Goal: Contribute content: Contribute content

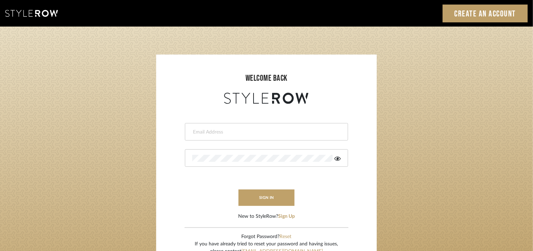
click at [260, 127] on div at bounding box center [266, 132] width 163 height 18
click at [255, 135] on input "email" at bounding box center [265, 132] width 147 height 7
type input "tehseen@mancini-design.com"
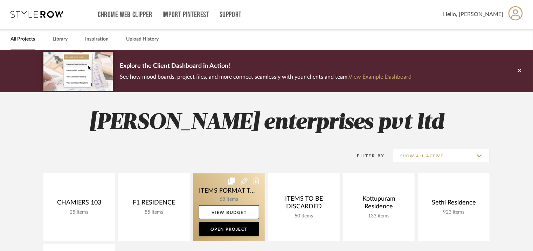
click at [239, 190] on link at bounding box center [228, 208] width 71 height 68
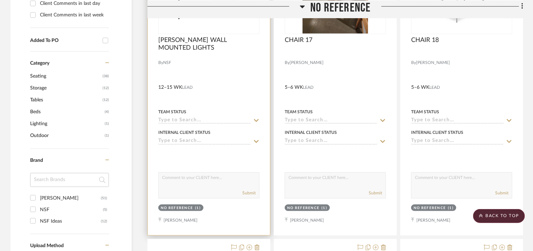
scroll to position [490, 0]
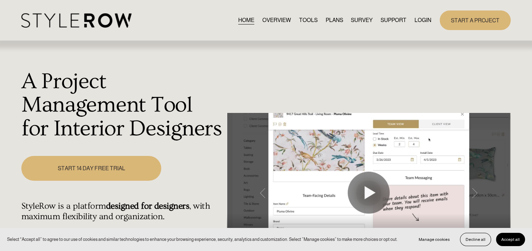
click at [427, 19] on link "LOGIN" at bounding box center [423, 19] width 17 height 9
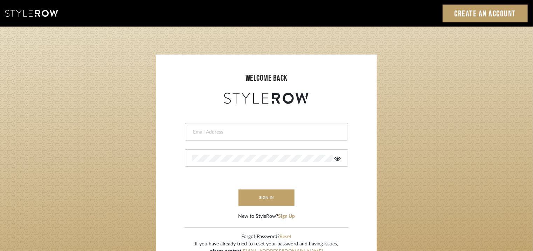
click at [288, 127] on div at bounding box center [266, 132] width 163 height 18
drag, startPoint x: 204, startPoint y: 131, endPoint x: 191, endPoint y: 133, distance: 13.3
click at [191, 133] on div at bounding box center [266, 132] width 163 height 18
type input "tehseen@mancini-design.com"
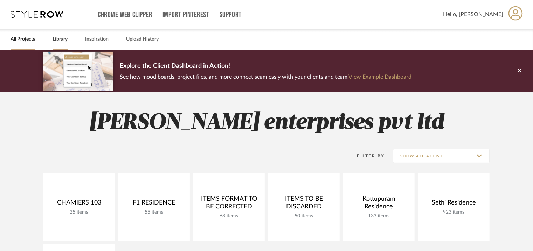
click at [64, 41] on link "Library" at bounding box center [60, 39] width 15 height 9
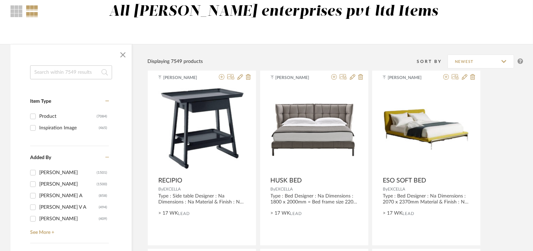
scroll to position [70, 0]
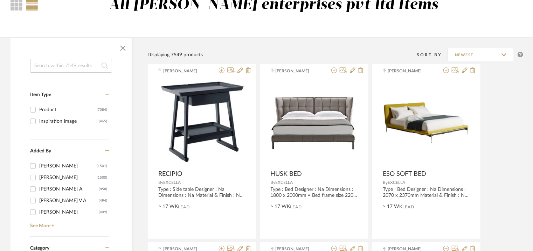
click at [106, 152] on icon at bounding box center [107, 150] width 4 height 5
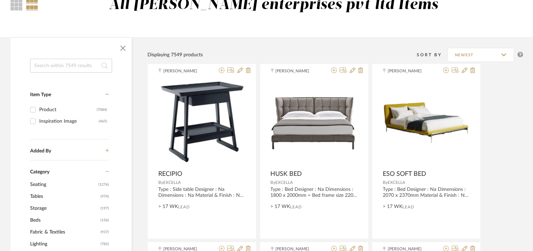
click at [106, 151] on icon at bounding box center [107, 150] width 4 height 5
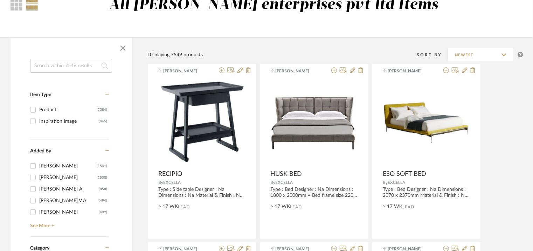
click at [106, 152] on icon at bounding box center [107, 150] width 4 height 5
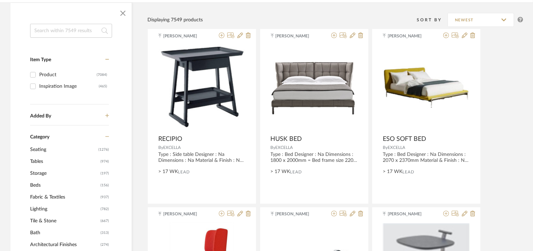
scroll to position [140, 0]
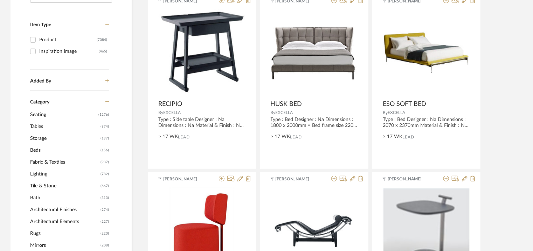
click at [106, 101] on icon at bounding box center [107, 101] width 4 height 5
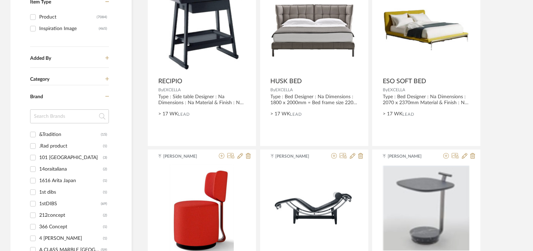
scroll to position [245, 0]
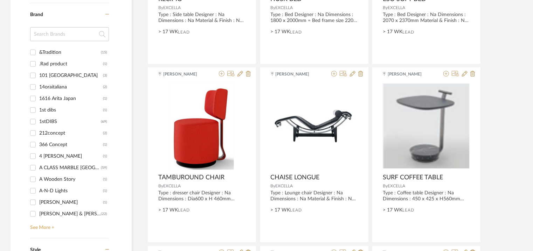
click at [42, 228] on link "See More +" at bounding box center [68, 225] width 81 height 11
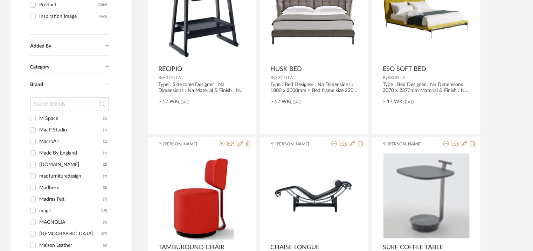
scroll to position [7387, 0]
click at [65, 222] on div "Mancini Design" at bounding box center [71, 221] width 64 height 11
click at [39, 222] on input "Mancini Design (3)" at bounding box center [32, 221] width 11 height 11
checkbox input "true"
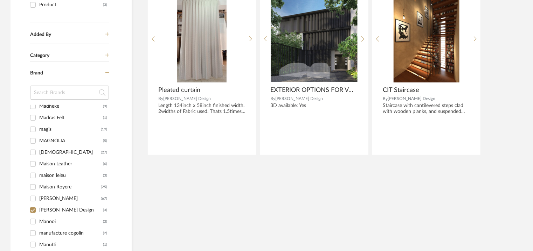
click at [35, 201] on input "mancini (67)" at bounding box center [32, 198] width 11 height 11
checkbox input "true"
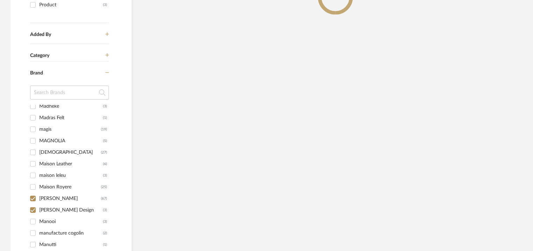
click at [34, 209] on input "Mancini Design (3)" at bounding box center [32, 210] width 11 height 11
checkbox input "false"
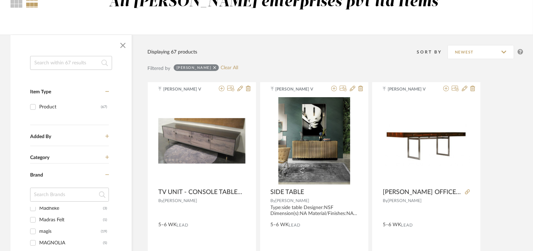
scroll to position [70, 0]
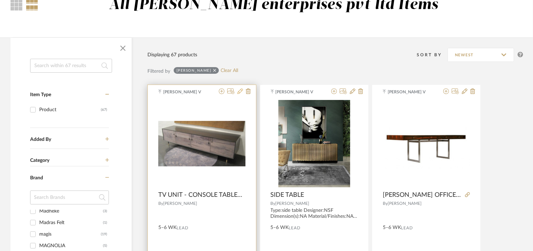
click at [241, 92] on icon at bounding box center [240, 92] width 6 height 6
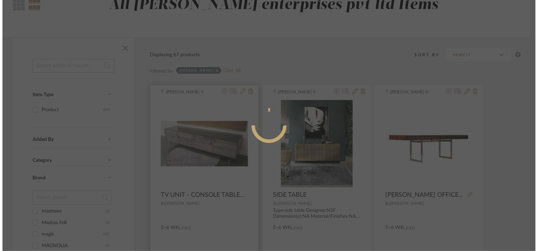
scroll to position [0, 0]
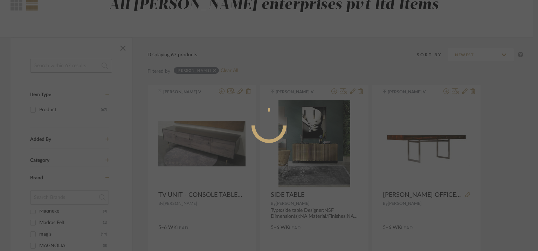
radio input "true"
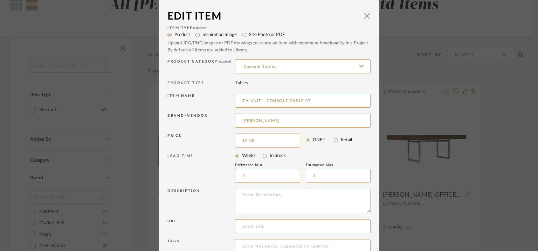
click at [259, 198] on textarea at bounding box center [302, 201] width 135 height 25
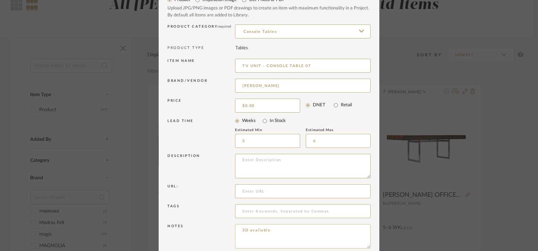
click at [277, 232] on textarea "3D available" at bounding box center [302, 236] width 135 height 25
click at [271, 163] on textarea at bounding box center [302, 166] width 135 height 25
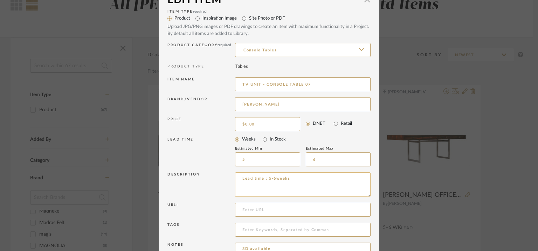
scroll to position [0, 0]
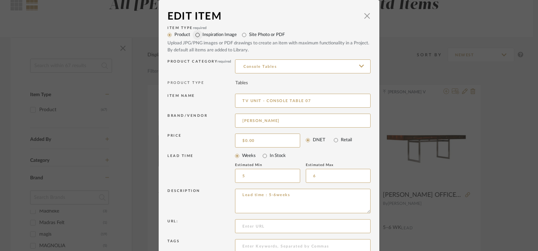
type textarea "Lead time : 5-6weeks"
click at [194, 35] on input "Inspiration Image" at bounding box center [198, 35] width 10 height 10
radio input "true"
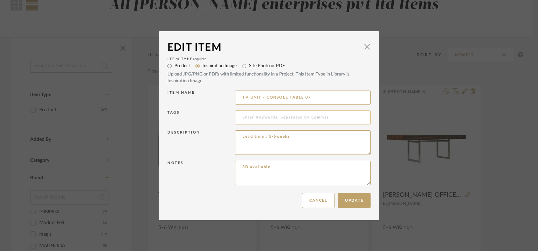
click at [291, 118] on input at bounding box center [302, 118] width 135 height 14
type input "console,"
click at [353, 197] on button "Update" at bounding box center [354, 200] width 33 height 15
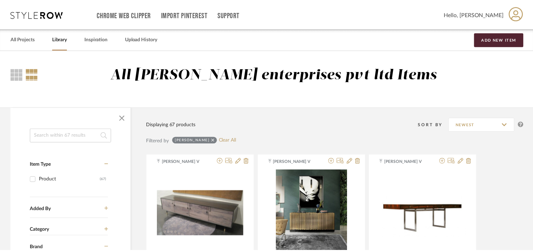
scroll to position [70, 0]
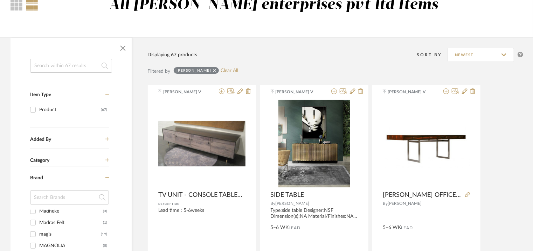
click at [213, 69] on icon at bounding box center [214, 70] width 3 height 5
checkbox input "false"
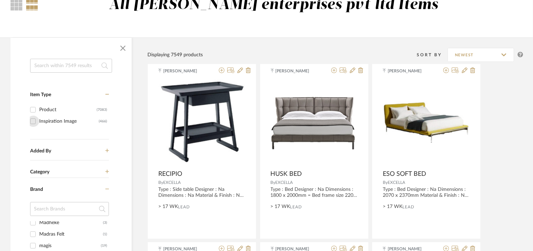
click at [33, 121] on input "Inspiration Image (466)" at bounding box center [32, 121] width 11 height 11
checkbox input "true"
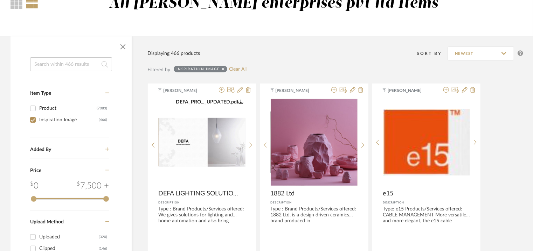
scroll to position [70, 0]
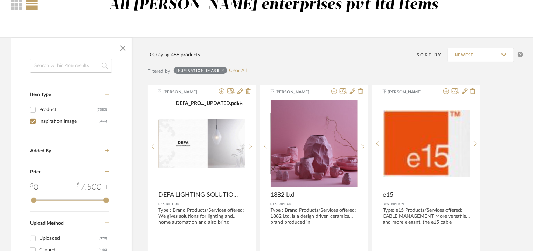
click at [76, 66] on input at bounding box center [71, 66] width 82 height 14
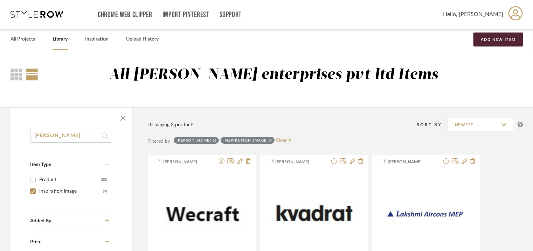
drag, startPoint x: 70, startPoint y: 133, endPoint x: 0, endPoint y: 147, distance: 71.5
click at [0, 143] on div "mancini Item Type Product (80) Inspiration Image (3) Added By bala murugan (3) …" at bounding box center [266, 250] width 533 height 286
type input "console"
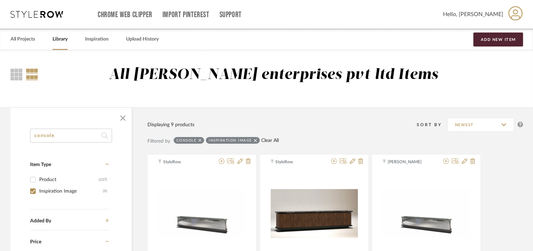
click at [266, 141] on link "Clear All" at bounding box center [271, 141] width 18 height 6
checkbox input "false"
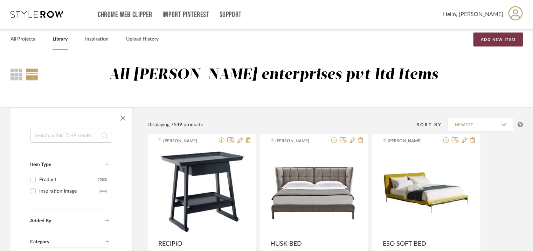
click at [488, 37] on button "Add New Item" at bounding box center [498, 40] width 50 height 14
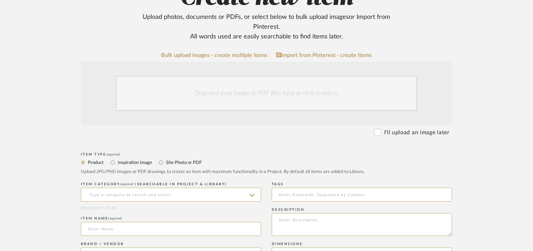
scroll to position [105, 0]
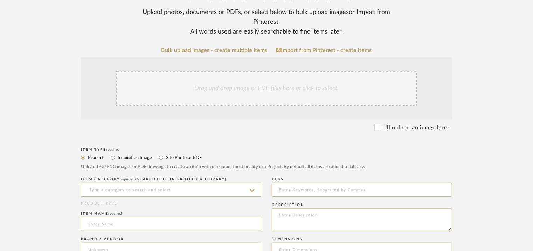
paste textarea "Type : Pouf Designer : Na Dimensions : 85 x 36cm Material & Finish : Na Product…"
type textarea "Type : Pouf Designer : Na Dimensions : 85 x 36cm Material & Finish : Na Product…"
click at [158, 188] on input at bounding box center [171, 190] width 180 height 14
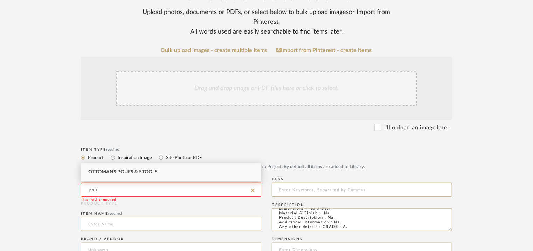
click at [123, 173] on span "Ottomans Poufs & Stools" at bounding box center [122, 172] width 69 height 5
type input "Ottomans Poufs & Stools"
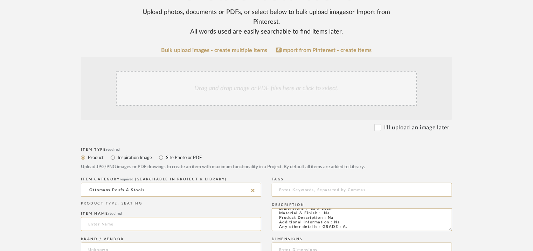
click at [108, 227] on input at bounding box center [171, 224] width 180 height 14
type input "p"
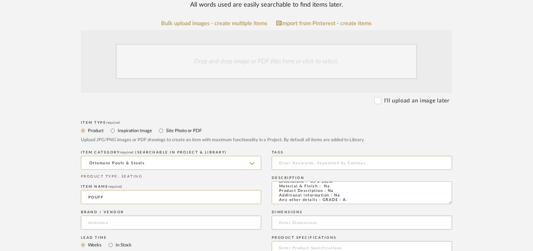
scroll to position [175, 0]
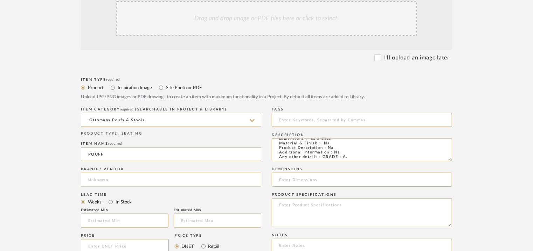
type input "POUFF"
click at [109, 179] on input at bounding box center [171, 180] width 180 height 14
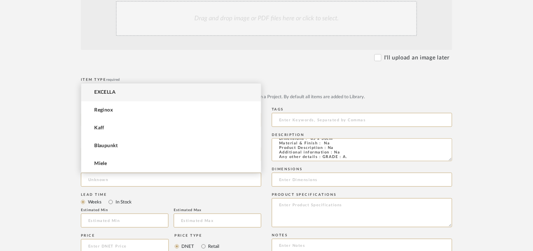
click at [141, 92] on mat-option "EXCELLA" at bounding box center [171, 93] width 180 height 18
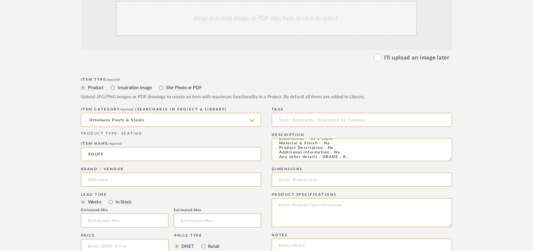
type input "EXCELLA"
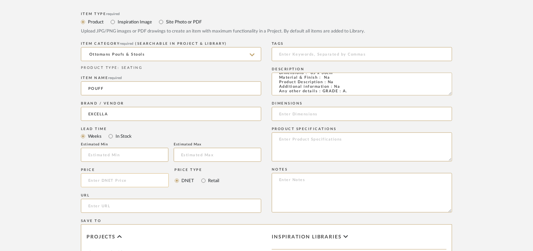
scroll to position [245, 0]
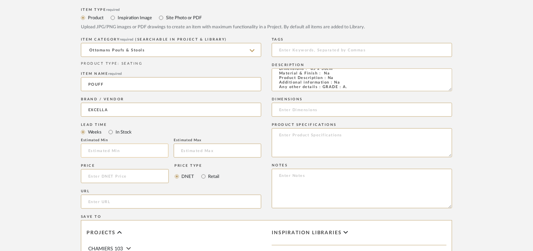
click at [131, 152] on input "text" at bounding box center [125, 151] width 88 height 14
type input "17"
click at [322, 53] on input at bounding box center [362, 50] width 180 height 14
type input "P"
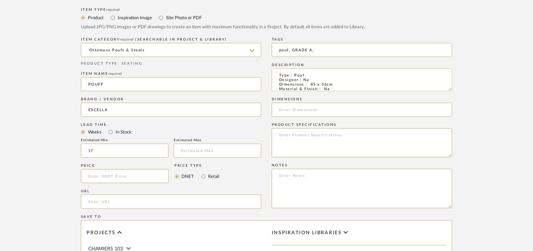
type input "pouf, GRADE A,"
drag, startPoint x: 311, startPoint y: 84, endPoint x: 334, endPoint y: 84, distance: 22.8
click at [334, 84] on textarea "Type : Pouf Designer : Na Dimensions : 85 x 36cm Material & Finish : Na Product…" at bounding box center [362, 80] width 180 height 23
click at [289, 112] on input at bounding box center [362, 110] width 180 height 14
paste input "85 x 36cm"
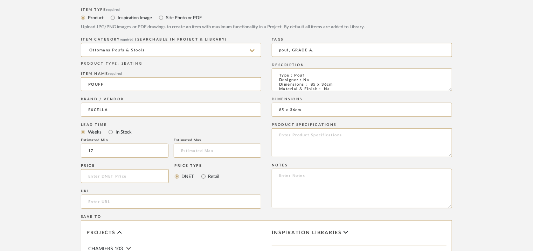
type input "85 x 36cm"
click at [357, 175] on textarea at bounding box center [362, 189] width 180 height 40
paste textarea "Price: INR.66,000/- Lead time : 120days after confirmation of size. Customisabl…"
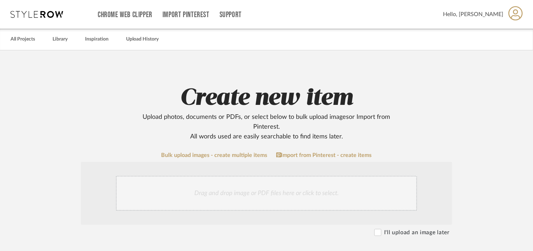
type textarea "Price: INR.66,000/- Lead time : 120days after confirmation of size. Customisabl…"
click at [243, 192] on div "Drag and drop image or PDF files here or click to select." at bounding box center [266, 193] width 301 height 35
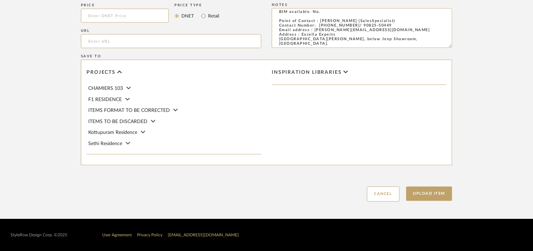
scroll to position [480, 0]
click at [427, 195] on button "Upload Item" at bounding box center [429, 194] width 46 height 14
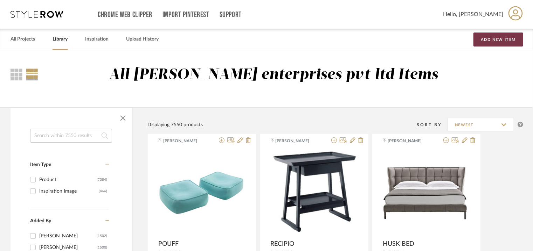
click at [488, 34] on div "All Projects Library Inspiration Upload History Add New Item" at bounding box center [266, 39] width 533 height 21
click at [499, 35] on button "Add New Item" at bounding box center [498, 40] width 50 height 14
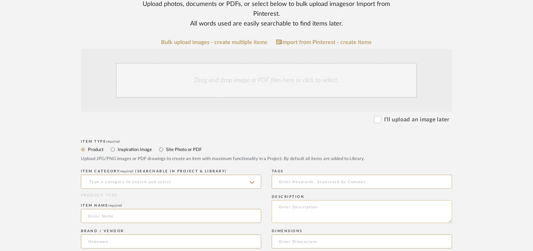
scroll to position [140, 0]
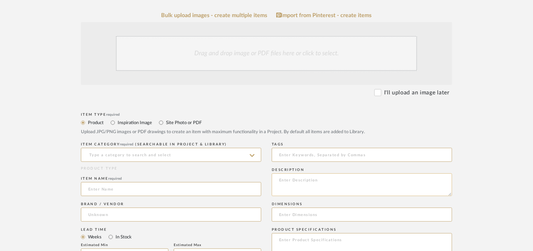
paste textarea "Type : Bookcase Designer : Na Dimensions : 2770 x 600 x 2800mm Material & Finis…"
type textarea "Type : Bookcase Designer : Na Dimensions : 2770 x 600 x 2800mm Material & Finis…"
click at [193, 156] on input at bounding box center [171, 155] width 180 height 14
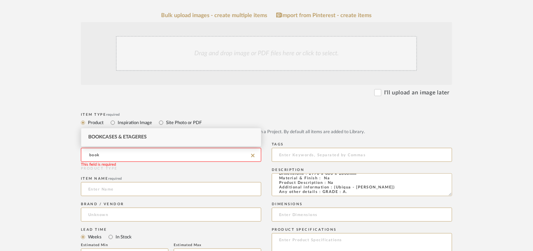
click at [100, 138] on span "Bookcases & Etageres" at bounding box center [117, 137] width 58 height 5
type input "Bookcases & Etageres"
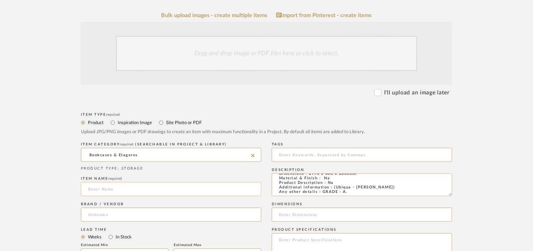
click at [122, 190] on input at bounding box center [171, 189] width 180 height 14
type input "UBIQUA"
click at [94, 217] on input at bounding box center [171, 215] width 180 height 14
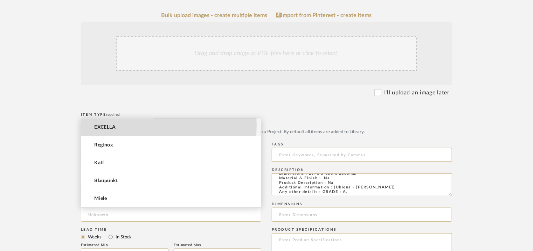
click at [116, 125] on mat-option "EXCELLA" at bounding box center [171, 128] width 180 height 18
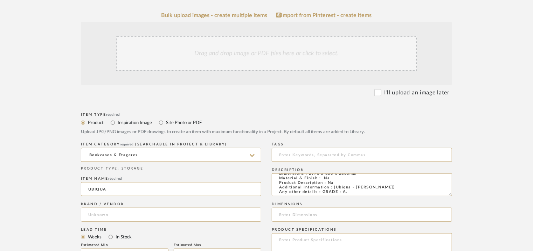
type input "EXCELLA"
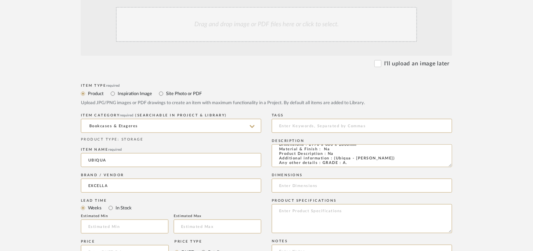
scroll to position [245, 0]
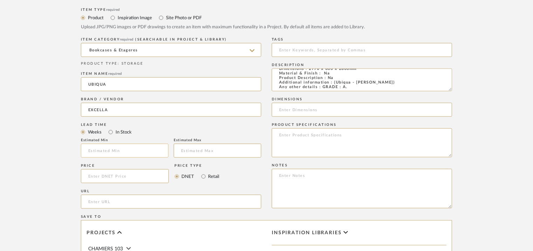
click at [145, 147] on input "text" at bounding box center [125, 151] width 88 height 14
type input "17"
click at [333, 49] on input at bounding box center [362, 50] width 180 height 14
type input "bookcase, GRADE A,"
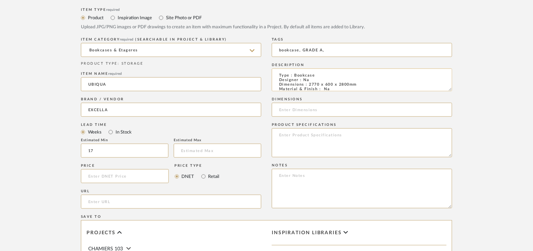
drag, startPoint x: 308, startPoint y: 84, endPoint x: 358, endPoint y: 84, distance: 49.7
click at [358, 84] on textarea "Type : Bookcase Designer : Na Dimensions : 2770 x 600 x 2800mm Material & Finis…" at bounding box center [362, 80] width 180 height 23
click at [330, 112] on input at bounding box center [362, 110] width 180 height 14
paste input "2770 x 600 x 2800mm"
type input "2770 x 600 x 2800mm"
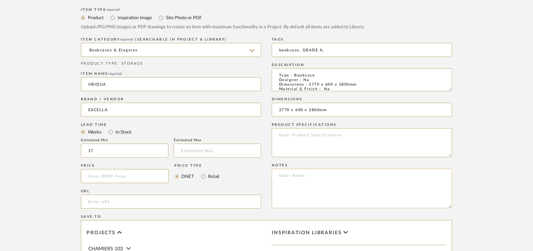
paste textarea "Price: INR.12,70,416/- Lead time : 120days after confirmation of size. Customis…"
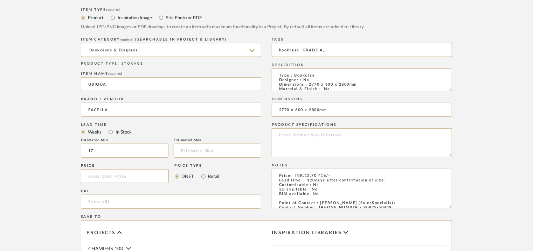
scroll to position [27, 0]
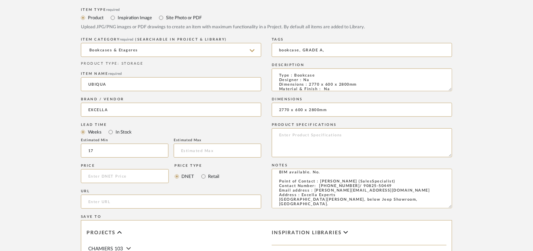
type textarea "Price: INR.12,70,416/- Lead time : 120days after confirmation of size. Customis…"
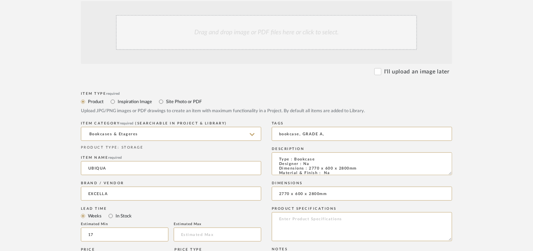
scroll to position [105, 0]
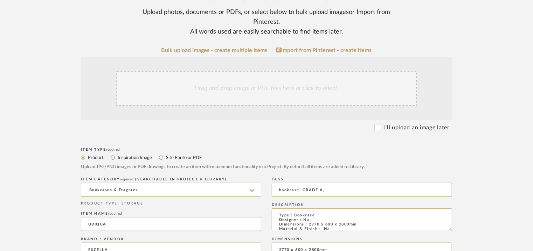
click at [273, 83] on div "Drag and drop image or PDF files here or click to select." at bounding box center [266, 88] width 301 height 35
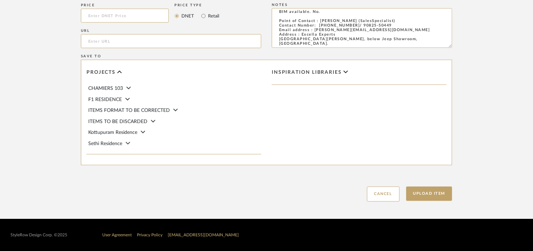
scroll to position [480, 0]
click at [424, 190] on button "Upload Item" at bounding box center [429, 194] width 46 height 14
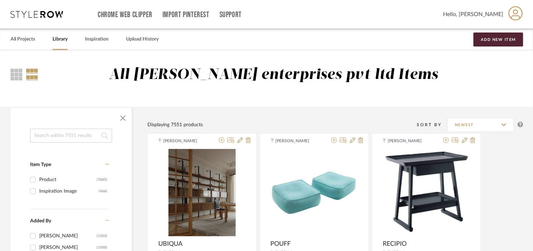
click at [84, 136] on input at bounding box center [71, 136] width 82 height 14
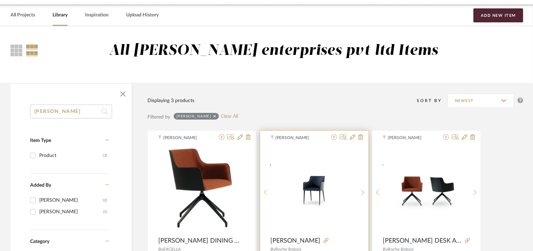
scroll to position [35, 0]
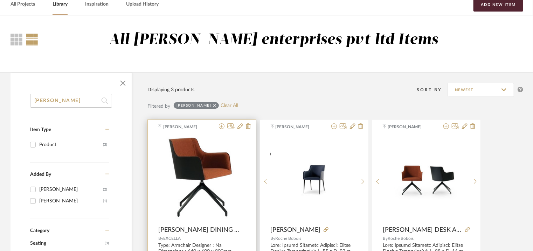
type input "colette"
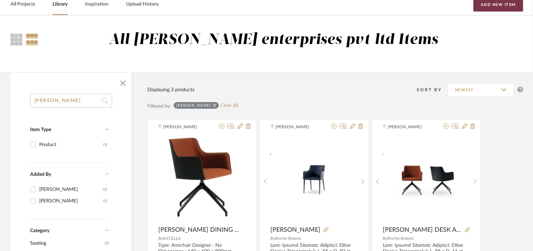
click at [484, 7] on button "Add New Item" at bounding box center [498, 5] width 50 height 14
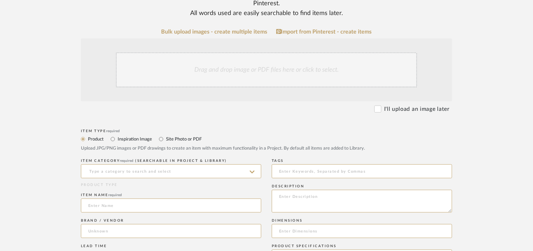
scroll to position [140, 0]
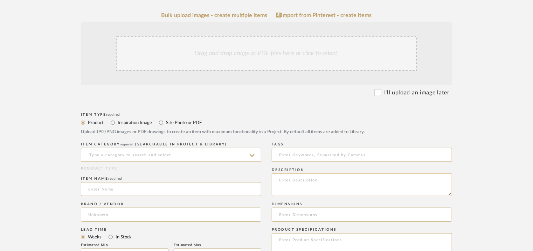
click at [283, 181] on textarea at bounding box center [362, 185] width 180 height 23
paste textarea "Type : Desk Designer : Na Dimensions : W 180 x D 86 x H 73cm Material & Finish …"
type textarea "Type : Desk Designer : Na Dimensions : W 180 x D 86 x H 73cm Material & Finish …"
drag, startPoint x: 196, startPoint y: 157, endPoint x: 191, endPoint y: 158, distance: 4.6
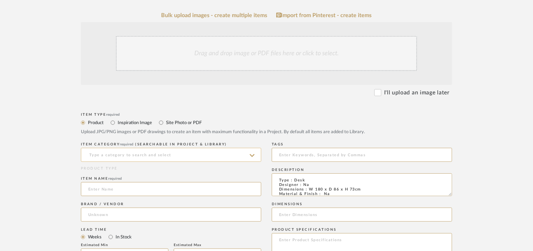
click at [195, 157] on input at bounding box center [171, 155] width 180 height 14
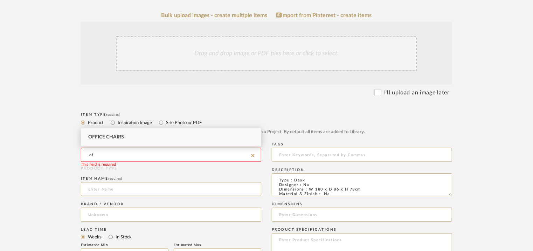
type input "o"
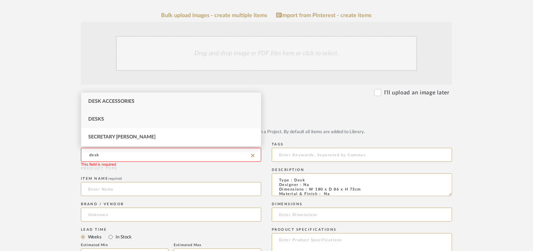
click at [104, 118] on div "Desks" at bounding box center [171, 120] width 180 height 18
type input "Desks"
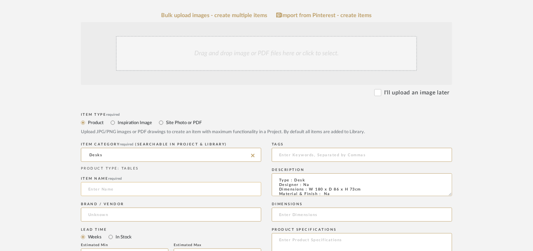
click at [128, 193] on input at bounding box center [171, 189] width 180 height 14
type input "LINHA STUDIO DESK"
click at [128, 216] on input at bounding box center [171, 215] width 180 height 14
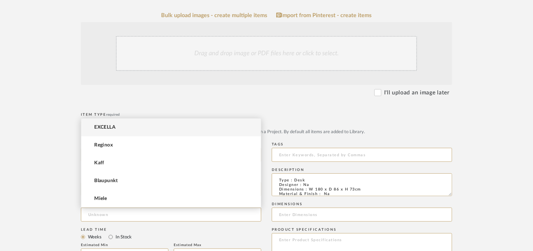
click at [122, 125] on mat-option "EXCELLA" at bounding box center [171, 128] width 180 height 18
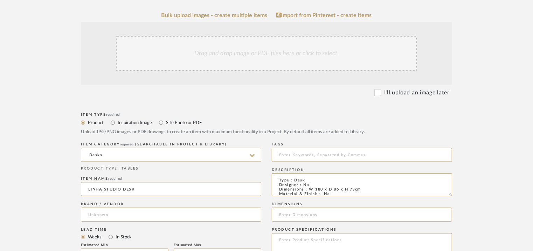
type input "EXCELLA"
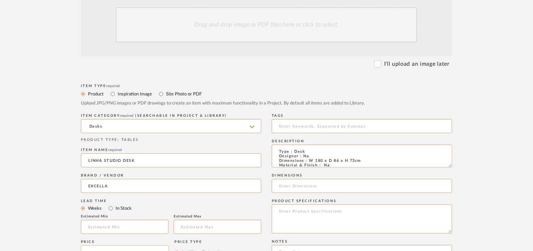
scroll to position [210, 0]
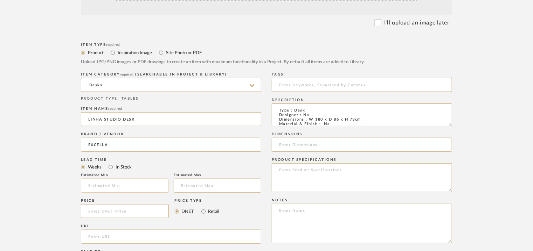
click at [152, 184] on input at bounding box center [125, 186] width 88 height 14
type input "17"
click at [309, 87] on input at bounding box center [362, 85] width 180 height 14
type input "D"
type input "desk, GRADE A,"
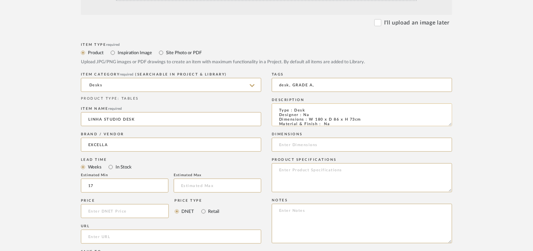
drag, startPoint x: 308, startPoint y: 119, endPoint x: 362, endPoint y: 118, distance: 54.3
click at [362, 118] on textarea "Type : Desk Designer : Na Dimensions : W 180 x D 86 x H 73cm Material & Finish …" at bounding box center [362, 115] width 180 height 23
click at [330, 145] on input at bounding box center [362, 145] width 180 height 14
paste input "W 180 x D 86 x H 73cm"
type input "W 180 x D 86 x H 73cm"
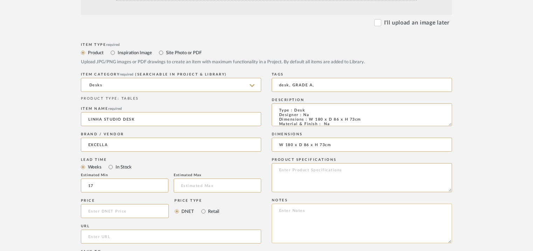
click at [295, 211] on textarea at bounding box center [362, 224] width 180 height 40
paste textarea "Price: INR.2,00,000/- Lead time : 120days after confirmation of size. Customisa…"
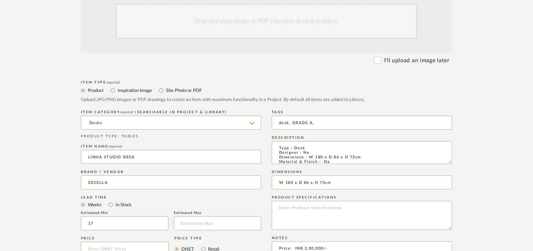
scroll to position [105, 0]
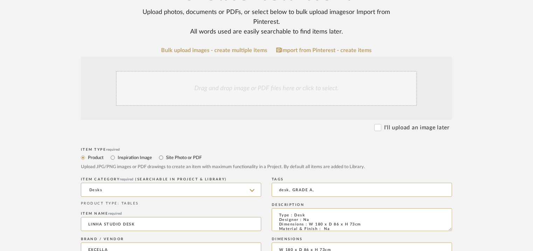
type textarea "Price: INR.2,00,000/- Lead time : 120days after confirmation of size. Customisa…"
click at [229, 85] on div "Drag and drop image or PDF files here or click to select." at bounding box center [266, 88] width 301 height 35
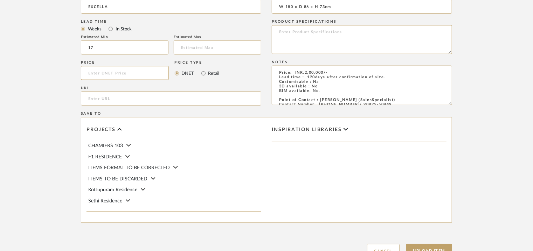
scroll to position [480, 0]
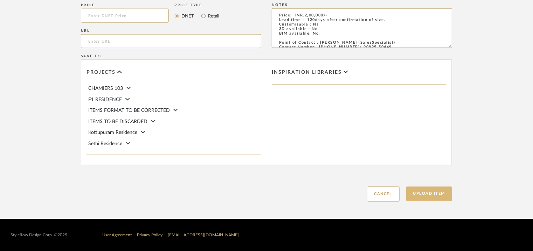
click at [442, 198] on button "Upload Item" at bounding box center [429, 194] width 46 height 14
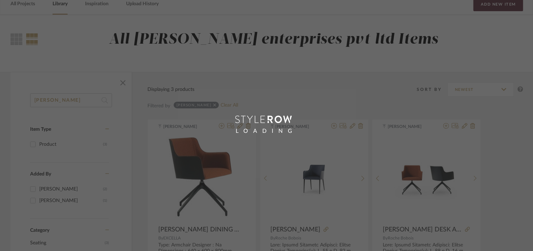
scroll to position [35, 0]
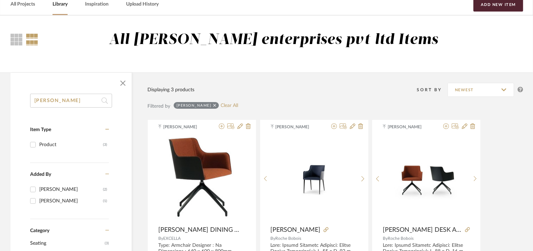
drag, startPoint x: 68, startPoint y: 96, endPoint x: 11, endPoint y: 111, distance: 58.3
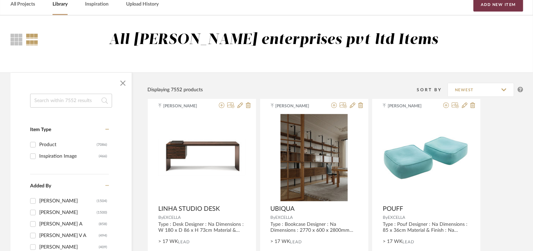
click at [492, 5] on button "Add New Item" at bounding box center [498, 5] width 50 height 14
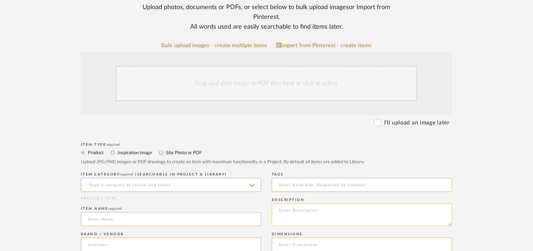
scroll to position [140, 0]
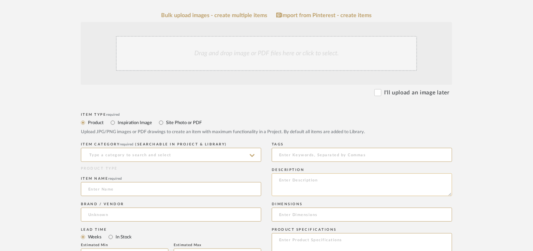
paste textarea "Type : Side Table Designer : Na Dimensions : Dia400 x 540mm Material & Finish :…"
type textarea "Type : Side Table Designer : Na Dimensions : Dia400 x 540mm Material & Finish :…"
click at [181, 153] on input at bounding box center [171, 155] width 180 height 14
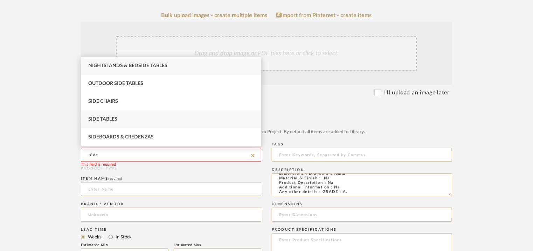
click at [91, 121] on span "Side Tables" at bounding box center [102, 119] width 29 height 5
type input "Side Tables"
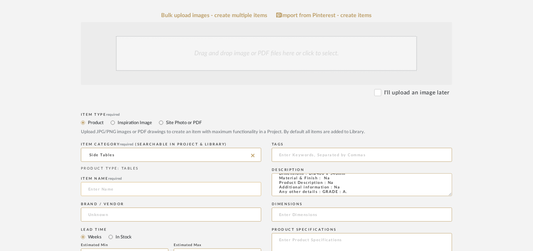
click at [118, 188] on input at bounding box center [171, 189] width 180 height 14
type input "SIDE TABLE"
click at [110, 209] on input at bounding box center [171, 215] width 180 height 14
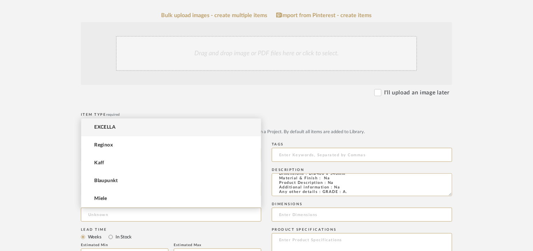
click at [146, 125] on mat-option "EXCELLA" at bounding box center [171, 128] width 180 height 18
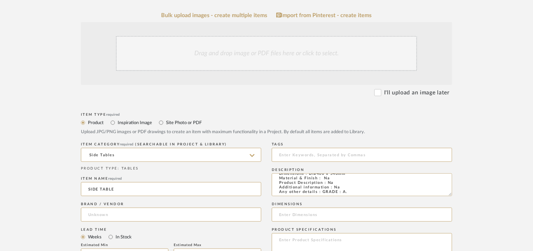
type input "EXCELLA"
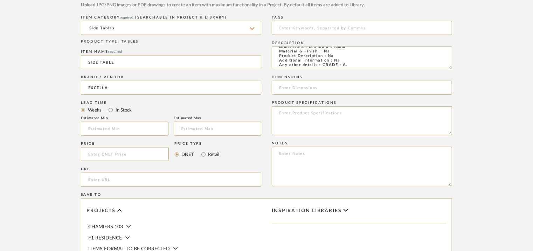
scroll to position [280, 0]
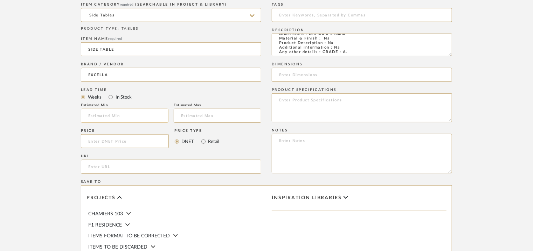
click at [120, 116] on input at bounding box center [125, 116] width 88 height 14
type input "17"
click at [321, 16] on input at bounding box center [362, 15] width 180 height 14
type input "side table, GRADE A,"
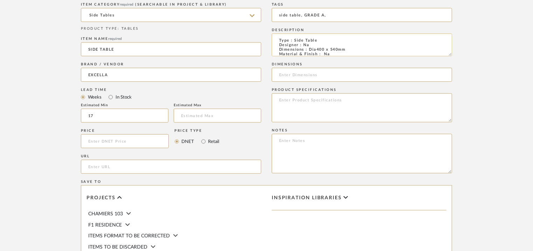
drag, startPoint x: 347, startPoint y: 49, endPoint x: 308, endPoint y: 49, distance: 38.2
click at [308, 49] on textarea "Type : Side Table Designer : Na Dimensions : Dia400 x 540mm Material & Finish :…" at bounding box center [362, 45] width 180 height 23
click at [301, 73] on input at bounding box center [362, 75] width 180 height 14
paste input "Dia400 x 540mm"
type input "Dia400 x 540mm"
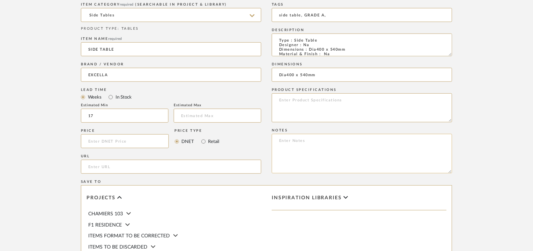
click at [312, 145] on textarea at bounding box center [362, 154] width 180 height 40
paste textarea "Price: INR.32,760/- Lead time : 120days after confirmation of size. Customisabl…"
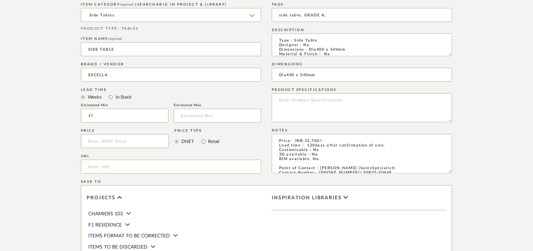
scroll to position [105, 0]
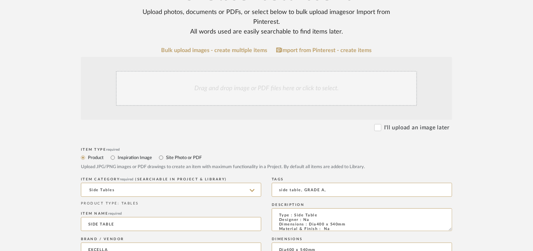
type textarea "Price: INR.32,760/- Lead time : 120days after confirmation of size. Customisabl…"
click at [241, 94] on div "Drag and drop image or PDF files here or click to select." at bounding box center [266, 88] width 301 height 35
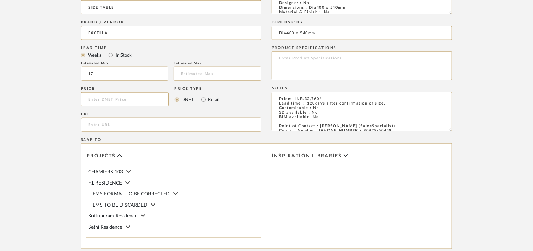
scroll to position [480, 0]
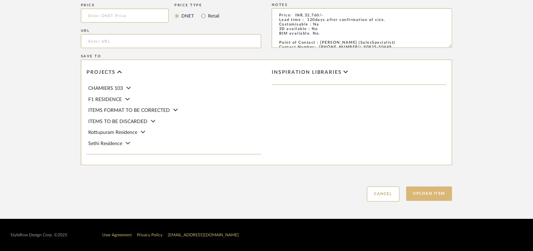
click at [430, 196] on button "Upload Item" at bounding box center [429, 194] width 46 height 14
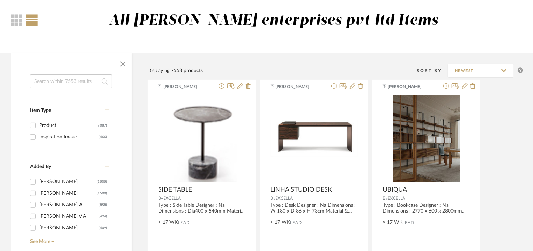
scroll to position [35, 0]
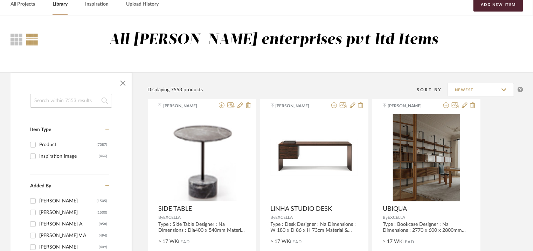
click at [68, 101] on input at bounding box center [71, 101] width 82 height 14
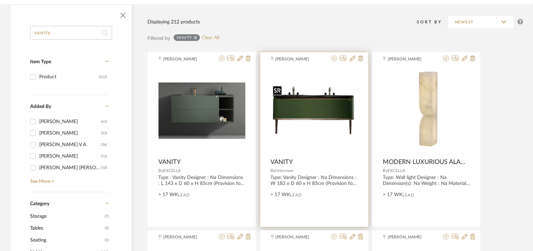
scroll to position [105, 0]
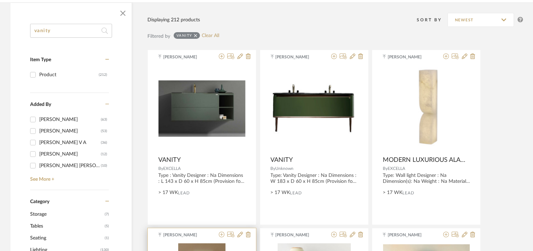
type input "vanity"
drag, startPoint x: 75, startPoint y: 29, endPoint x: 0, endPoint y: 29, distance: 74.9
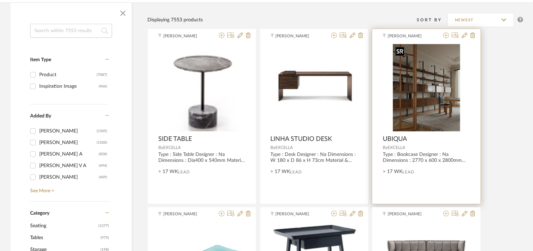
click at [406, 86] on img "0" at bounding box center [426, 88] width 67 height 88
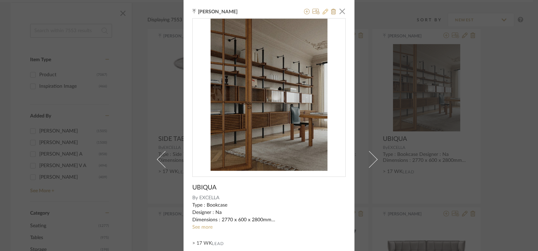
click at [324, 9] on icon at bounding box center [325, 12] width 6 height 6
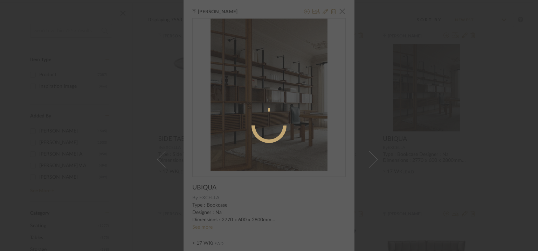
radio input "true"
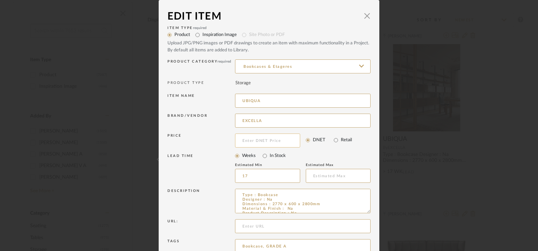
scroll to position [67, 0]
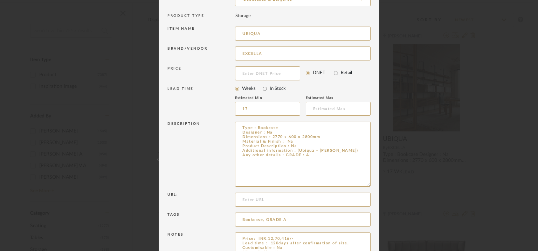
drag, startPoint x: 365, startPoint y: 145, endPoint x: 373, endPoint y: 187, distance: 42.6
click at [373, 187] on dialog-content "Edit Item × Item Type required Product Inspiration Image Site Photo or PDF Uplo…" at bounding box center [269, 113] width 221 height 360
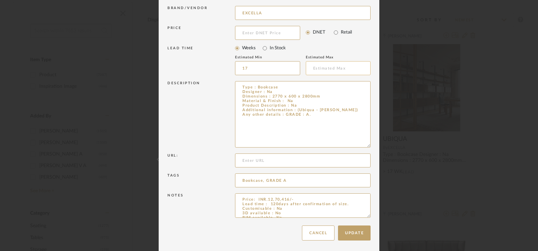
scroll to position [109, 0]
click at [320, 96] on textarea "Type : Bookcase Designer : Na Dimensions : 2770 x 600 x 2800mm Material & Finis…" at bounding box center [302, 113] width 135 height 67
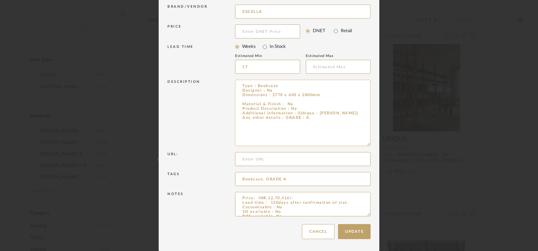
paste textarea "W 3680 mm x D 450 mm x H 2800MM"
click at [260, 100] on textarea "Type : Bookcase Designer : Na Dimensions : 2770 x 600 x 2800mm W 3680 mm x D 45…" at bounding box center [302, 113] width 135 height 67
click at [280, 98] on textarea "Type : Bookcase Designer : Na Dimensions : 2770 x 600 x 2800mm W 3680 x D 450 m…" at bounding box center [302, 113] width 135 height 67
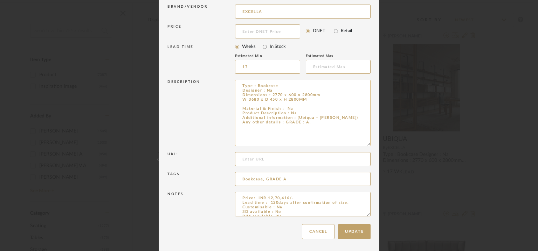
click at [298, 99] on textarea "Type : Bookcase Designer : Na Dimensions : 2770 x 600 x 2800mm W 3680 x D 450 x…" at bounding box center [302, 113] width 135 height 67
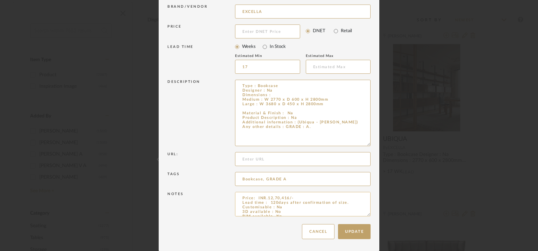
type textarea "Type : Bookcase Designer : Na Dimensions : Medium : W 2770 x D 600 x H 2800mm L…"
click at [254, 197] on textarea "Price: INR.12,70,416/- Lead time : 120days after confirmation of size. Customis…" at bounding box center [302, 204] width 135 height 25
click at [279, 207] on textarea "Price: Medium : INR.12,70,416/- Large : INR Lead time : 120days after confirmat…" at bounding box center [302, 204] width 135 height 25
paste textarea "1506960"
click at [268, 207] on textarea "Price: Medium : INR.12,70,416/- Large : INR.1506960 Lead time : 120days after c…" at bounding box center [302, 204] width 135 height 25
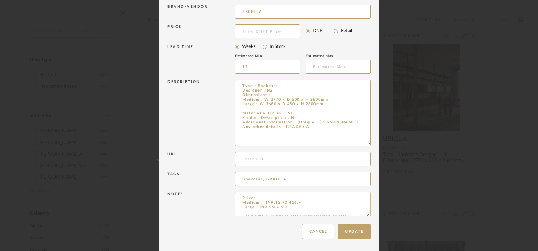
drag, startPoint x: 285, startPoint y: 207, endPoint x: 282, endPoint y: 209, distance: 4.1
click at [284, 207] on textarea "Price: Medium : INR.12,70,416/- Large : INR.1506960 Lead time : 120days after c…" at bounding box center [302, 204] width 135 height 25
type textarea "Price: Medium : INR.12,70,416/- Large : INR.15,06,960/- Lead time : 120days aft…"
click at [344, 229] on button "Update" at bounding box center [354, 231] width 33 height 15
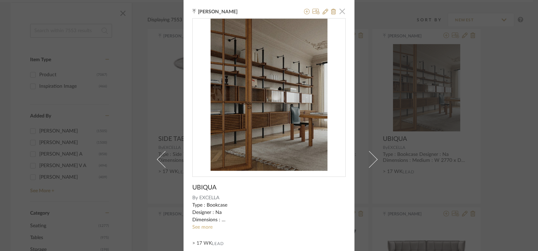
click at [337, 9] on span "button" at bounding box center [342, 11] width 14 height 14
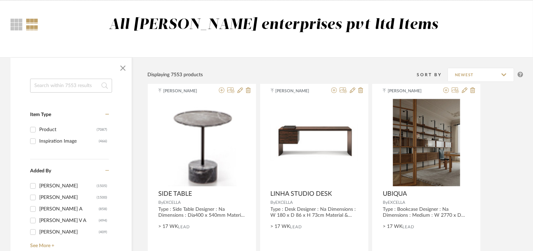
scroll to position [0, 0]
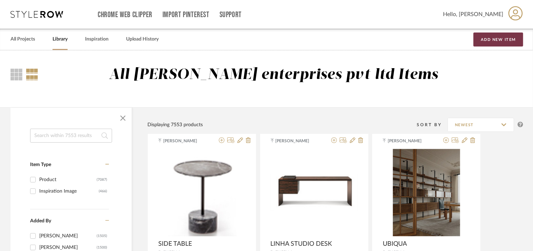
click at [490, 41] on button "Add New Item" at bounding box center [498, 40] width 50 height 14
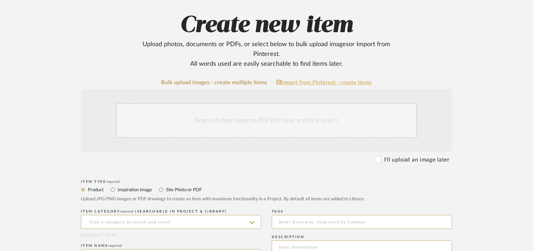
scroll to position [140, 0]
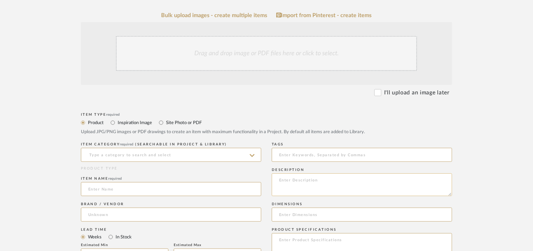
paste textarea "Type : Armchair Designer : Na Dimensions : 780 x 840 x 930mm Material & Finish …"
type textarea "Type : Armchair Designer : Na Dimensions : 780 x 840 x 930mm Material & Finish …"
click at [158, 150] on input at bounding box center [171, 155] width 180 height 14
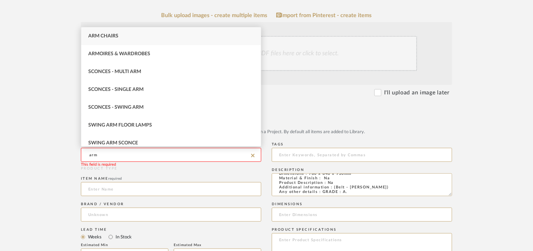
click at [125, 33] on div "Arm Chairs" at bounding box center [171, 36] width 180 height 18
type input "Arm Chairs"
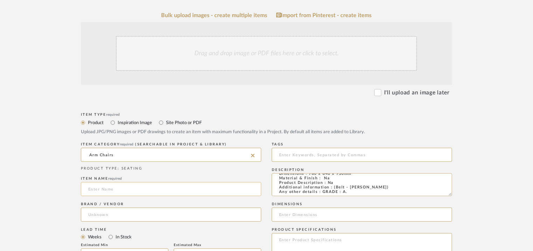
click at [129, 185] on input at bounding box center [171, 189] width 180 height 14
type input "b"
type input "BELT ARMCHAIR"
click at [141, 211] on input at bounding box center [171, 215] width 180 height 14
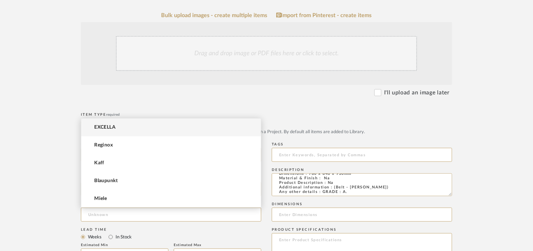
click at [109, 122] on mat-option "EXCELLA" at bounding box center [171, 128] width 180 height 18
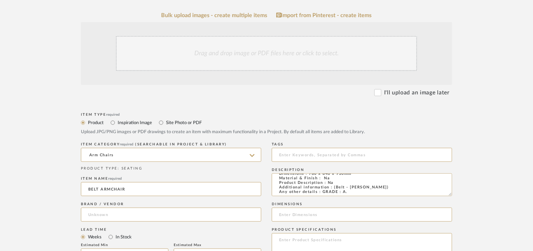
type input "EXCELLA"
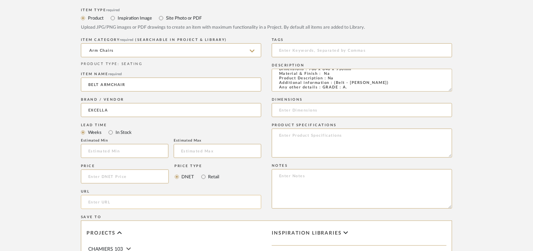
scroll to position [245, 0]
click at [142, 150] on input "text" at bounding box center [125, 151] width 88 height 14
type input "17"
click at [311, 54] on input at bounding box center [362, 50] width 180 height 14
type input "A"
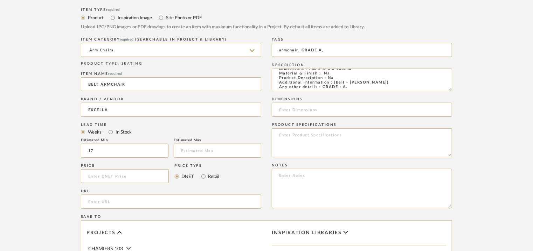
scroll to position [0, 0]
type input "armchair, GRADE A,"
drag, startPoint x: 308, startPoint y: 84, endPoint x: 353, endPoint y: 84, distance: 44.1
click at [353, 84] on textarea "Type : Armchair Designer : Na Dimensions : 780 x 840 x 930mm Material & Finish …" at bounding box center [362, 80] width 180 height 23
click at [324, 106] on input at bounding box center [362, 110] width 180 height 14
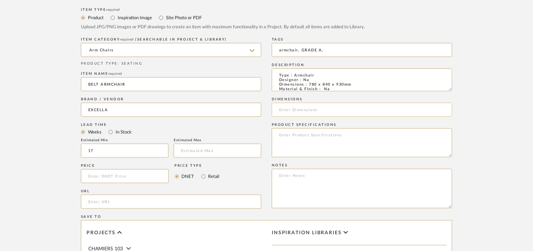
paste input "780 x 840 x 930mm"
type input "780 x 840 x 930mm"
click at [303, 174] on textarea at bounding box center [362, 189] width 180 height 40
paste textarea "Price: INR.1,01,916/- Lead time : 120days after confirmation of size. Customisa…"
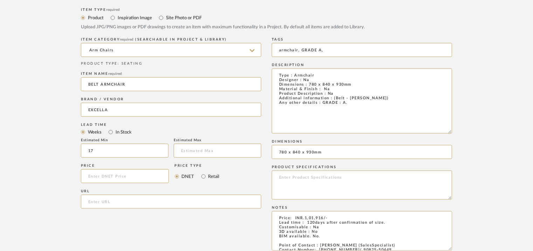
drag, startPoint x: 448, startPoint y: 89, endPoint x: 463, endPoint y: 137, distance: 49.9
click at [463, 137] on form "Bulk upload images - create multiple items Import from Pinterest - create items…" at bounding box center [266, 155] width 446 height 497
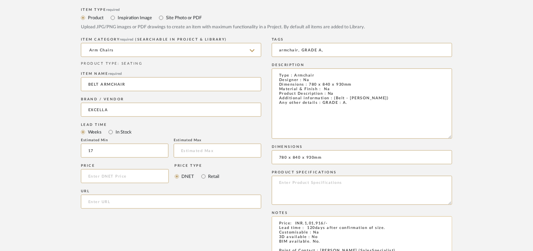
click at [382, 229] on textarea "Price: INR.1,01,916/- Lead time : 120days after confirmation of size. Customisa…" at bounding box center [362, 237] width 180 height 40
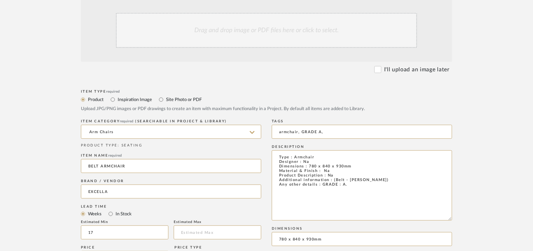
scroll to position [70, 0]
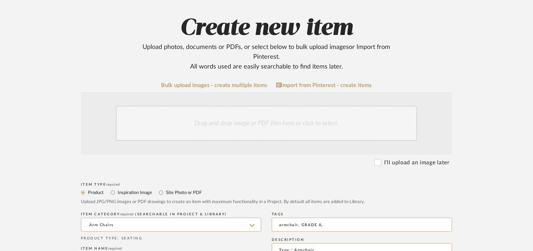
type textarea "Price: INR.1,01,916/- Lead time : 120days after confirmation of size and uphols…"
click at [231, 128] on div "Drag and drop image or PDF files here or click to select." at bounding box center [266, 123] width 301 height 35
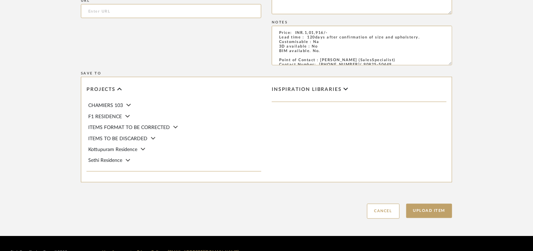
scroll to position [528, 0]
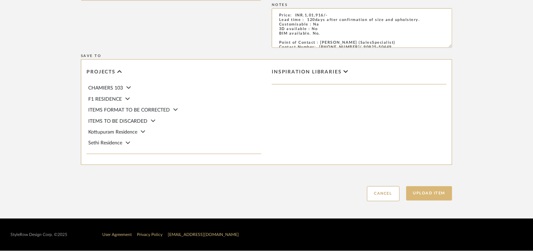
click at [433, 197] on button "Upload Item" at bounding box center [429, 194] width 46 height 14
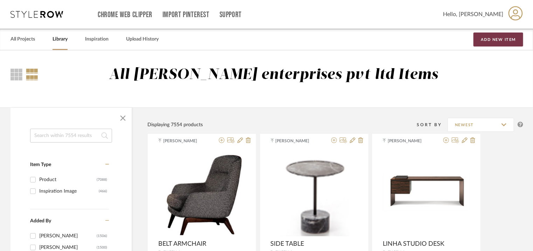
click at [503, 38] on button "Add New Item" at bounding box center [498, 40] width 50 height 14
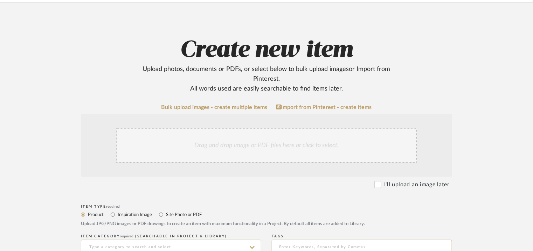
scroll to position [140, 0]
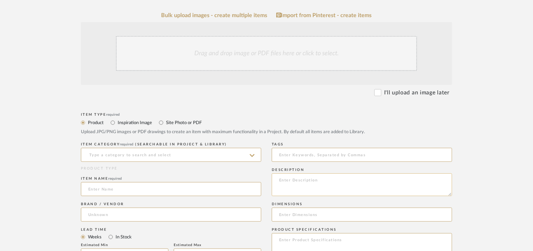
click at [298, 184] on textarea at bounding box center [362, 185] width 180 height 23
paste textarea "Type : Vanity Designer : Na Dimensions : 2230 x 600 x 850mm Material & Finish :…"
type textarea "Type : Vanity Designer : Na Dimensions : 2230 x 600 x 850mm Material & Finish :…"
click at [108, 156] on input at bounding box center [171, 155] width 180 height 14
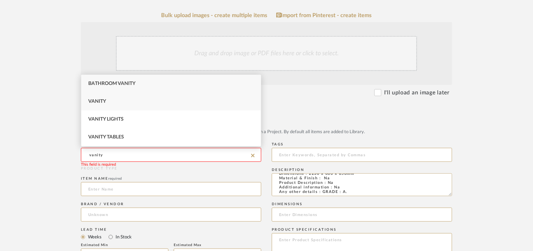
click at [123, 96] on div "Vanity" at bounding box center [171, 102] width 180 height 18
type input "Vanity"
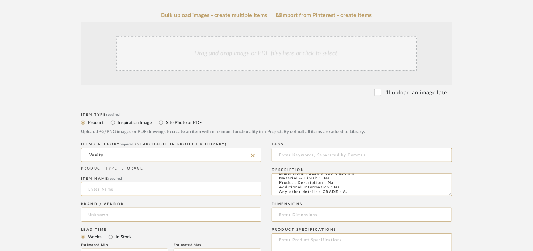
click at [93, 191] on input at bounding box center [171, 189] width 180 height 14
type input "VANITY"
click at [104, 208] on input at bounding box center [171, 215] width 180 height 14
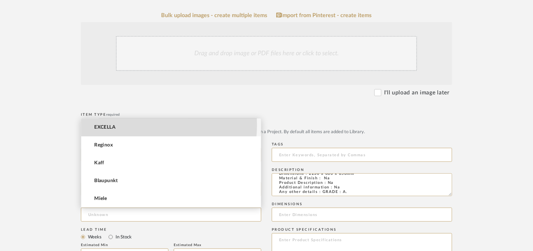
click at [133, 125] on mat-option "EXCELLA" at bounding box center [171, 128] width 180 height 18
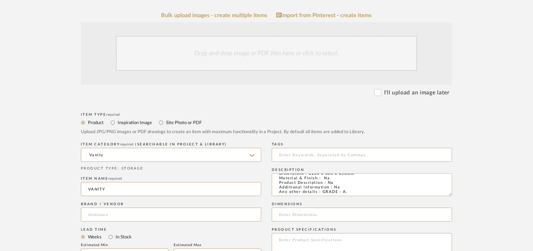
type input "EXCELLA"
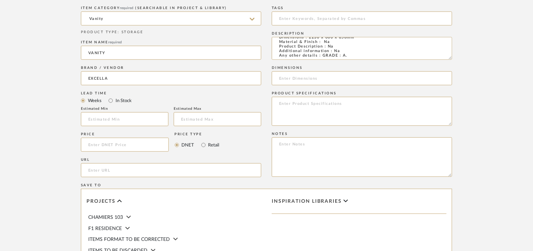
scroll to position [280, 0]
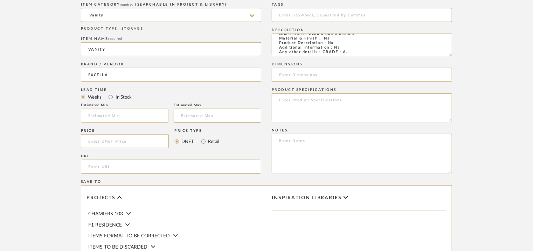
click at [130, 119] on input "text" at bounding box center [125, 116] width 88 height 14
type input "17"
click at [295, 18] on input at bounding box center [362, 15] width 180 height 14
type input "vanity, GRADE A,"
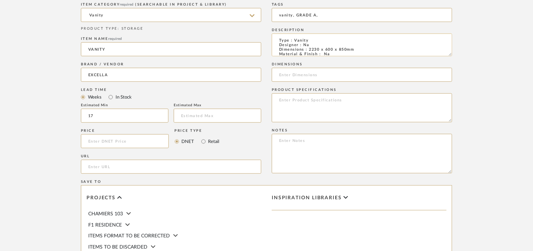
drag, startPoint x: 308, startPoint y: 48, endPoint x: 358, endPoint y: 49, distance: 50.1
click at [356, 49] on textarea "Type : Vanity Designer : Na Dimensions : 2230 x 600 x 850mm Material & Finish :…" at bounding box center [362, 45] width 180 height 23
click at [307, 75] on input at bounding box center [362, 75] width 180 height 14
paste input "2230 x 600 x 850mm"
type input "2230 x 600 x 850mm"
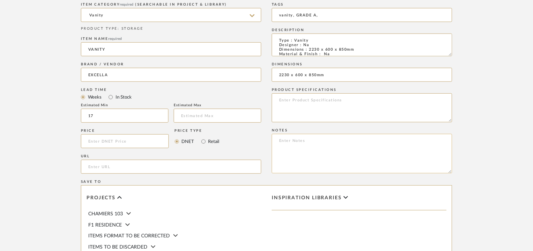
click at [318, 145] on textarea at bounding box center [362, 154] width 180 height 40
paste textarea "Price: INR.4,74,682/- Lead time : 120days after confirmation of size. Customisa…"
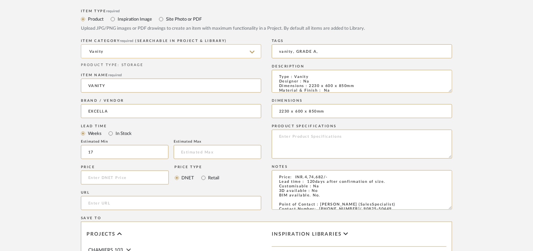
scroll to position [175, 0]
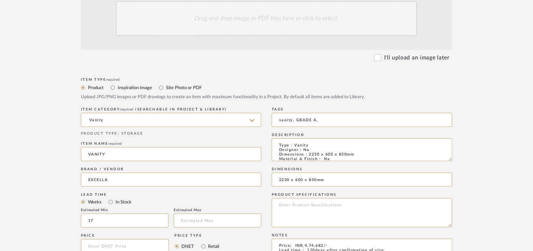
type textarea "Price: INR.4,74,682/- Lead time : 120days after confirmation of size. Customisa…"
click at [284, 21] on div "Drag and drop image or PDF files here or click to select." at bounding box center [266, 18] width 301 height 35
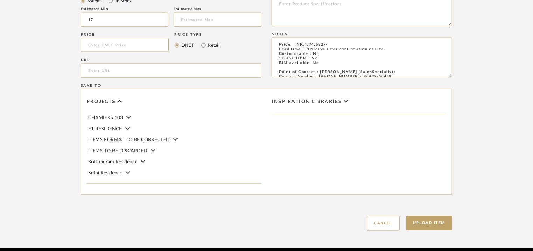
scroll to position [455, 0]
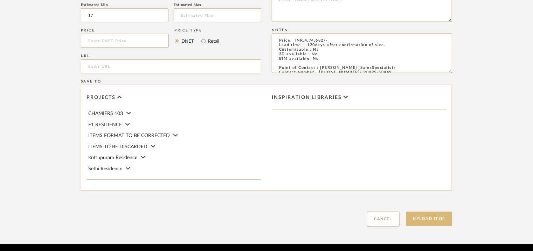
click at [424, 220] on button "Upload Item" at bounding box center [429, 219] width 46 height 14
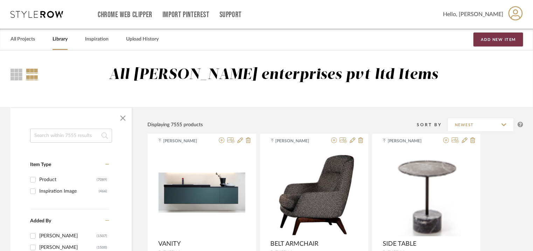
click at [480, 39] on button "Add New Item" at bounding box center [498, 40] width 50 height 14
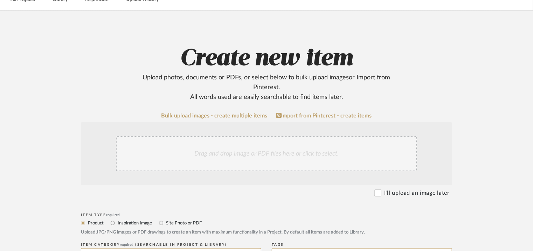
scroll to position [140, 0]
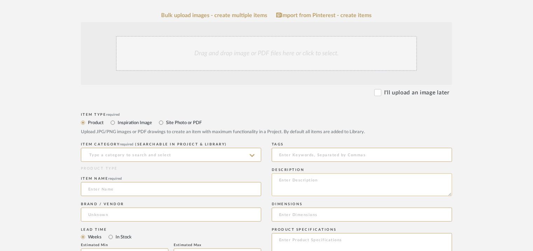
paste textarea "Type : Cupboard Dimensions : W 3680 x D 450 x H 2800mm Material & Finish : Na P…"
type textarea "Type : Cupboard Dimensions : W 3680 x D 450 x H 2800mm Material & Finish : Na P…"
click at [175, 156] on input at bounding box center [171, 155] width 180 height 14
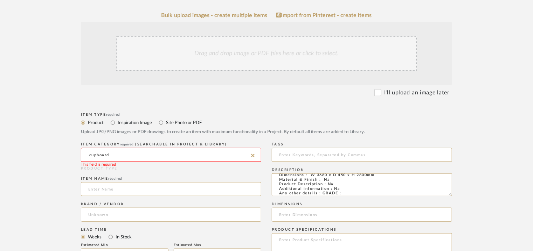
drag, startPoint x: 111, startPoint y: 153, endPoint x: 48, endPoint y: 161, distance: 63.8
click at [48, 161] on form "Bulk upload images - create multiple items Import from Pinterest - create items…" at bounding box center [266, 239] width 446 height 455
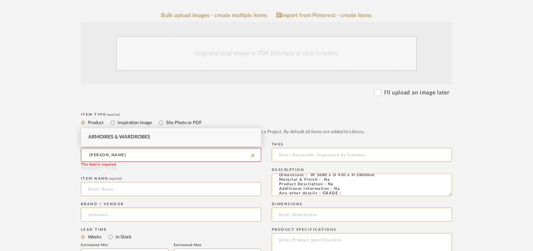
click at [133, 138] on span "Armoires & Wardrobes" at bounding box center [119, 137] width 62 height 5
type input "Armoires & Wardrobes"
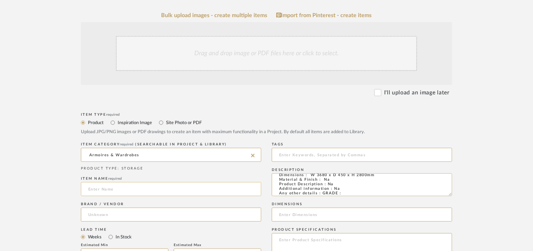
click at [116, 190] on input at bounding box center [171, 189] width 180 height 14
type input "w"
type input "cabinet"
drag, startPoint x: 155, startPoint y: 155, endPoint x: 0, endPoint y: 174, distance: 156.3
click at [0, 174] on upload-items "Create new item Upload photos, documents or PDFs, or select below to bulk uploa…" at bounding box center [266, 197] width 533 height 575
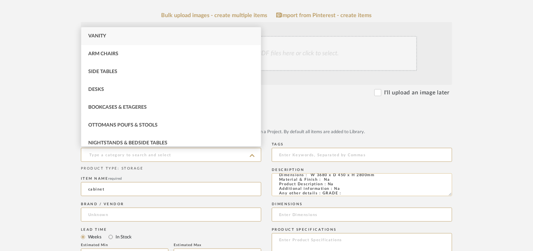
click at [356, 193] on textarea "Type : Cupboard Dimensions : W 3680 x D 450 x H 2800mm Material & Finish : Na P…" at bounding box center [362, 185] width 180 height 23
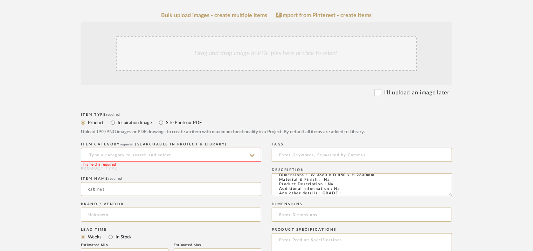
scroll to position [0, 0]
drag, startPoint x: 357, startPoint y: 194, endPoint x: 142, endPoint y: 153, distance: 218.5
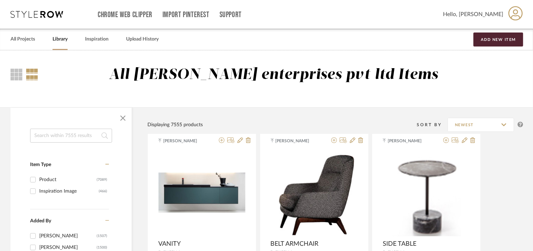
click at [90, 135] on input at bounding box center [71, 136] width 82 height 14
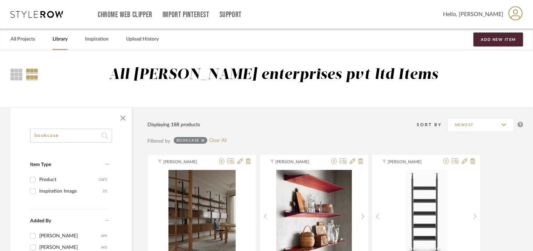
click at [46, 133] on input "bookcase" at bounding box center [71, 136] width 82 height 14
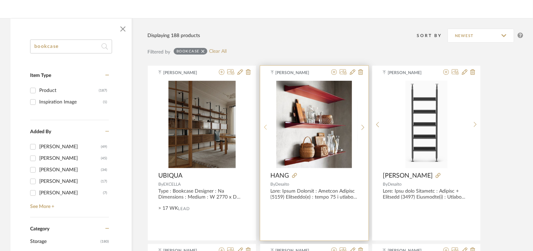
scroll to position [35, 0]
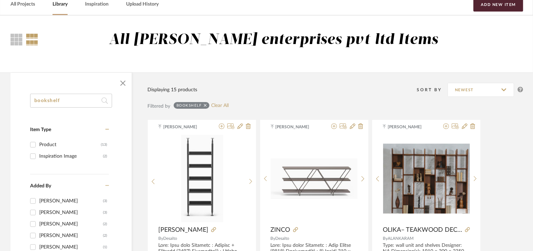
drag, startPoint x: 75, startPoint y: 99, endPoint x: 0, endPoint y: 87, distance: 76.2
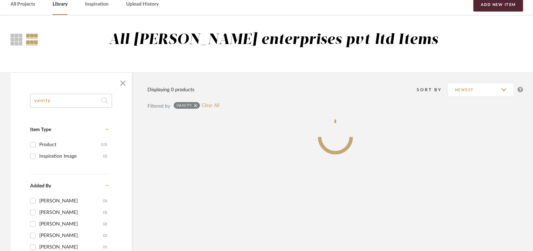
type input "vanity"
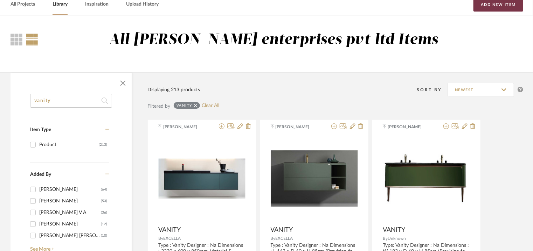
click at [508, 7] on button "Add New Item" at bounding box center [498, 5] width 50 height 14
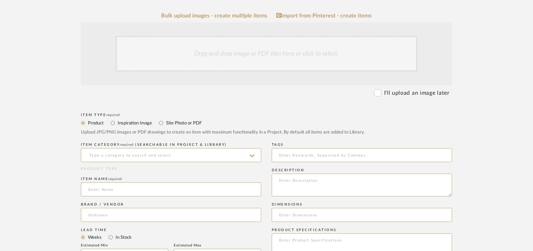
scroll to position [140, 0]
paste textarea "Type : Bookcase Dimensions : 2500 x 3200 x 350mm Material & Finish : Na Product…"
type textarea "Type : Bookcase Dimensions : 2500 x 3200 x 350mm Material & Finish : Na Product…"
click at [198, 152] on input at bounding box center [171, 155] width 180 height 14
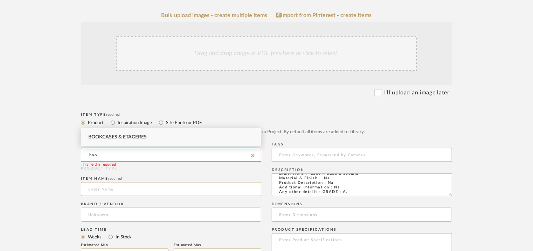
click at [102, 138] on span "Bookcases & Etageres" at bounding box center [117, 137] width 58 height 5
type input "Bookcases & Etageres"
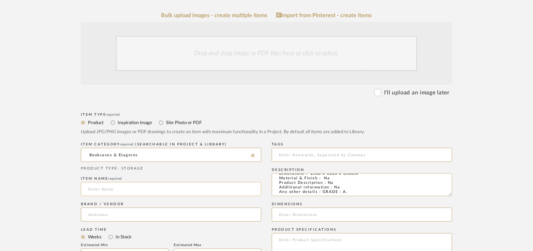
click at [108, 190] on input at bounding box center [171, 189] width 180 height 14
click at [130, 192] on input at bounding box center [171, 189] width 180 height 14
type input "b"
type input "BOOKCASE"
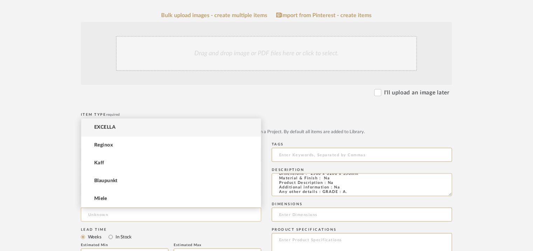
click at [101, 217] on input at bounding box center [171, 215] width 180 height 14
click at [122, 125] on mat-option "EXCELLA" at bounding box center [171, 128] width 180 height 18
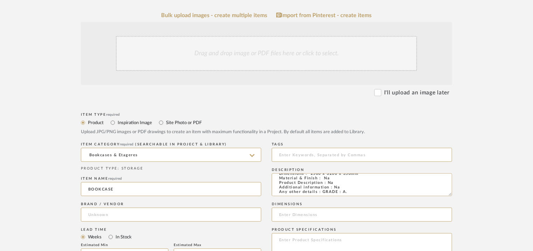
type input "EXCELLA"
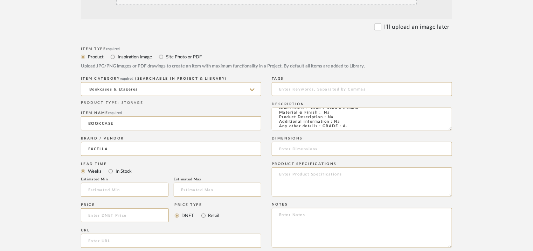
scroll to position [210, 0]
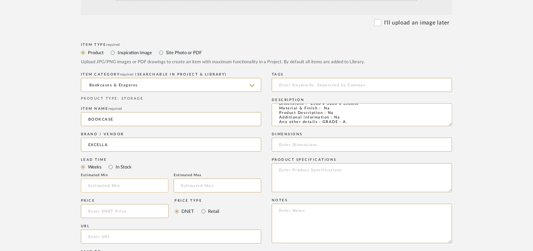
click at [134, 186] on input "text" at bounding box center [125, 186] width 88 height 14
type input "17"
click at [286, 84] on input at bounding box center [362, 85] width 180 height 14
type input "GRADE A, bookcase,"
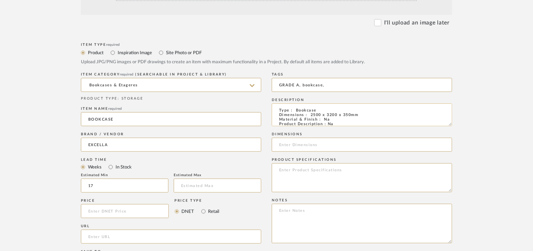
drag, startPoint x: 367, startPoint y: 117, endPoint x: 309, endPoint y: 117, distance: 58.1
click at [309, 117] on textarea "Type : Bookcase Dimensions : 2500 x 3200 x 350mm Material & Finish : Na Product…" at bounding box center [362, 115] width 180 height 23
click at [307, 146] on input at bounding box center [362, 145] width 180 height 14
paste input "2500 x 3200 x 350mm"
type input "2500 x 3200 x 350mm"
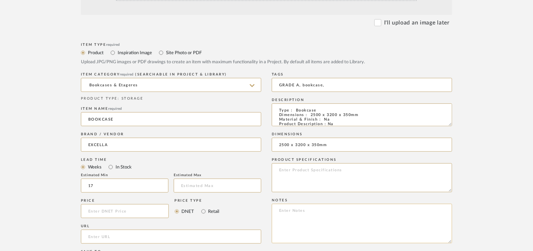
click at [311, 208] on textarea at bounding box center [362, 224] width 180 height 40
paste textarea "Price: INR.8,90,400/- Lead time : 120days after confirmation of size. Customisa…"
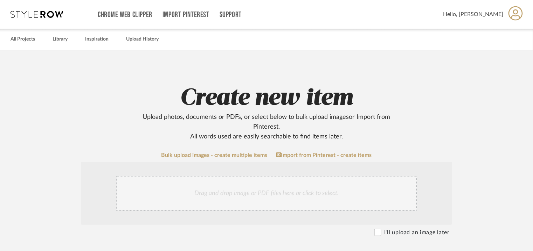
type textarea "Price: INR.8,90,400/- Lead time : 120days after confirmation of size. Customisa…"
click at [256, 188] on div "Drag and drop image or PDF files here or click to select." at bounding box center [266, 193] width 301 height 35
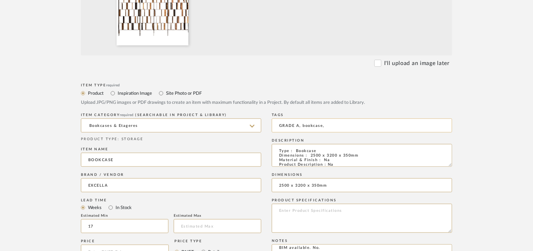
scroll to position [245, 0]
click at [315, 152] on textarea "Type : Bookcase Dimensions : 2500 x 3200 x 350mm Material & Finish : Na Product…" at bounding box center [362, 154] width 180 height 23
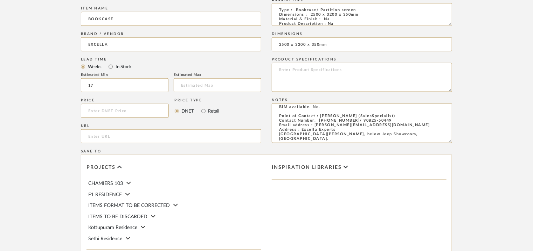
scroll to position [480, 0]
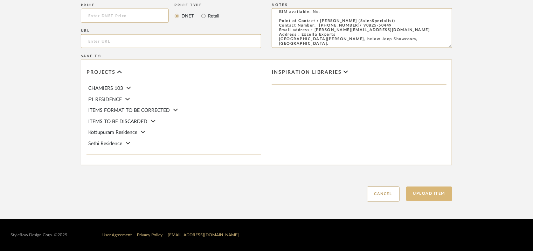
type textarea "Type : Bookcase/ Partition screen Dimensions : 2500 x 3200 x 350mm Material & F…"
click at [448, 198] on button "Upload Item" at bounding box center [429, 194] width 46 height 14
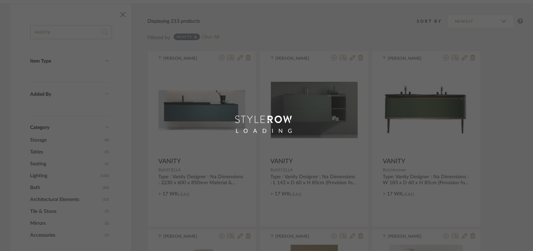
scroll to position [35, 0]
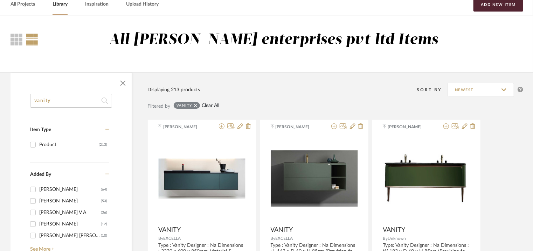
click at [208, 105] on link "Clear All" at bounding box center [211, 106] width 18 height 6
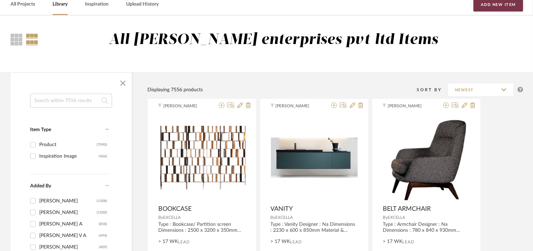
click at [510, 4] on button "Add New Item" at bounding box center [498, 5] width 50 height 14
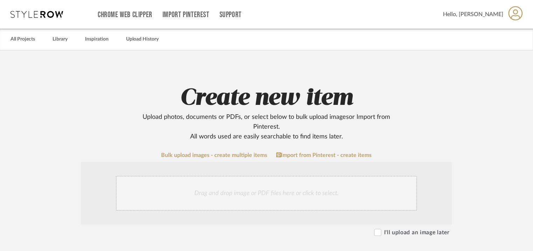
scroll to position [140, 0]
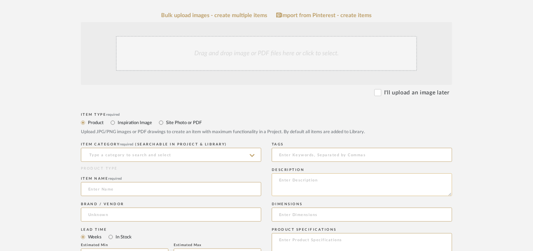
paste textarea "Type : Bookcase Dimensions : Na Material & Finish : Na Product Description : Na…"
type textarea "Type : Bookcase Dimensions : Na Material & Finish : Na Product Description : Na…"
click at [175, 152] on input at bounding box center [171, 155] width 180 height 14
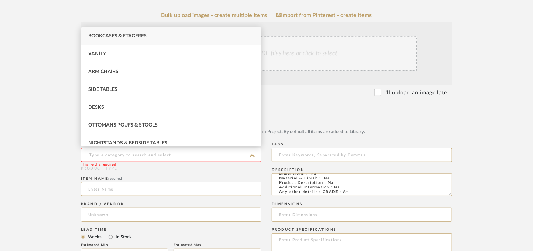
click at [179, 33] on div "Bookcases & Etageres" at bounding box center [171, 36] width 180 height 18
type input "Bookcases & Etageres"
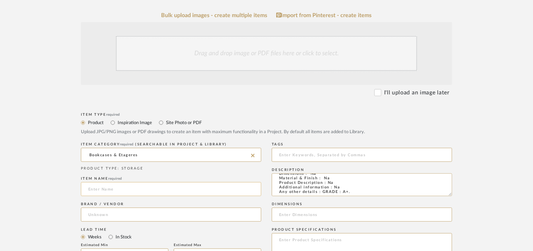
click at [123, 188] on input at bounding box center [171, 189] width 180 height 14
type input "BOOKCASE"
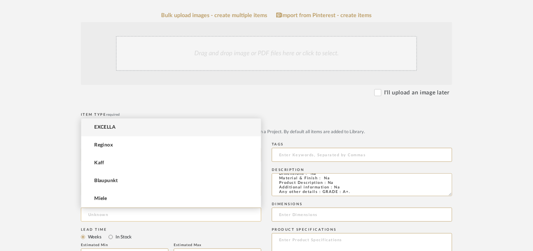
click at [122, 214] on input at bounding box center [171, 215] width 180 height 14
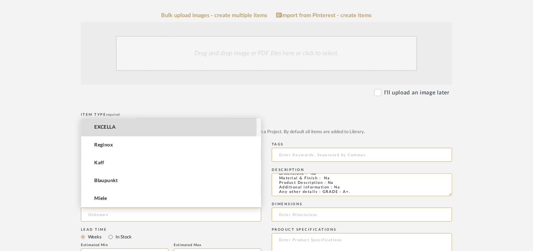
click at [107, 128] on span "EXCELLA" at bounding box center [104, 128] width 21 height 6
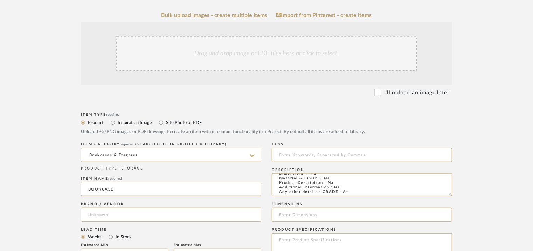
type input "EXCELLA"
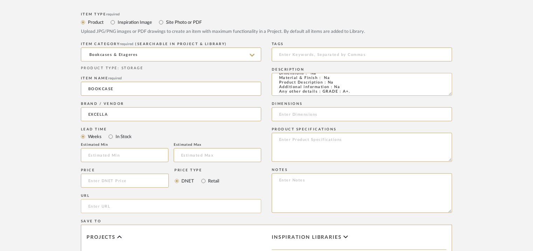
scroll to position [245, 0]
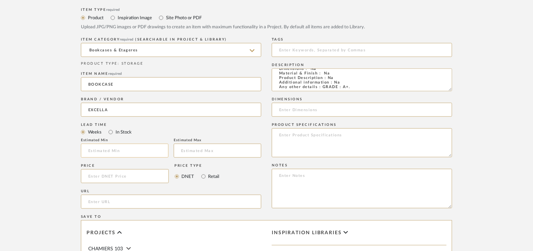
click at [137, 152] on input at bounding box center [125, 151] width 88 height 14
type input "17"
click at [298, 48] on input at bounding box center [362, 50] width 180 height 14
type input "bookcase, GRADE A+,"
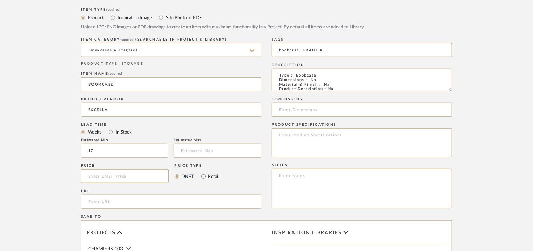
click at [324, 187] on textarea at bounding box center [362, 189] width 180 height 40
paste textarea "Price: INR.3,68,039/- Lead time : 120days after confirmation of size. Customisa…"
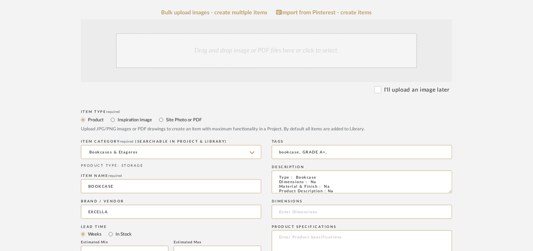
scroll to position [140, 0]
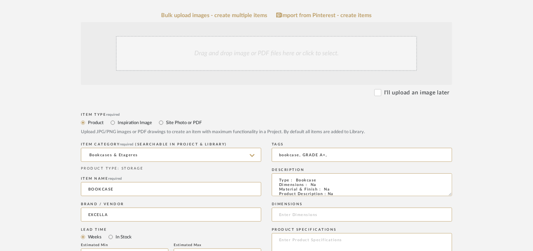
type textarea "Price: INR.3,68,039/- Lead time : 120days after confirmation of size. Customisa…"
click at [265, 51] on div "Drag and drop image or PDF files here or click to select." at bounding box center [266, 53] width 301 height 35
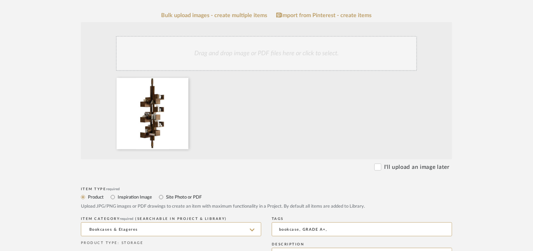
click at [229, 61] on div "Drag and drop image or PDF files here or click to select." at bounding box center [266, 53] width 301 height 35
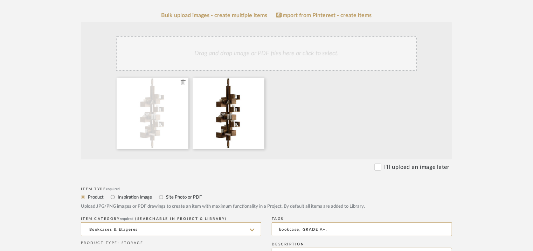
click at [185, 84] on icon at bounding box center [183, 83] width 5 height 6
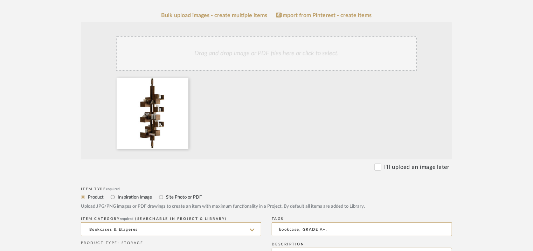
click at [294, 124] on div at bounding box center [267, 115] width 308 height 75
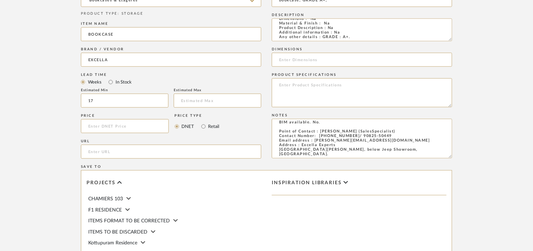
scroll to position [480, 0]
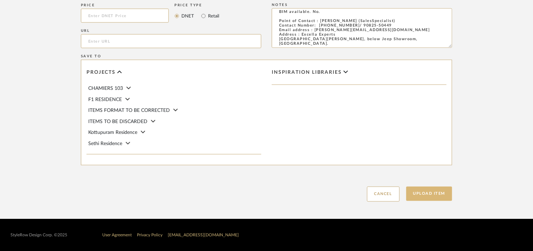
click at [438, 196] on button "Upload Item" at bounding box center [429, 194] width 46 height 14
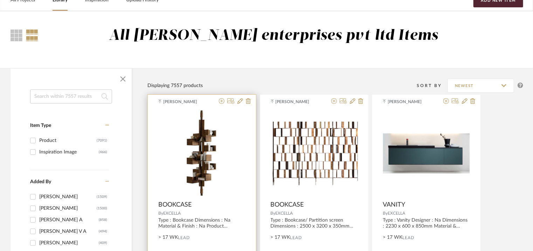
scroll to position [35, 0]
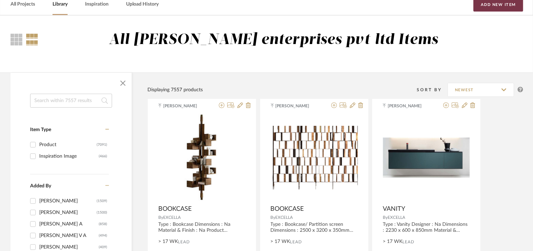
click at [499, 7] on button "Add New Item" at bounding box center [498, 5] width 50 height 14
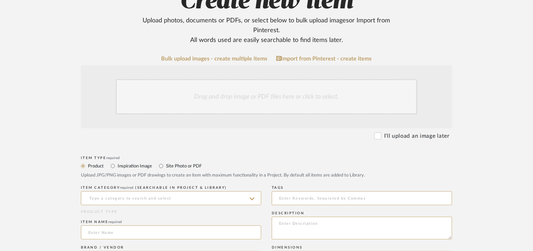
scroll to position [175, 0]
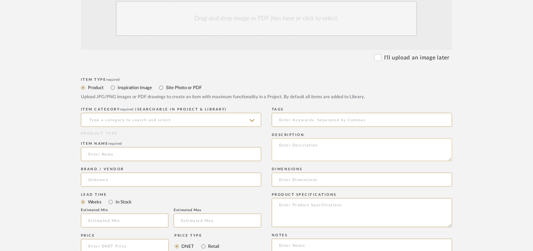
paste textarea "Type : Lounge chair Dimensions : W740 × D770 × H820mm Material & Finish : Na Pr…"
type textarea "Type : Lounge chair Dimensions : W740 × D770 × H820mm Material & Finish : Na Pr…"
click at [172, 119] on input at bounding box center [171, 120] width 180 height 14
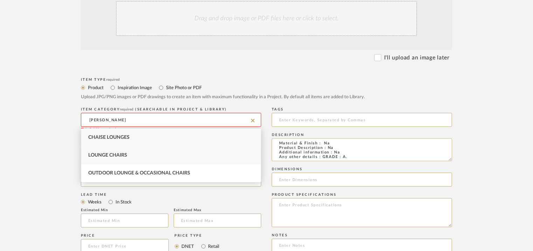
click at [127, 159] on div "Lounge Chairs" at bounding box center [171, 156] width 180 height 18
type input "Lounge Chairs"
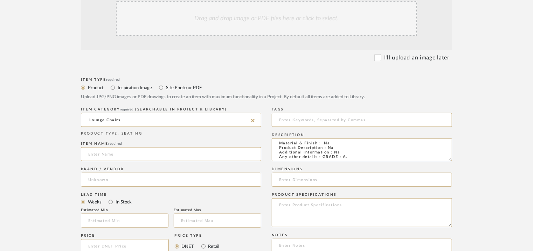
click at [127, 159] on input at bounding box center [171, 154] width 180 height 14
type input "LOUNGE CHAIR"
click at [116, 182] on input at bounding box center [171, 180] width 180 height 14
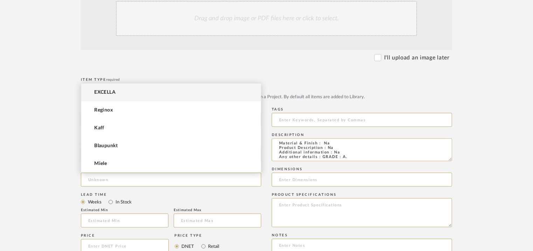
click at [116, 91] on mat-option "EXCELLA" at bounding box center [171, 93] width 180 height 18
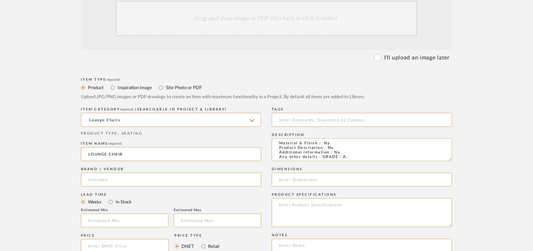
type input "EXCELLA"
click at [121, 224] on input "text" at bounding box center [125, 221] width 88 height 14
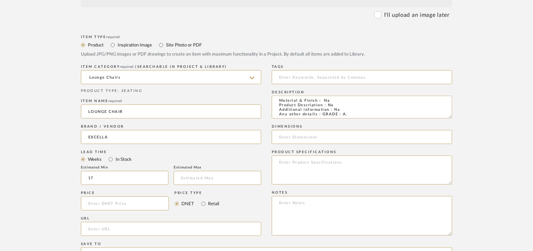
scroll to position [175, 0]
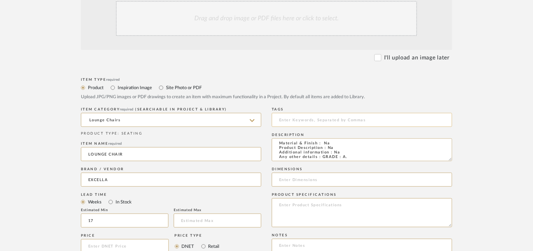
type input "17"
click at [291, 121] on input at bounding box center [362, 120] width 180 height 14
type input "L"
type input "GRADE A, lounge chair,"
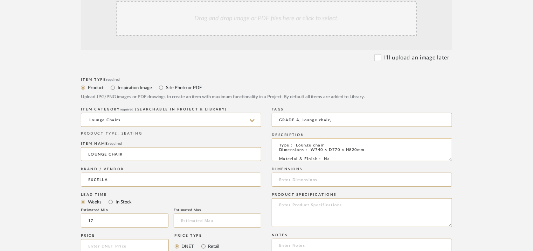
drag, startPoint x: 309, startPoint y: 151, endPoint x: 368, endPoint y: 152, distance: 59.5
click at [368, 152] on textarea "Type : Lounge chair Dimensions : W740 × D770 × H820mm Material & Finish : Na Pr…" at bounding box center [362, 150] width 180 height 23
click at [285, 181] on input at bounding box center [362, 180] width 180 height 14
paste input "W740 × D770 × H820mm"
type input "W740 × D770 × H820mm"
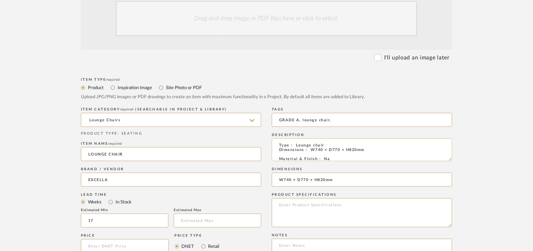
click at [292, 156] on textarea "Type : Lounge chair Dimensions : W740 × D770 × H820mm Material & Finish : Na Pr…" at bounding box center [362, 150] width 180 height 23
type textarea "Type : Lounge chair Dimensions : W740 × D770 × H820mm Material & Finish : Na Pr…"
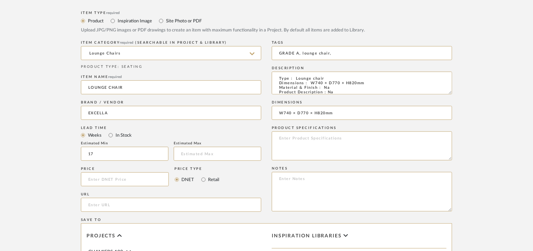
scroll to position [245, 0]
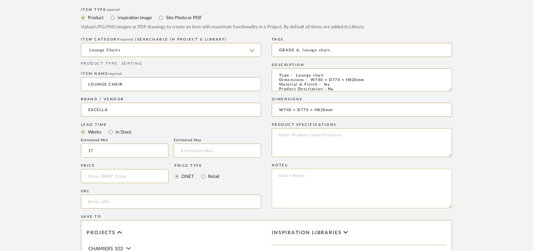
click at [301, 176] on textarea at bounding box center [362, 189] width 180 height 40
paste textarea "Price: INR.84,980/- Lead time : 120days after confirmation of size. Customisabl…"
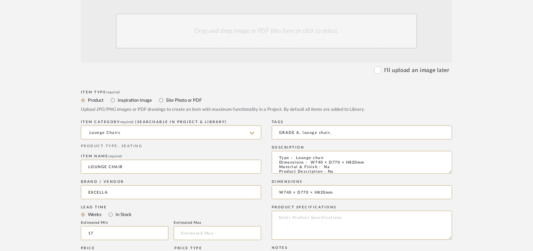
scroll to position [35, 0]
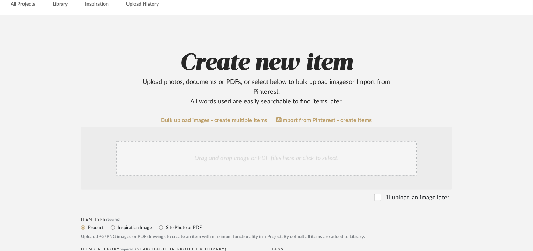
type textarea "Price: INR.84,980/- Lead time : 120days after confirmation of size. Customisabl…"
click at [248, 156] on div "Drag and drop image or PDF files here or click to select." at bounding box center [266, 158] width 301 height 35
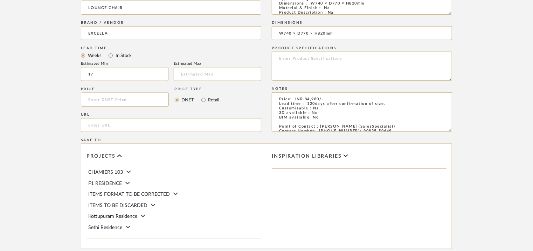
scroll to position [455, 0]
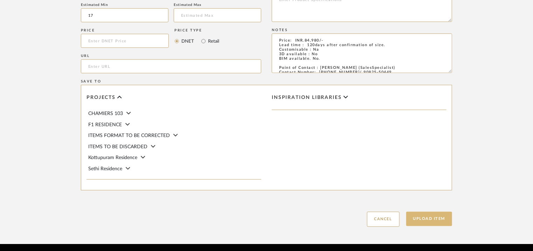
click at [422, 221] on button "Upload Item" at bounding box center [429, 219] width 46 height 14
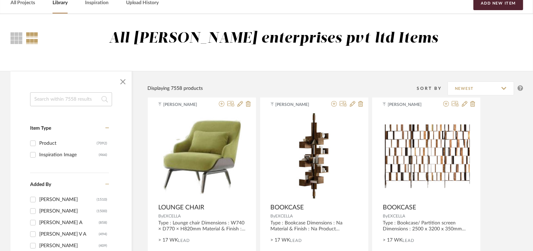
scroll to position [35, 0]
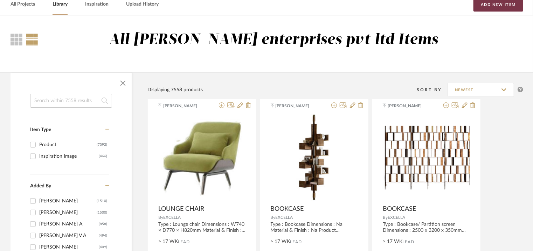
drag, startPoint x: 487, startPoint y: 10, endPoint x: 451, endPoint y: 32, distance: 42.4
click at [487, 10] on button "Add New Item" at bounding box center [498, 5] width 50 height 14
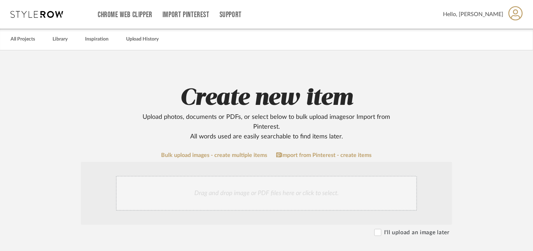
click at [216, 195] on div "Drag and drop image or PDF files here or click to select." at bounding box center [266, 193] width 301 height 35
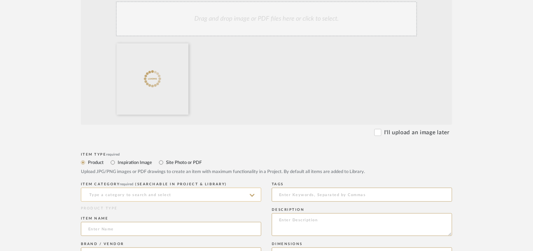
scroll to position [175, 0]
click at [181, 195] on input at bounding box center [171, 195] width 180 height 14
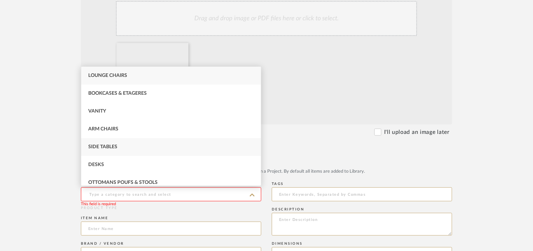
click at [136, 151] on div "Side Tables" at bounding box center [171, 147] width 180 height 18
type input "Side Tables"
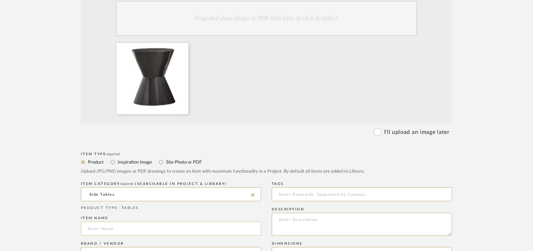
click at [111, 231] on input at bounding box center [171, 229] width 180 height 14
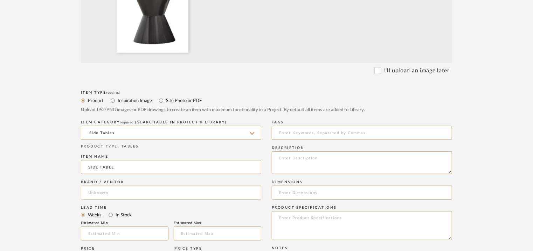
scroll to position [245, 0]
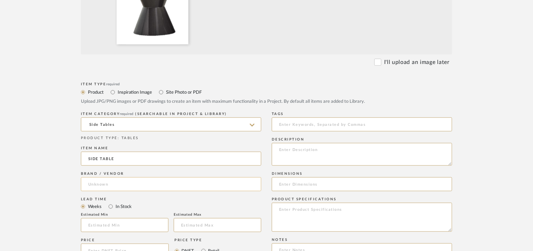
type input "SIDE TABLE"
click at [121, 186] on input at bounding box center [171, 184] width 180 height 14
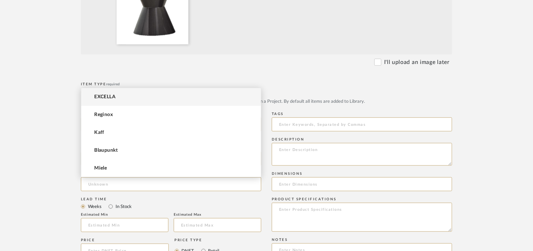
click at [107, 98] on span "EXCELLA" at bounding box center [104, 97] width 21 height 6
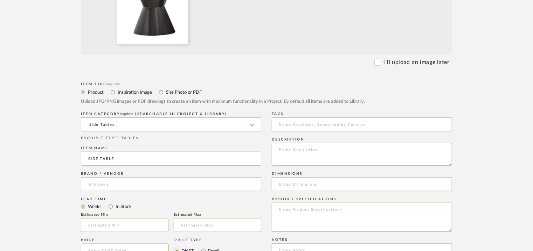
type input "EXCELLA"
click at [108, 228] on input at bounding box center [125, 225] width 88 height 14
type input "17"
click at [309, 126] on input at bounding box center [362, 125] width 180 height 14
type input "side table, GRADE A"
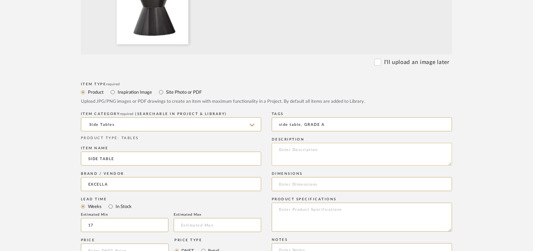
click at [294, 151] on textarea at bounding box center [362, 154] width 180 height 23
paste textarea "Type : Side Table Dimensions : Na Material & Finish : Na Product Description : …"
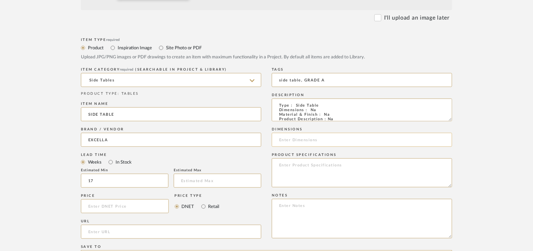
scroll to position [350, 0]
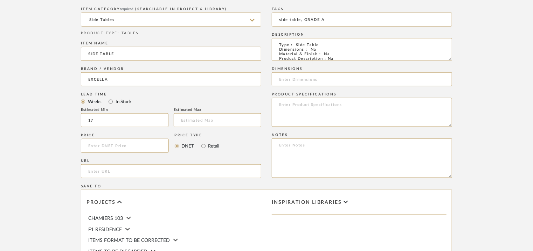
type textarea "Type : Side Table Dimensions : Na Material & Finish : Na Product Description : …"
click at [304, 152] on textarea at bounding box center [362, 159] width 180 height 40
paste textarea "Price: INR.30,800/- Lead time : 120days after confirmation of size. Customisabl…"
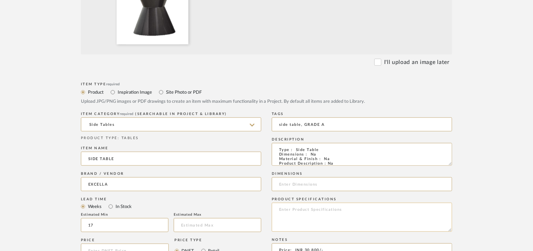
scroll to position [480, 0]
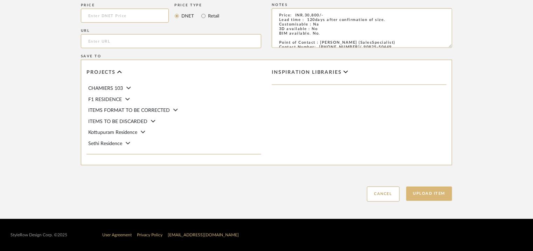
type textarea "Price: INR.30,800/- Lead time : 120days after confirmation of size. Customisabl…"
click at [424, 193] on button "Upload Item" at bounding box center [429, 194] width 46 height 14
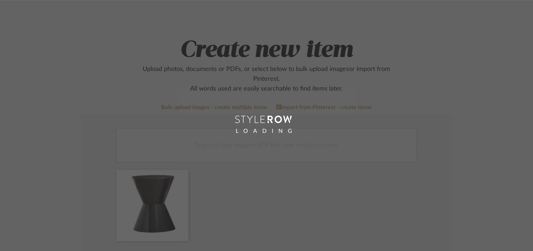
scroll to position [35, 0]
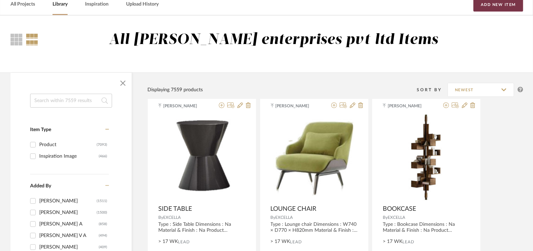
click at [492, 6] on button "Add New Item" at bounding box center [498, 5] width 50 height 14
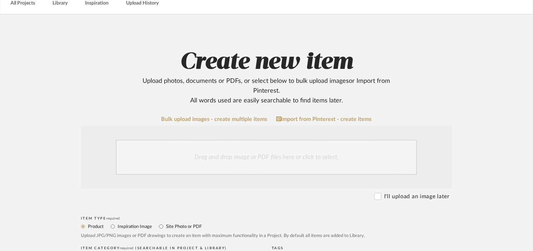
scroll to position [105, 0]
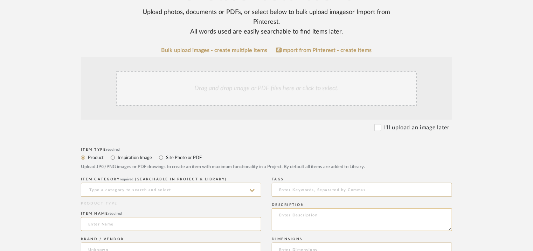
paste textarea "Type : Lounge chair Dimensions : Na Material & Finish : Na Product Description …"
type textarea "Type : Lounge chair Dimensions : Na Material & Finish : Na Product Description …"
click at [161, 193] on input at bounding box center [171, 190] width 180 height 14
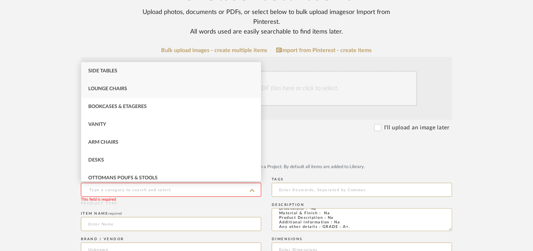
click at [139, 91] on div "Lounge Chairs" at bounding box center [171, 89] width 180 height 18
type input "Lounge Chairs"
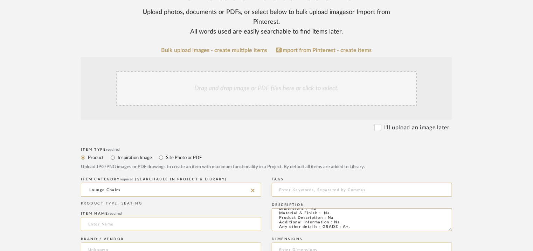
click at [100, 223] on input at bounding box center [171, 224] width 180 height 14
type input "l"
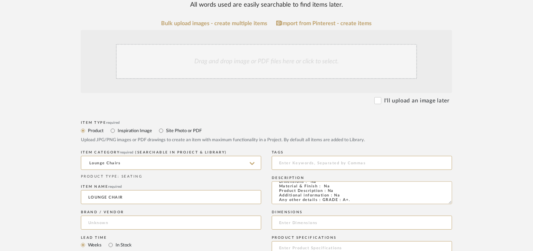
scroll to position [175, 0]
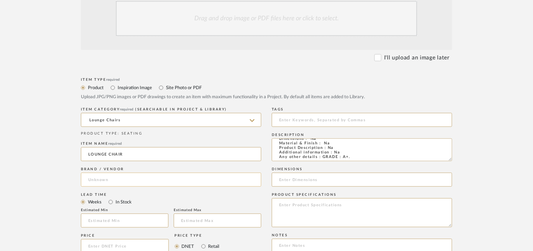
type input "LOUNGE CHAIR"
click at [113, 173] on input at bounding box center [171, 180] width 180 height 14
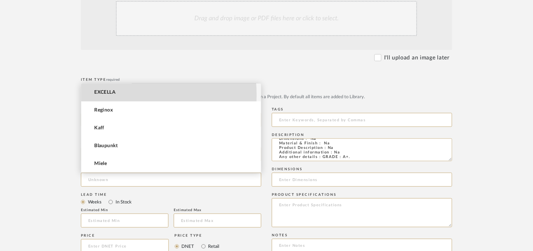
click at [105, 95] on span "EXCELLA" at bounding box center [104, 93] width 21 height 6
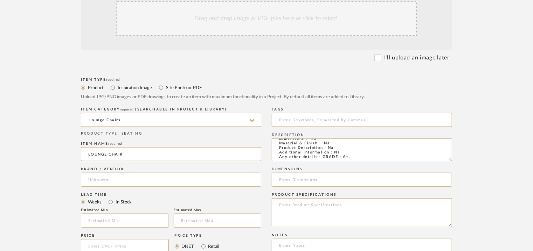
type input "EXCELLA"
click at [118, 222] on input "text" at bounding box center [125, 221] width 88 height 14
type input "17"
click at [307, 116] on input at bounding box center [362, 120] width 180 height 14
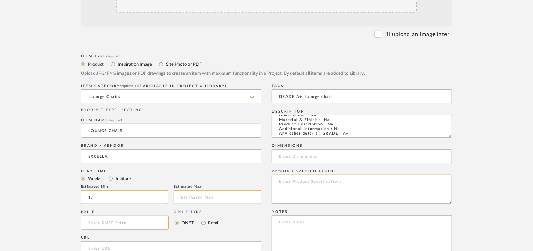
scroll to position [210, 0]
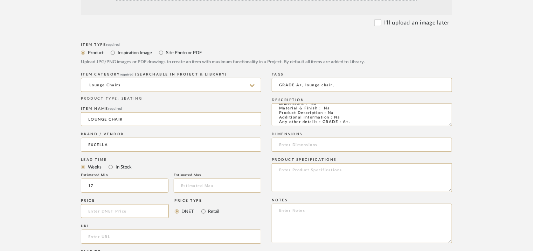
type input "GRADE A+, lounge chair,"
click at [288, 211] on textarea at bounding box center [362, 224] width 180 height 40
paste textarea "Price: INR.1,45,000/- Lead time : 120days after confirmation of size. Customisa…"
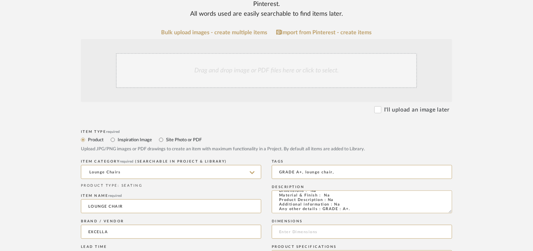
scroll to position [35, 0]
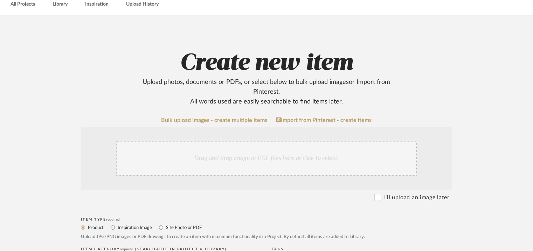
type textarea "Price: INR.1,45,000/- Lead time : 120days after confirmation of size. Customisa…"
click at [230, 160] on div "Drag and drop image or PDF files here or click to select." at bounding box center [266, 158] width 301 height 35
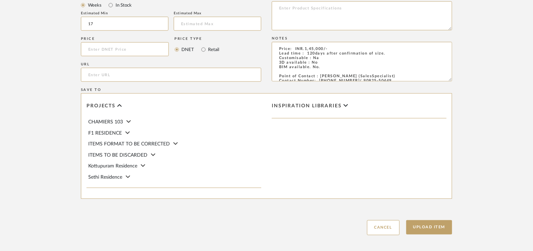
scroll to position [480, 0]
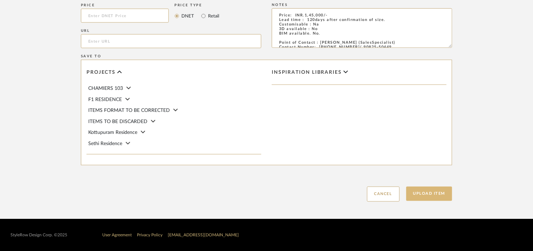
click at [434, 194] on button "Upload Item" at bounding box center [429, 194] width 46 height 14
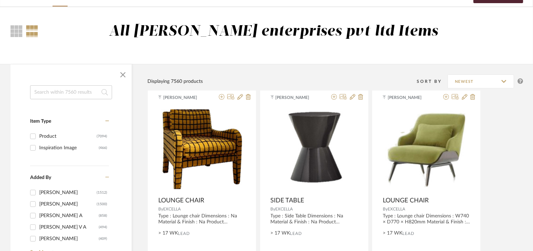
scroll to position [35, 0]
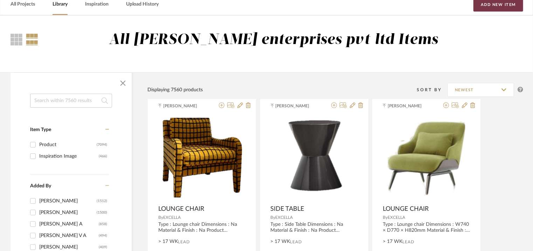
click at [506, 6] on button "Add New Item" at bounding box center [498, 5] width 50 height 14
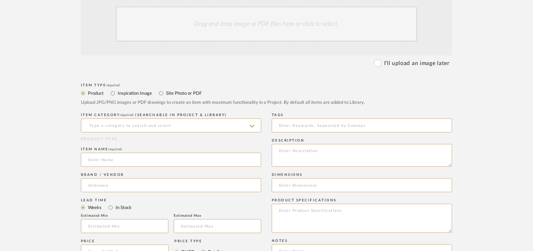
scroll to position [175, 0]
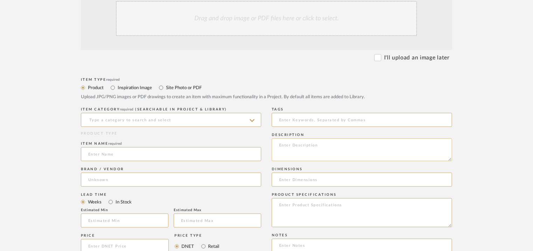
paste textarea "Type : Lounge chair Dimensions : Na Material & Finish : Na Product Description …"
type textarea "Type : Lounge chair Dimensions : Na Material & Finish : Na Product Description …"
click at [287, 118] on input at bounding box center [362, 120] width 180 height 14
type input "lounge chair, GRADE A,"
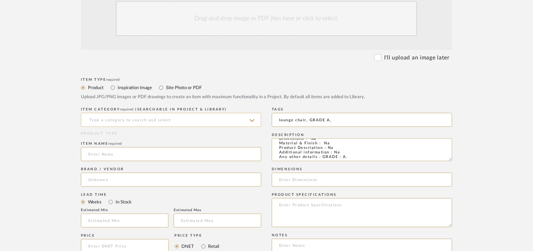
click at [193, 121] on input at bounding box center [171, 120] width 180 height 14
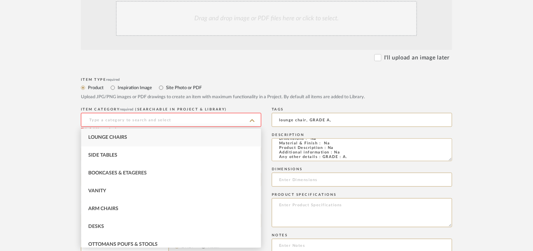
click at [153, 134] on div "Lounge Chairs" at bounding box center [171, 138] width 180 height 18
type input "Lounge Chairs"
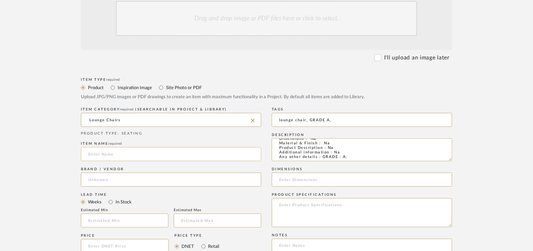
click at [143, 152] on input at bounding box center [171, 154] width 180 height 14
type input "LOUNGE CHAIR"
click at [92, 178] on input at bounding box center [171, 180] width 180 height 14
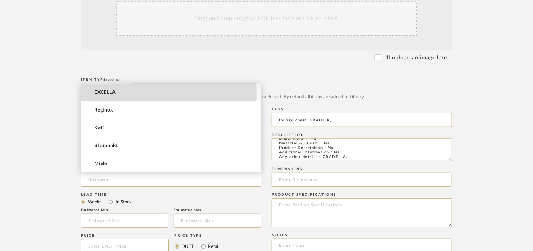
click at [105, 92] on span "EXCELLA" at bounding box center [104, 93] width 21 height 6
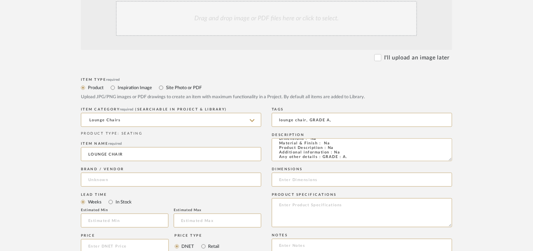
type input "EXCELLA"
click at [99, 224] on input at bounding box center [125, 221] width 88 height 14
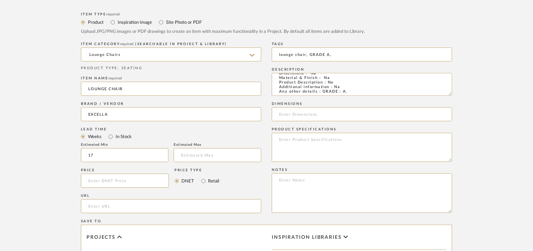
scroll to position [245, 0]
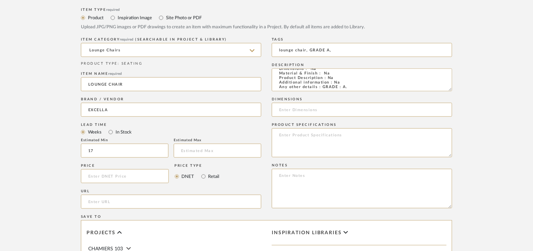
type input "17"
paste textarea "Price: INR.97,440/- Lead time : 120days after confirmation of size. Customisabl…"
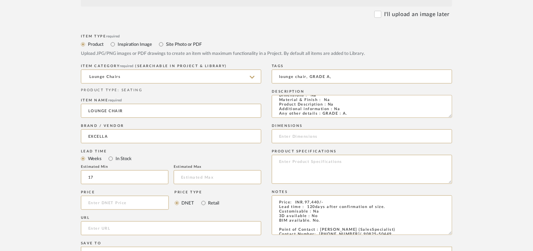
scroll to position [140, 0]
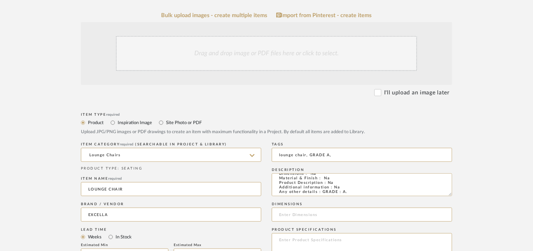
type textarea "Price: INR.97,440/- Lead time : 120days after confirmation of size. Customisabl…"
click at [195, 62] on div "Drag and drop image or PDF files here or click to select." at bounding box center [266, 53] width 301 height 35
click at [241, 55] on div "Drag and drop image or PDF files here or click to select." at bounding box center [266, 53] width 301 height 35
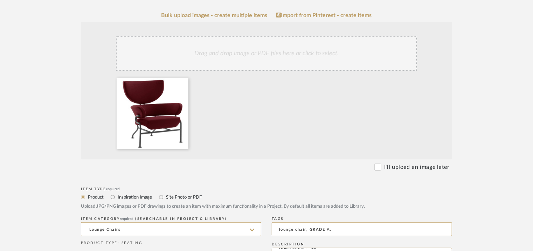
scroll to position [175, 0]
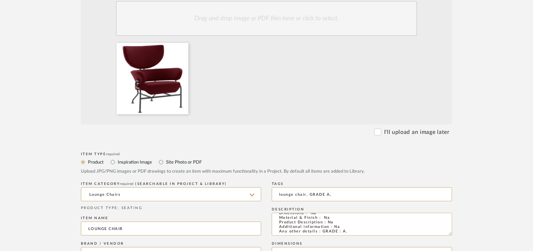
click at [251, 195] on icon at bounding box center [252, 195] width 5 height 3
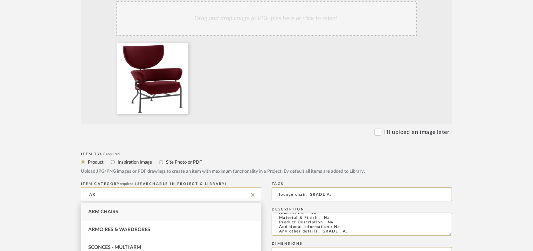
type input "A"
click at [83, 228] on div "Lounge Chairs" at bounding box center [171, 230] width 180 height 18
type input "Lounge Chairs"
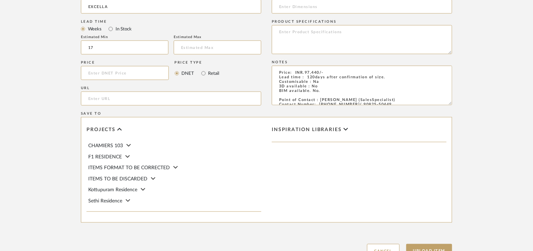
scroll to position [480, 0]
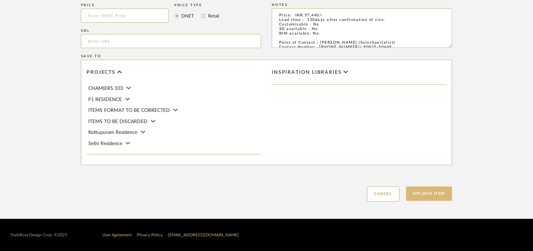
click at [431, 196] on button "Upload Item" at bounding box center [429, 194] width 46 height 14
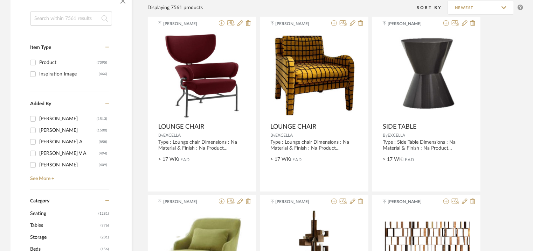
scroll to position [35, 0]
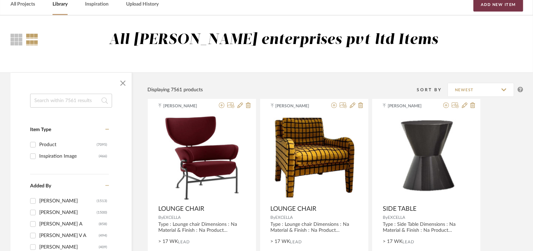
click at [506, 6] on button "Add New Item" at bounding box center [498, 5] width 50 height 14
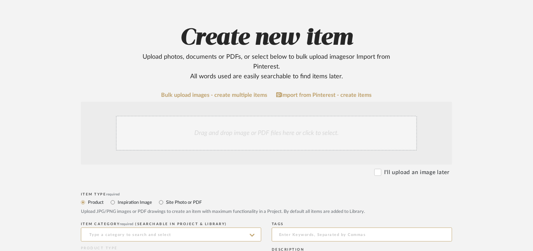
scroll to position [175, 0]
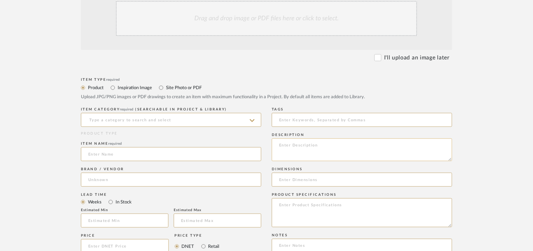
paste textarea "Type : Lounge chair Dimensions : Na Material & Finish : Na Product Description …"
type textarea "Type : Lounge chair Dimensions : Na Material & Finish : Na Product Description …"
click at [194, 115] on input at bounding box center [171, 120] width 180 height 14
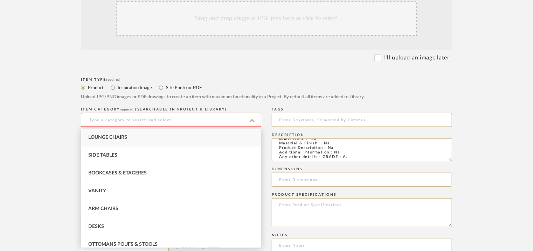
click at [105, 136] on span "Lounge Chairs" at bounding box center [107, 137] width 39 height 5
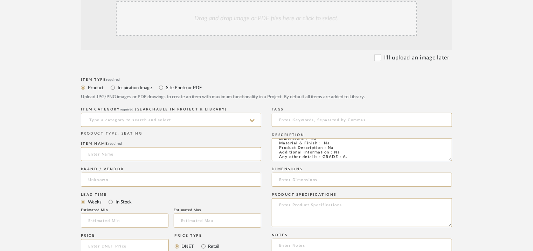
type input "Lounge Chairs"
click at [107, 153] on input at bounding box center [171, 154] width 180 height 14
type input "LOUNGE CHAIR"
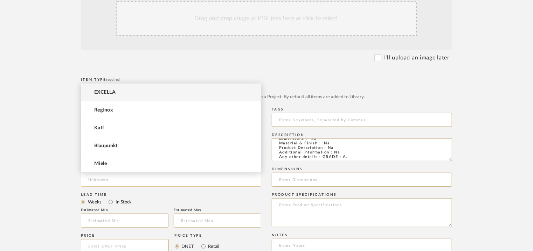
click at [120, 182] on input at bounding box center [171, 180] width 180 height 14
click at [108, 90] on span "EXCELLA" at bounding box center [104, 93] width 21 height 6
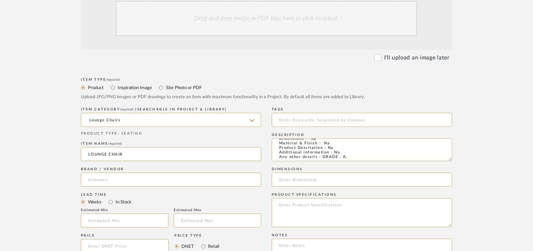
type input "EXCELLA"
click at [127, 219] on input at bounding box center [125, 221] width 88 height 14
type input "17"
click at [302, 120] on input at bounding box center [362, 120] width 180 height 14
type input "GRADE A, lounge chair"
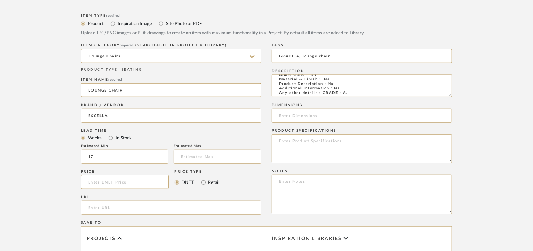
scroll to position [280, 0]
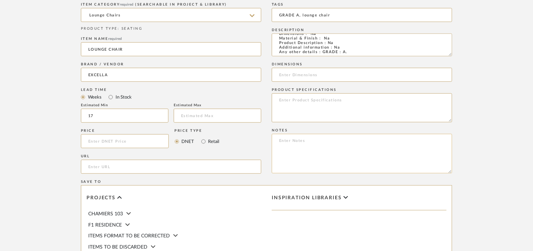
drag, startPoint x: 316, startPoint y: 142, endPoint x: 309, endPoint y: 146, distance: 8.3
click at [316, 142] on textarea at bounding box center [362, 154] width 180 height 40
paste textarea "Price: INR.80,000/- Lead time : 120days after confirmation of size. Customisabl…"
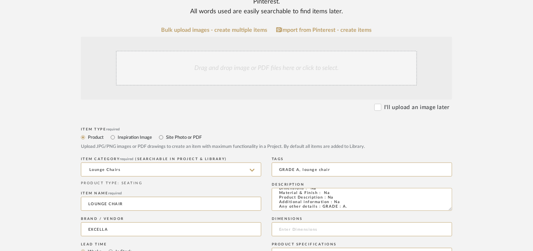
scroll to position [140, 0]
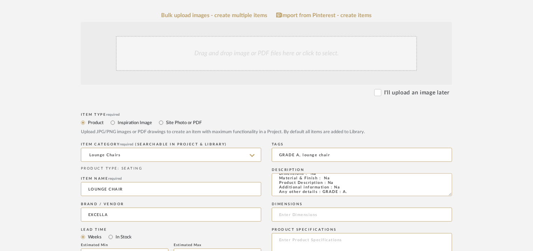
type textarea "Price: INR.80,000/- Lead time : 120days after confirmation of size. Customisabl…"
click at [244, 52] on div "Drag and drop image or PDF files here or click to select." at bounding box center [266, 53] width 301 height 35
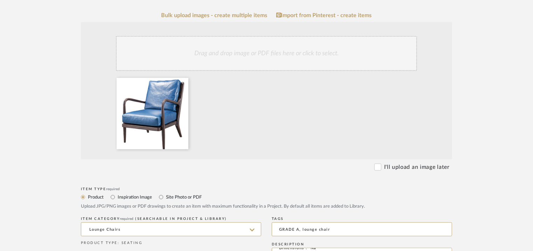
click at [251, 228] on icon at bounding box center [252, 231] width 5 height 6
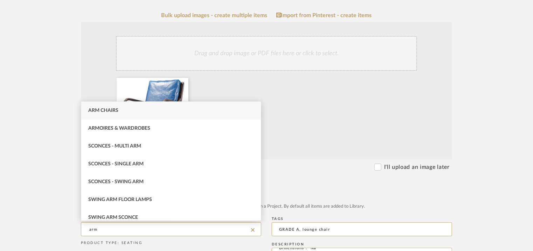
click at [106, 107] on div "Arm Chairs" at bounding box center [171, 111] width 180 height 18
type input "Arm Chairs"
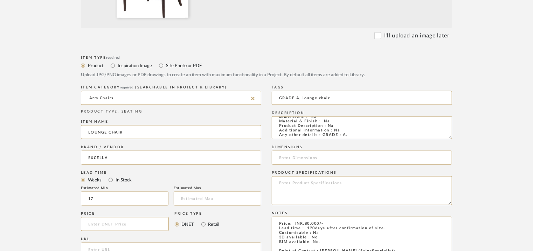
scroll to position [280, 0]
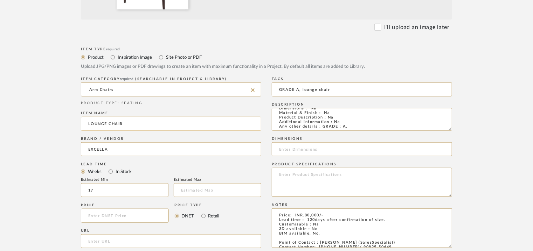
click at [97, 125] on input "LOUNGE CHAIR" at bounding box center [171, 124] width 180 height 14
type input "ARMCHAIR"
click at [308, 89] on input "GRADE A, lounge chair" at bounding box center [362, 90] width 180 height 14
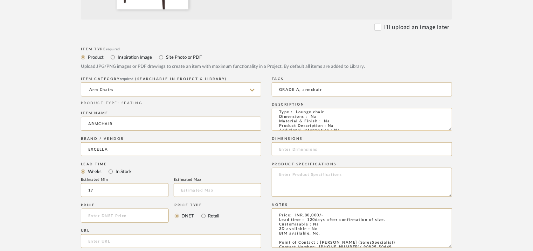
scroll to position [0, 0]
type input "GRADE A, armchair"
click at [301, 113] on textarea "Type : Lounge chair Dimensions : Na Material & Finish : Na Product Description …" at bounding box center [362, 119] width 180 height 23
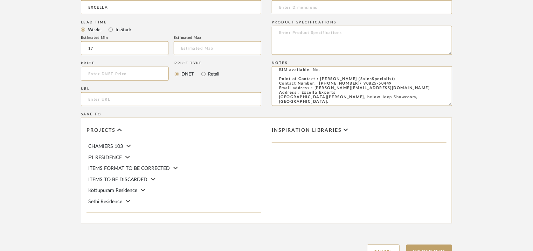
scroll to position [480, 0]
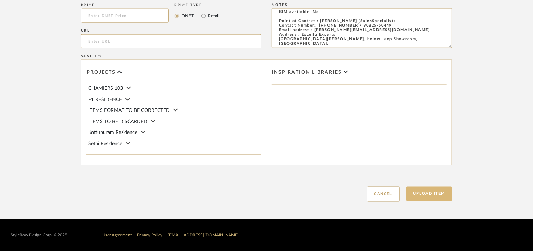
type textarea "Type : Armchair Dimensions : Na Material & Finish : Na Product Description : Na…"
click at [422, 193] on button "Upload Item" at bounding box center [429, 194] width 46 height 14
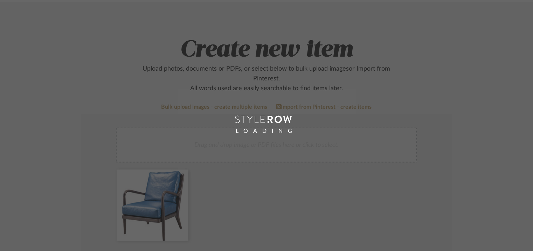
scroll to position [35, 0]
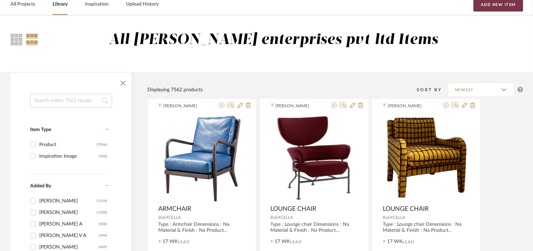
drag, startPoint x: 504, startPoint y: 5, endPoint x: 502, endPoint y: 11, distance: 6.6
click at [504, 5] on button "Add New Item" at bounding box center [498, 5] width 50 height 14
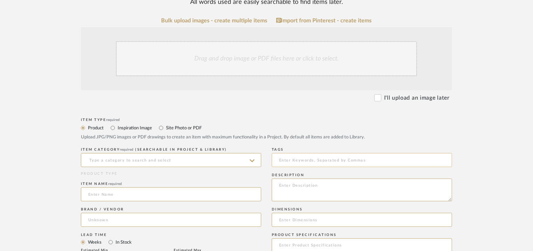
scroll to position [140, 0]
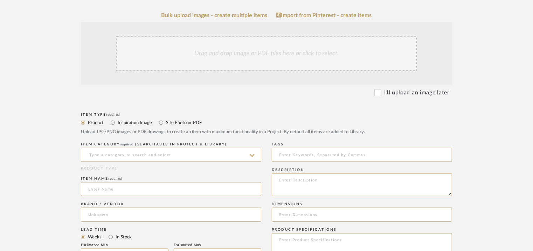
paste textarea "Type : Sofa Dimensions : W2570 × D950 × H800mm Material & Finish : 304 Stainles…"
type textarea "Type : Sofa Dimensions : W2570 × D950 × H800mm Material & Finish : 304 Stainles…"
click at [167, 155] on input at bounding box center [171, 155] width 180 height 14
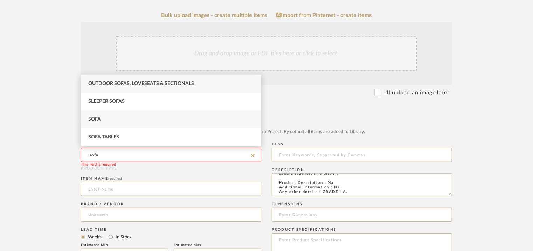
click at [144, 117] on div "Sofa" at bounding box center [171, 120] width 180 height 18
type input "Sofa"
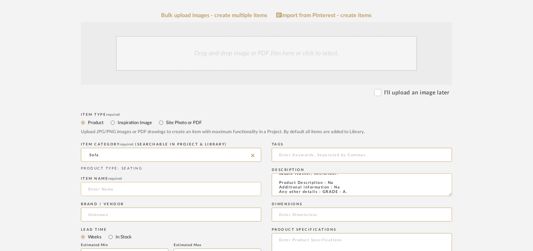
click at [118, 191] on input at bounding box center [171, 189] width 180 height 14
type input "DIESIS SOFA"
click at [337, 187] on textarea "Type : Sofa Dimensions : W2570 × D950 × H800mm Material & Finish : 304 Stainles…" at bounding box center [362, 185] width 180 height 23
type textarea "Type : Sofa Dimensions : W2570 × D950 × H800mm Material & Finish : 304 Stainles…"
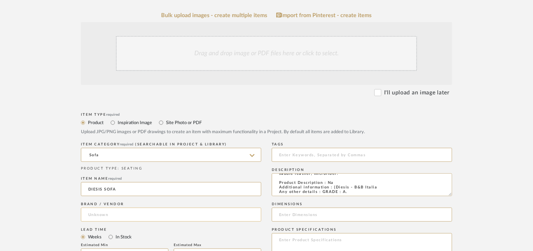
click at [160, 210] on input at bounding box center [171, 215] width 180 height 14
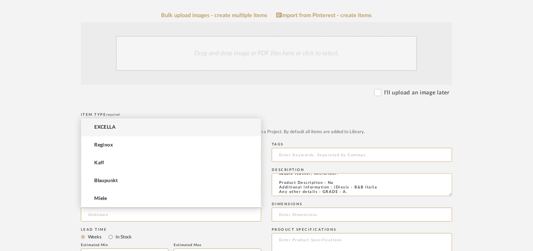
click at [131, 128] on mat-option "EXCELLA" at bounding box center [171, 128] width 180 height 18
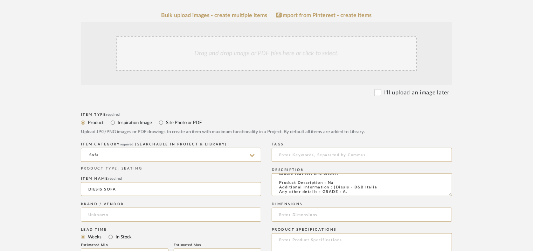
type input "EXCELLA"
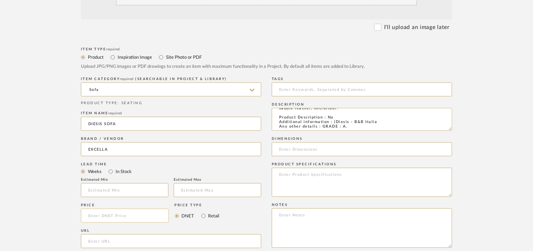
scroll to position [210, 0]
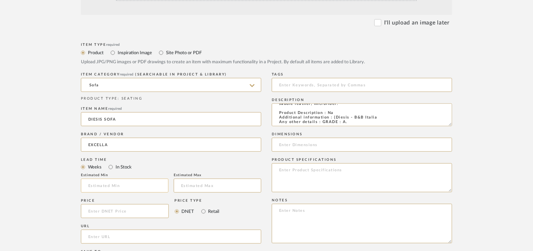
click at [157, 185] on input "text" at bounding box center [125, 186] width 88 height 14
type input "17"
click at [341, 89] on input at bounding box center [362, 85] width 180 height 14
type input "sofa, GRADE A,"
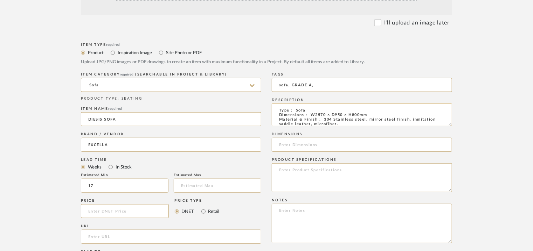
drag, startPoint x: 369, startPoint y: 116, endPoint x: 312, endPoint y: 114, distance: 56.7
click at [311, 114] on textarea "Type : Sofa Dimensions : W2570 × D950 × H800mm Material & Finish : 304 Stainles…" at bounding box center [362, 115] width 180 height 23
click at [316, 141] on input at bounding box center [362, 145] width 180 height 14
paste input "W2570 × D950 × H800mm"
type input "W2570 × D950 × H800mm"
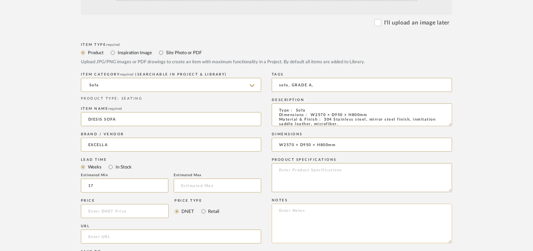
click at [282, 216] on textarea at bounding box center [362, 224] width 180 height 40
paste textarea "Price: INR.2,48,820/- Lead time : 120days after confirmation of size. Customisa…"
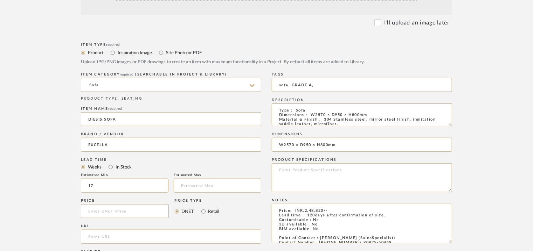
scroll to position [140, 0]
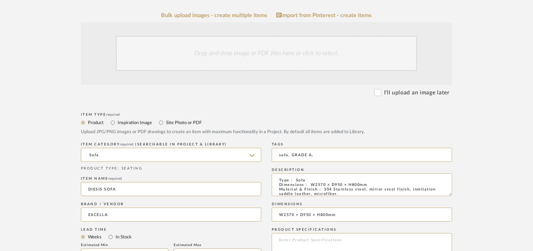
type textarea "Price: INR.2,48,820/- Lead time : 120days after confirmation of size. Customisa…"
click at [227, 59] on div "Drag and drop image or PDF files here or click to select." at bounding box center [266, 53] width 301 height 35
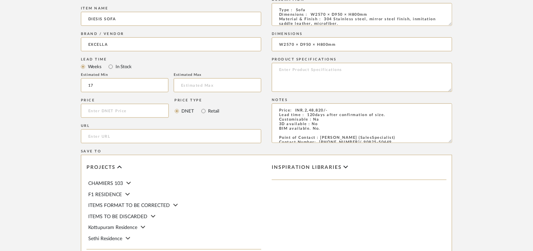
scroll to position [480, 0]
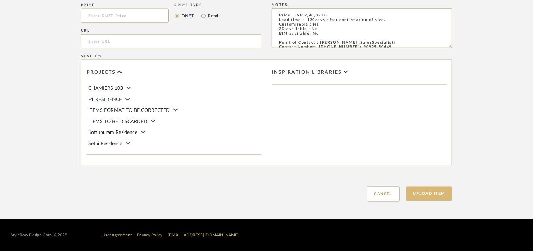
click at [439, 198] on button "Upload Item" at bounding box center [429, 194] width 46 height 14
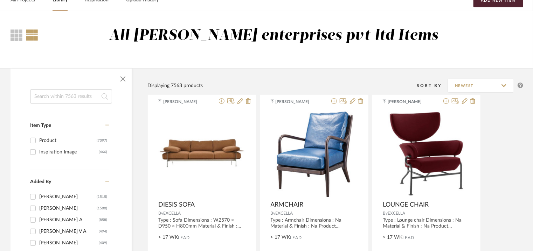
scroll to position [35, 0]
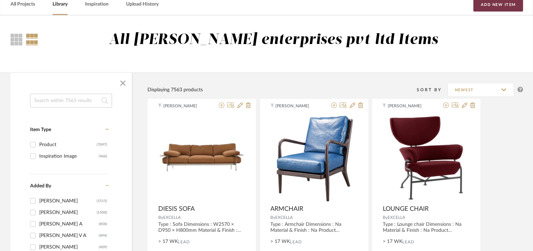
click at [499, 5] on button "Add New Item" at bounding box center [498, 5] width 50 height 14
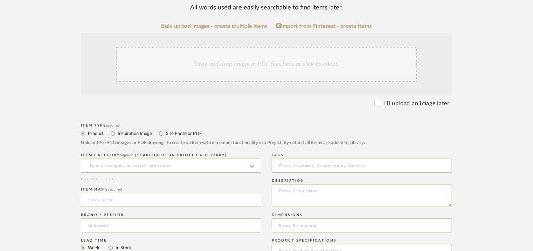
scroll to position [175, 0]
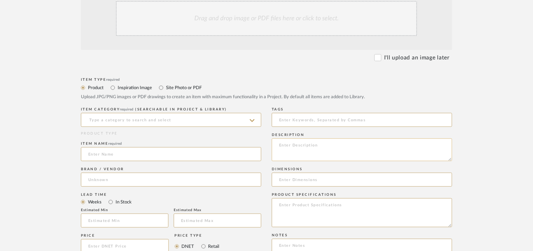
click at [292, 145] on textarea at bounding box center [362, 150] width 180 height 23
paste textarea "Type : Ottoman Dimensions : W600 × D450 × H420mm Material & Finish : North Amer…"
type textarea "Type : Ottoman Dimensions : W600 × D450 × H420mm Material & Finish : North Amer…"
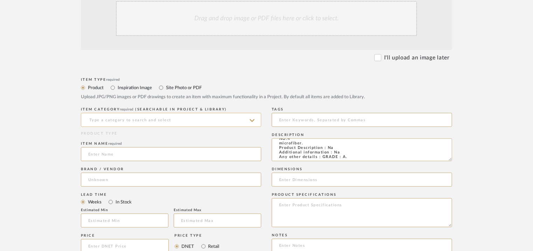
click at [183, 123] on input at bounding box center [171, 120] width 180 height 14
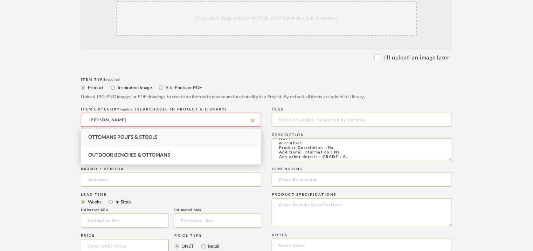
click at [184, 137] on div "Ottomans Poufs & Stools" at bounding box center [171, 138] width 180 height 18
type input "Ottomans Poufs & Stools"
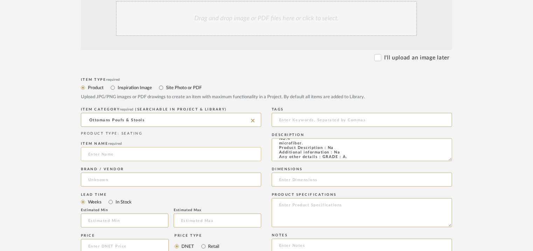
click at [168, 152] on input at bounding box center [171, 154] width 180 height 14
type input "o"
type input "OTTOMAN"
click at [89, 180] on input at bounding box center [171, 180] width 180 height 14
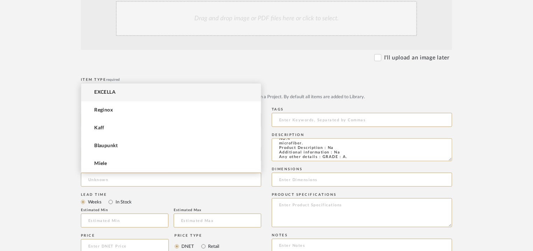
click at [106, 93] on span "EXCELLA" at bounding box center [104, 93] width 21 height 6
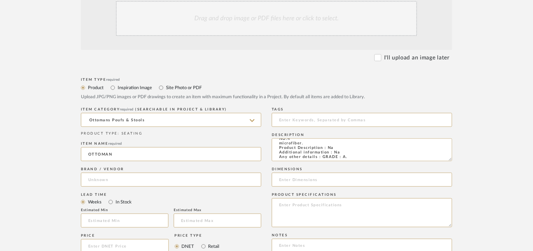
type input "EXCELLA"
click at [127, 219] on input "text" at bounding box center [125, 221] width 88 height 14
type input "17"
click at [314, 120] on input at bounding box center [362, 120] width 180 height 14
type input "O"
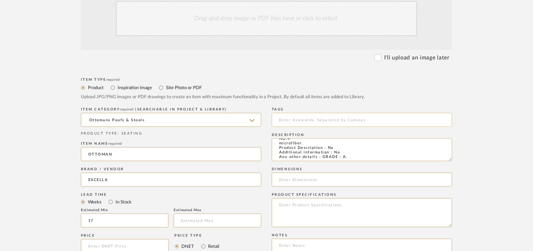
type input "F"
type input "GRADE A, ottoman,"
drag, startPoint x: 310, startPoint y: 149, endPoint x: 365, endPoint y: 150, distance: 55.3
click at [365, 150] on textarea "Type : Ottoman Dimensions : W600 × D450 × H420mm Material & Finish : North Amer…" at bounding box center [362, 150] width 180 height 23
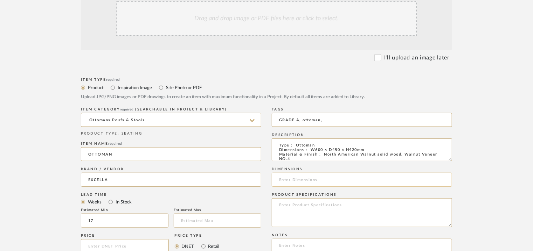
click at [322, 180] on input at bounding box center [362, 180] width 180 height 14
paste input "W600 × D450 × H420mm"
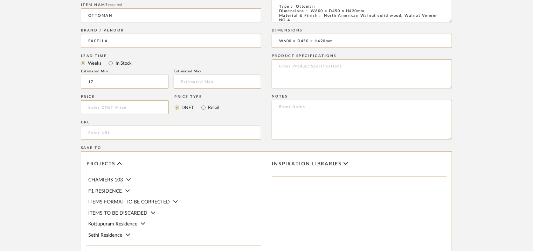
scroll to position [315, 0]
type input "W600 × D450 × H420mm"
click at [390, 122] on textarea at bounding box center [362, 119] width 180 height 40
paste textarea "Price: INR.38,080/- Lead time : 120days after confirmation of size. Customisabl…"
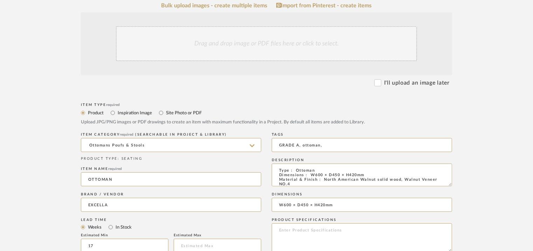
scroll to position [140, 0]
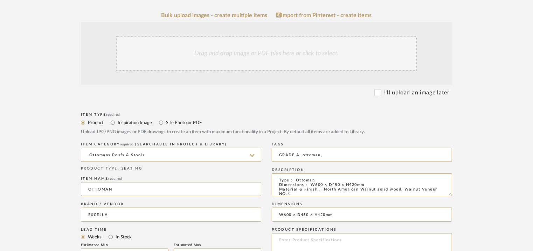
type textarea "Price: INR.38,080/- Lead time : 120days after confirmation of size. Customisabl…"
click at [242, 51] on div "Drag and drop image or PDF files here or click to select." at bounding box center [266, 53] width 301 height 35
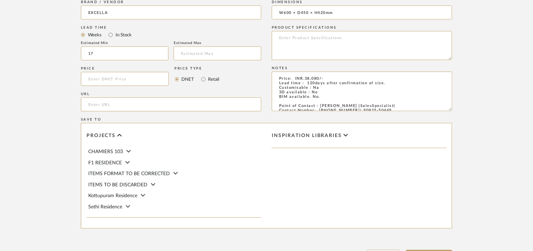
scroll to position [480, 0]
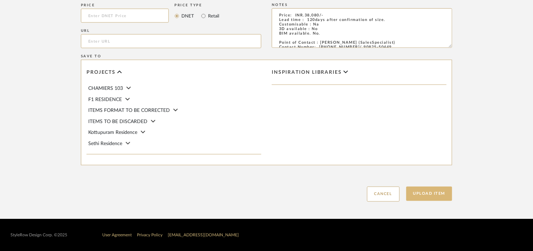
click at [426, 191] on button "Upload Item" at bounding box center [429, 194] width 46 height 14
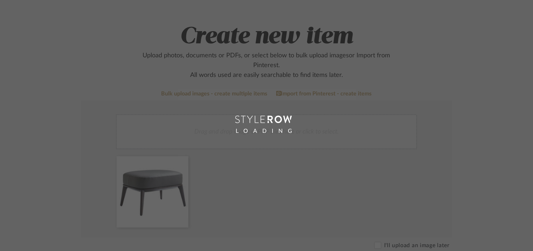
scroll to position [35, 0]
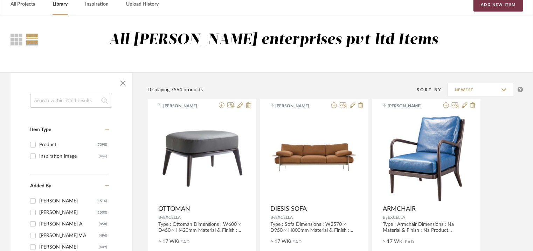
click at [506, 6] on button "Add New Item" at bounding box center [498, 5] width 50 height 14
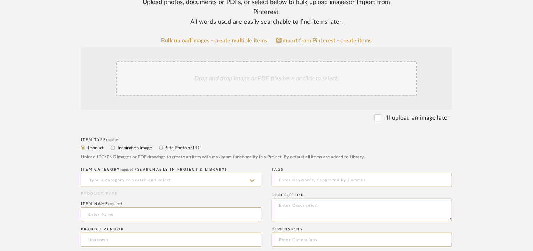
scroll to position [140, 0]
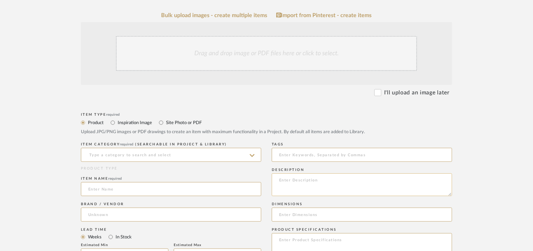
click at [311, 183] on textarea at bounding box center [362, 185] width 180 height 23
paste textarea "Type : Sofa Dimensions : 3300 x 2100 x 670mm Material & Finish : Na Product Des…"
type textarea "Type : Sofa Dimensions : 3300 x 2100 x 670mm Material & Finish : Na Product Des…"
click at [182, 152] on input at bounding box center [171, 155] width 180 height 14
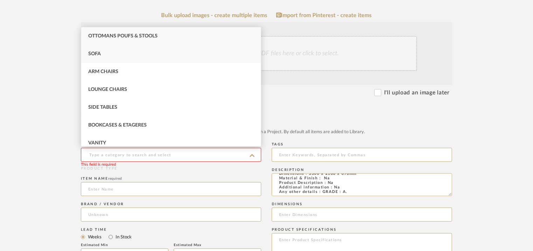
click at [112, 51] on div "Sofa" at bounding box center [171, 54] width 180 height 18
type input "Sofa"
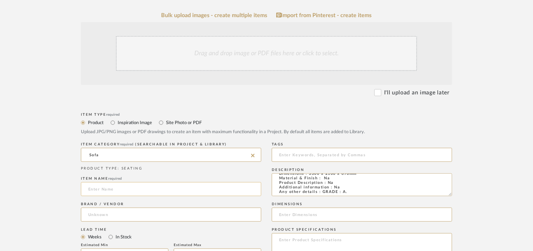
click at [111, 195] on input at bounding box center [171, 189] width 180 height 14
type input "s"
type input "SOFA"
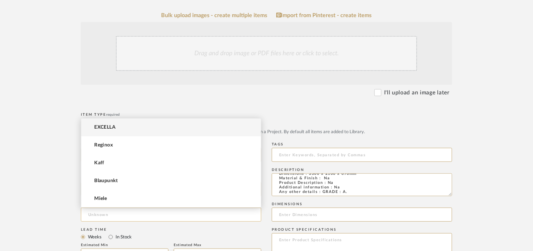
click at [113, 210] on input at bounding box center [171, 215] width 180 height 14
click at [116, 127] on mat-option "EXCELLA" at bounding box center [171, 128] width 180 height 18
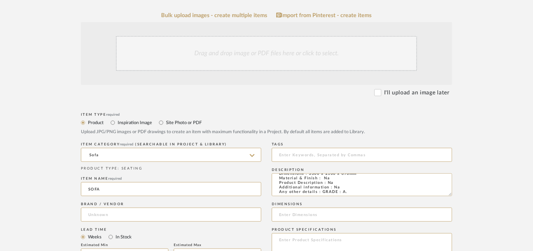
type input "EXCELLA"
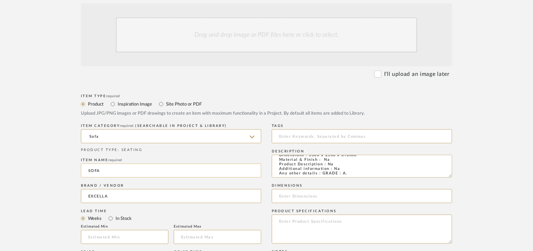
scroll to position [175, 0]
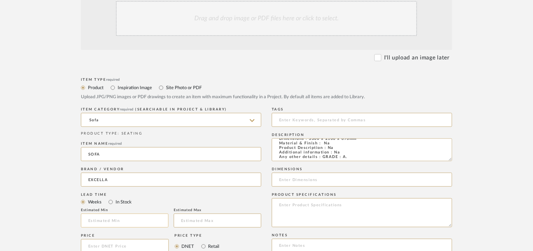
click at [129, 219] on input "text" at bounding box center [125, 221] width 88 height 14
type input "17"
click at [286, 113] on input at bounding box center [362, 120] width 180 height 14
type input "GRADE A, sofa"
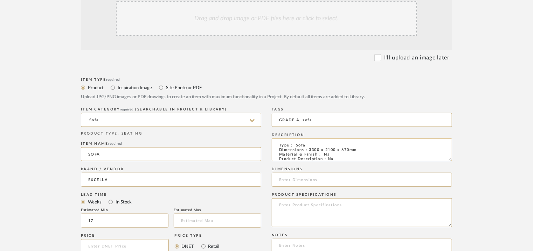
click at [367, 151] on textarea "Type : Sofa Dimensions : 3300 x 2100 x 670mm Material & Finish : Na Product Des…" at bounding box center [362, 150] width 180 height 23
drag, startPoint x: 364, startPoint y: 151, endPoint x: 308, endPoint y: 149, distance: 56.4
click at [308, 149] on textarea "Type : Sofa Dimensions : 3300 x 2100 x 670mm Material & Finish : Na Product Des…" at bounding box center [362, 150] width 180 height 23
click at [301, 182] on input at bounding box center [362, 180] width 180 height 14
paste input "3300 x 2100 x 670mm"
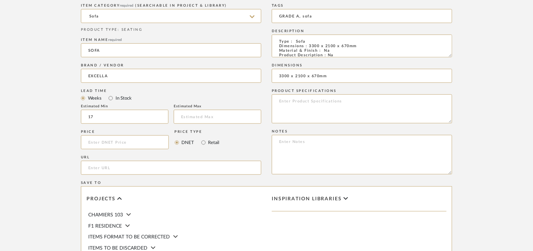
scroll to position [280, 0]
type input "3300 x 2100 x 670mm"
click at [304, 142] on textarea at bounding box center [362, 154] width 180 height 40
paste textarea "Price: INR.2,71,616/- Lead time : 120days after confirmation of size. Customisa…"
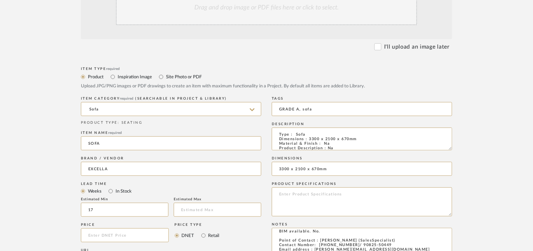
scroll to position [175, 0]
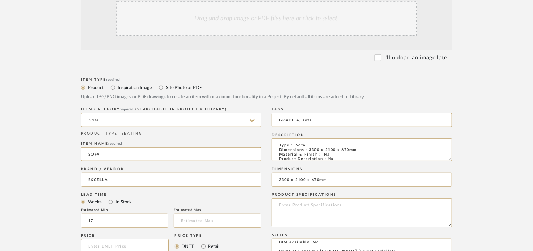
type textarea "Price: INR.2,71,616/- Lead time : 120days after confirmation of size. Customisa…"
click at [242, 27] on div "Drag and drop image or PDF files here or click to select." at bounding box center [266, 18] width 301 height 35
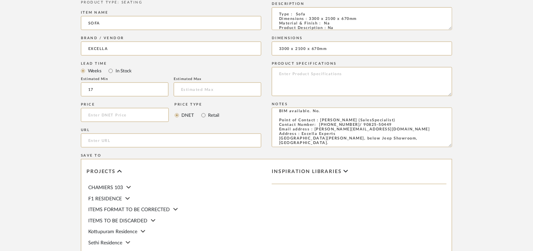
scroll to position [455, 0]
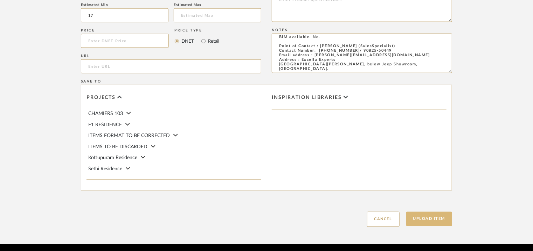
click at [429, 220] on button "Upload Item" at bounding box center [429, 219] width 46 height 14
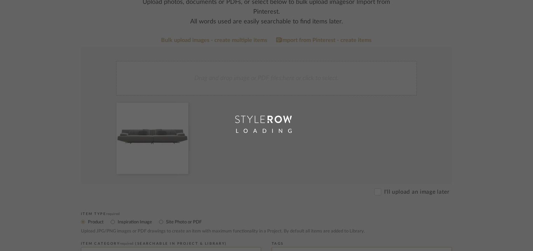
scroll to position [35, 0]
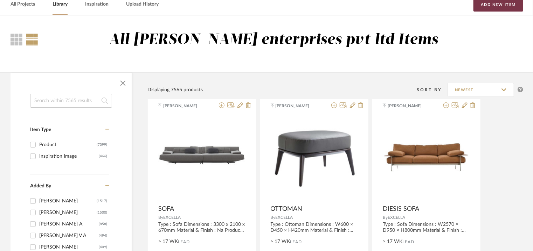
click at [500, 6] on button "Add New Item" at bounding box center [498, 5] width 50 height 14
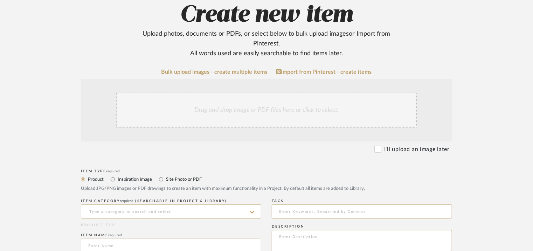
scroll to position [140, 0]
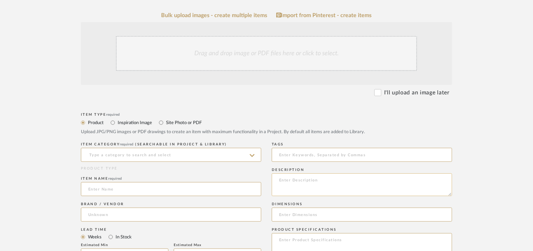
paste textarea "Type : Sofa Dimensions : W 280 x D 93 x H 90cm/ SH 42cm Material & Finish : Na …"
type textarea "Type : Sofa Dimensions : W 280 x D 93 x H 90cm/ SH 42cm Material & Finish : Na …"
click at [131, 154] on input at bounding box center [171, 155] width 180 height 14
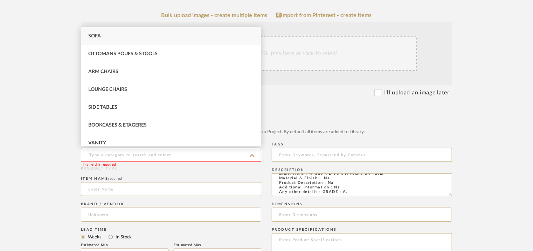
click at [102, 34] on div "Sofa" at bounding box center [171, 36] width 180 height 18
type input "Sofa"
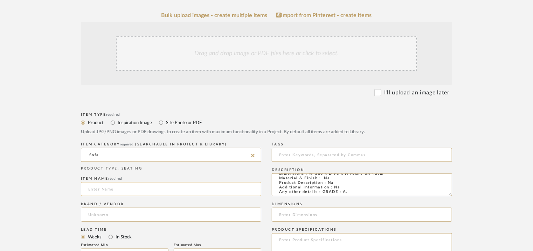
click at [113, 193] on input at bounding box center [171, 189] width 180 height 14
type input "s"
type input "SOFA"
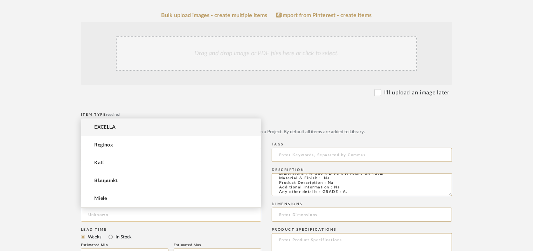
click at [100, 215] on input at bounding box center [171, 215] width 180 height 14
click at [106, 131] on mat-option "EXCELLA" at bounding box center [171, 128] width 180 height 18
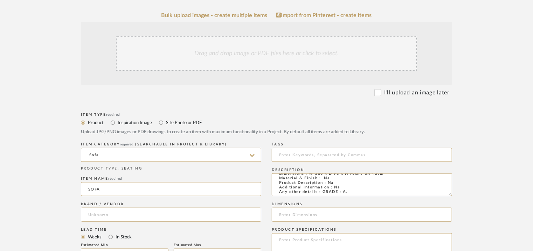
type input "EXCELLA"
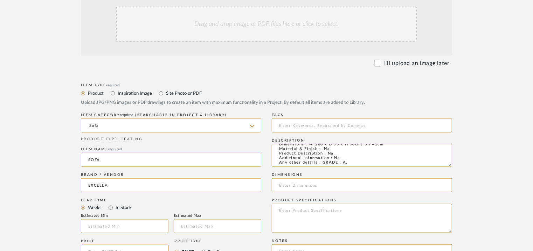
scroll to position [210, 0]
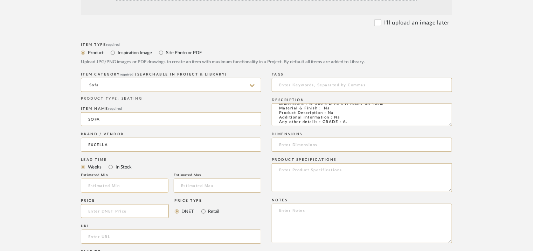
click at [105, 187] on input at bounding box center [125, 186] width 88 height 14
type input "17"
click at [293, 82] on input at bounding box center [362, 85] width 180 height 14
type input "S"
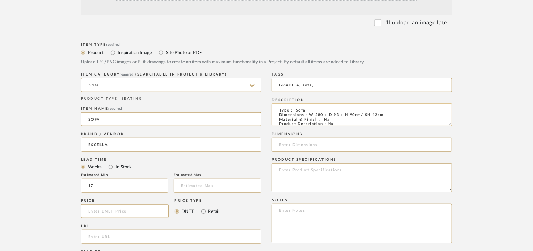
type input "GRADE A, sofa,"
drag, startPoint x: 386, startPoint y: 116, endPoint x: 307, endPoint y: 116, distance: 78.8
click at [307, 116] on textarea "Type : Sofa Dimensions : W 280 x D 93 x H 90cm/ SH 42cm Material & Finish : Na …" at bounding box center [362, 115] width 180 height 23
click at [323, 145] on input at bounding box center [362, 145] width 180 height 14
paste input "W 280 x D 93 x H 90cm/ SH 42cm"
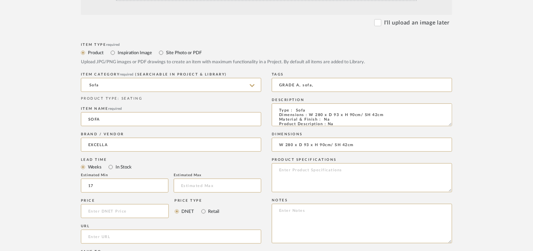
type input "W 280 x D 93 x H 90cm/ SH 42cm"
click at [298, 175] on textarea at bounding box center [362, 177] width 180 height 29
click at [286, 215] on textarea at bounding box center [362, 224] width 180 height 40
paste textarea "Price: INR.4,55,220/- Lead time : 120days after confirmation of size. Customisa…"
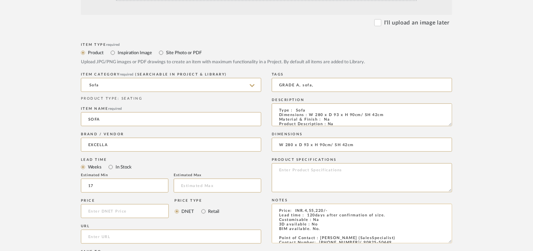
scroll to position [175, 0]
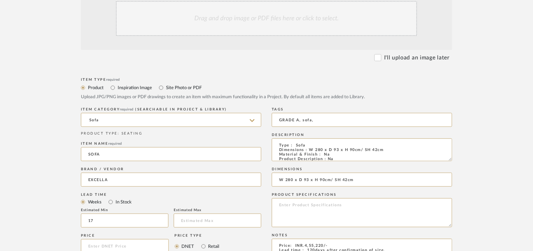
type textarea "Price: INR.4,55,220/- Lead time : 120days after confirmation of size. Customisa…"
click at [273, 26] on div "Drag and drop image or PDF files here or click to select." at bounding box center [266, 18] width 301 height 35
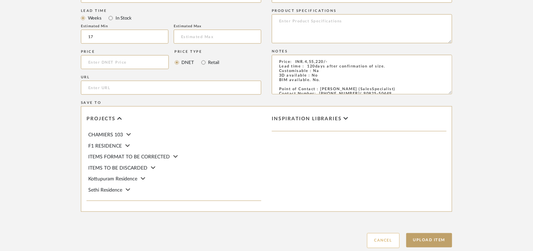
scroll to position [480, 0]
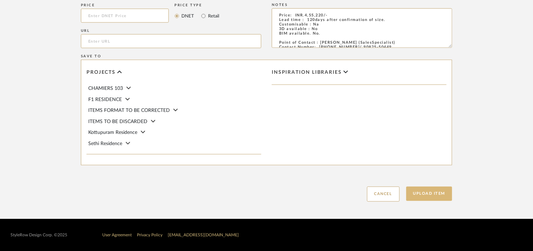
click at [429, 198] on button "Upload Item" at bounding box center [429, 194] width 46 height 14
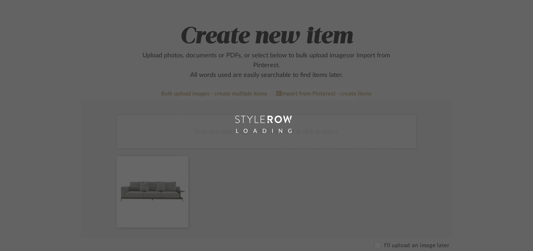
scroll to position [35, 0]
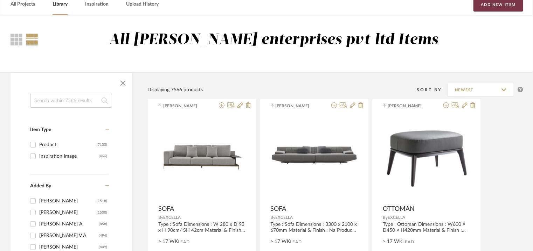
click at [489, 7] on button "Add New Item" at bounding box center [498, 5] width 50 height 14
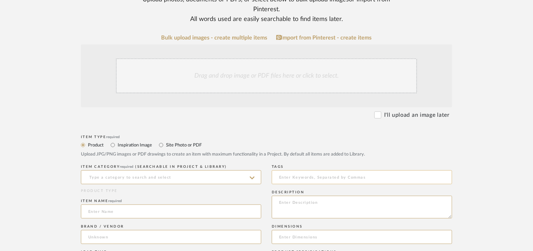
scroll to position [140, 0]
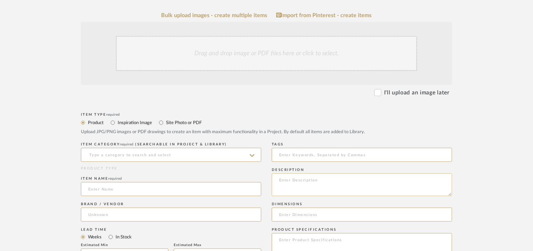
paste textarea "Type : Centre table Dimensions : 1300 x 1200 x 220mm Material & Finish : Na Pro…"
type textarea "Type : Centre table Dimensions : 1300 x 1200 x 220mm Material & Finish : Na Pro…"
click at [159, 155] on input at bounding box center [171, 155] width 180 height 14
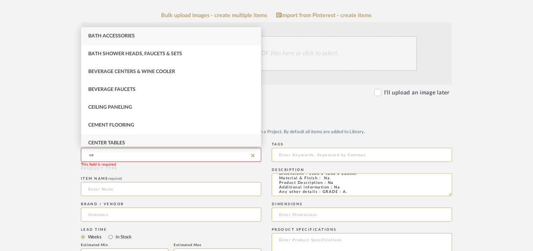
click at [149, 140] on div "Center Tables" at bounding box center [171, 143] width 180 height 18
type input "Center Tables"
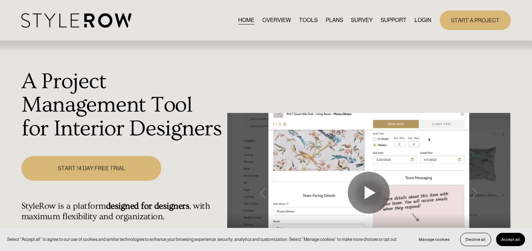
click at [416, 19] on link "LOGIN" at bounding box center [423, 19] width 17 height 9
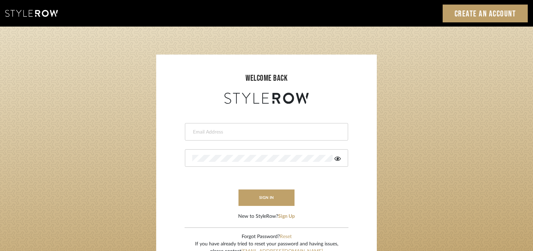
click at [212, 133] on input "email" at bounding box center [265, 132] width 147 height 7
type input "[EMAIL_ADDRESS][PERSON_NAME][DOMAIN_NAME]"
click at [337, 159] on icon at bounding box center [337, 159] width 6 height 6
click at [258, 196] on button "sign in" at bounding box center [266, 198] width 56 height 16
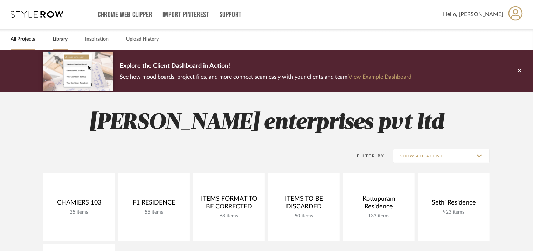
click at [63, 41] on link "Library" at bounding box center [60, 39] width 15 height 9
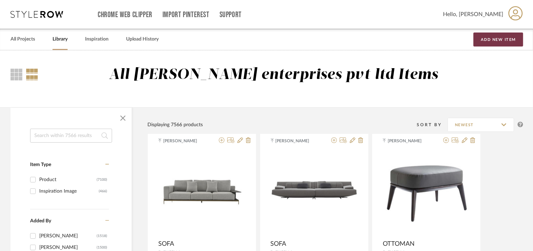
click at [489, 46] on button "Add New Item" at bounding box center [498, 40] width 50 height 14
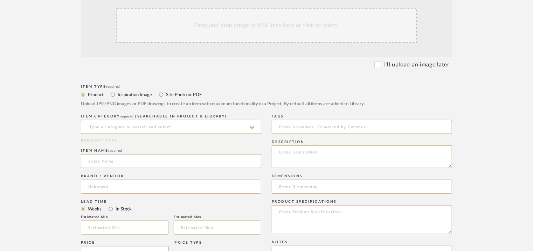
scroll to position [175, 0]
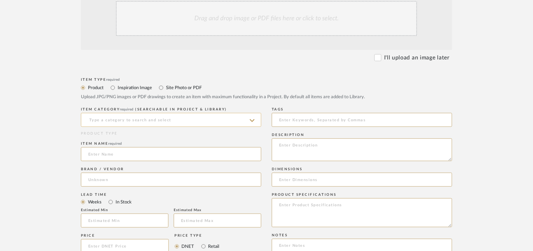
click at [172, 121] on input at bounding box center [171, 120] width 180 height 14
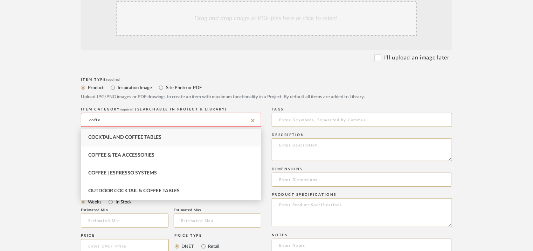
click at [153, 138] on span "Cocktail and Coffee Tables" at bounding box center [124, 137] width 73 height 5
type input "Cocktail and Coffee Tables"
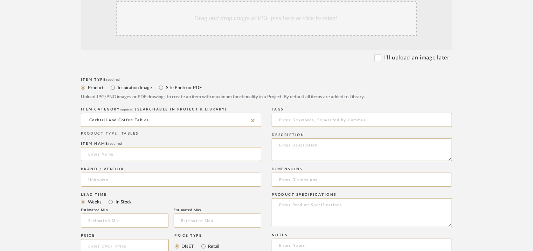
click at [133, 156] on input at bounding box center [171, 154] width 180 height 14
type input "JACOB COFFEE TABLE"
click at [128, 173] on div "Brand / Vendor" at bounding box center [171, 179] width 180 height 26
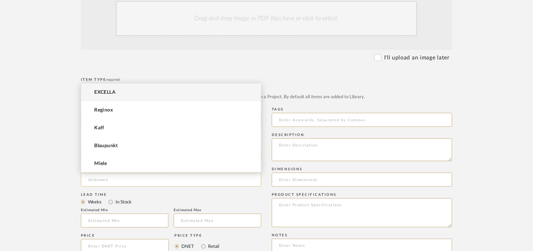
click at [125, 184] on input at bounding box center [171, 180] width 180 height 14
click at [111, 91] on span "EXCELLA" at bounding box center [104, 93] width 21 height 6
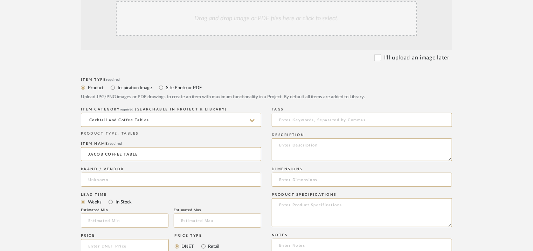
type input "EXCELLA"
click at [119, 220] on input "text" at bounding box center [125, 221] width 88 height 14
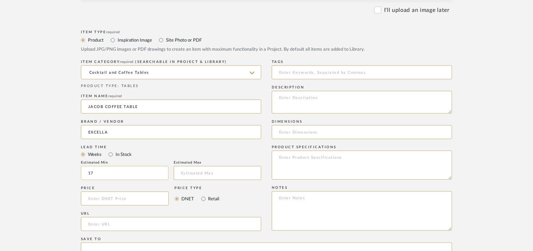
scroll to position [245, 0]
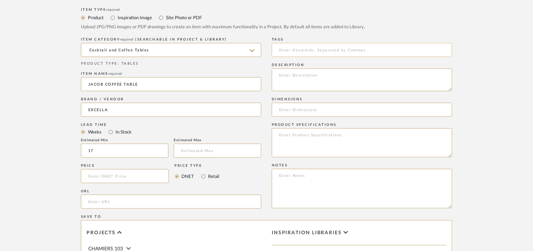
type input "17"
click at [290, 54] on input at bounding box center [362, 50] width 180 height 14
type input "coffee table, GRADE A,"
click at [387, 78] on textarea at bounding box center [362, 80] width 180 height 23
paste textarea "Type : Centre table Dimensions : 1300 x 1200 x 220mm Material & Finish : Na Pro…"
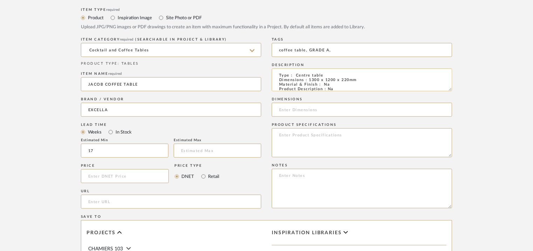
scroll to position [15, 0]
type textarea "Type : Centre table Dimensions : 1300 x 1200 x 220mm Material & Finish : Na Pro…"
click at [302, 178] on textarea at bounding box center [362, 189] width 180 height 40
paste textarea "Price: INR.1,94,220/- Lead time : 120days after confirmation of size. Customisa…"
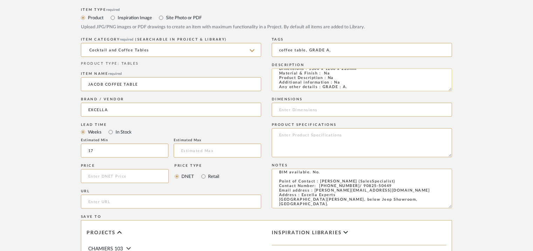
scroll to position [0, 0]
type textarea "Price: INR.1,94,220/- Lead time : 120days after confirmation of size. Customisa…"
drag, startPoint x: 362, startPoint y: 81, endPoint x: 310, endPoint y: 79, distance: 52.6
click at [310, 79] on textarea "Type : Centre table Dimensions : 1300 x 1200 x 220mm Material & Finish : Na Pro…" at bounding box center [362, 80] width 180 height 23
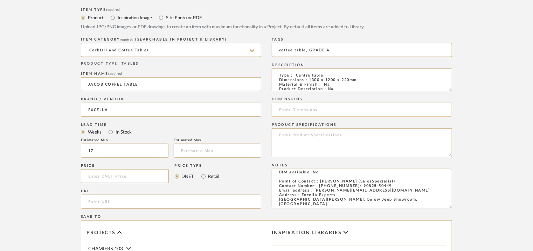
click at [309, 105] on input at bounding box center [362, 110] width 180 height 14
paste input "1300 x 1200 x 220mm"
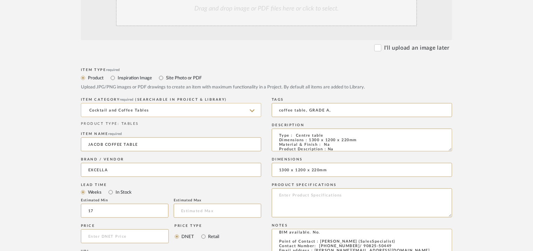
scroll to position [105, 0]
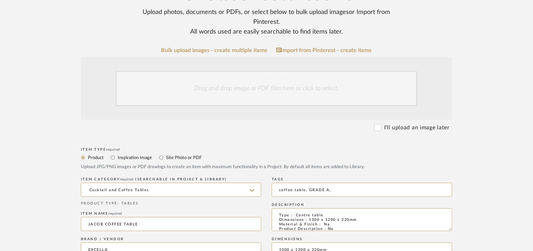
type input "1300 x 1200 x 220mm"
click at [207, 92] on div "Drag and drop image or PDF files here or click to select." at bounding box center [266, 88] width 301 height 35
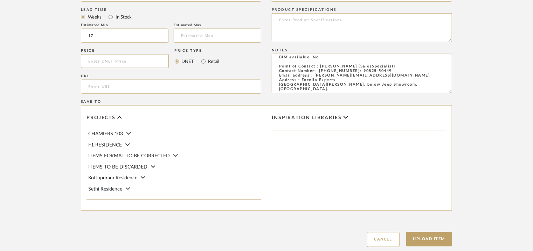
scroll to position [455, 0]
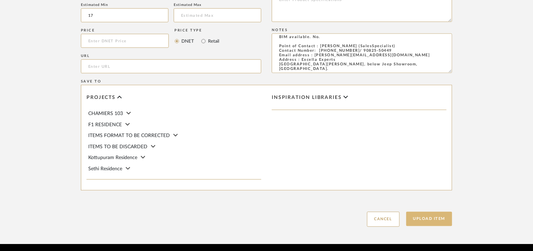
click at [418, 219] on button "Upload Item" at bounding box center [429, 219] width 46 height 14
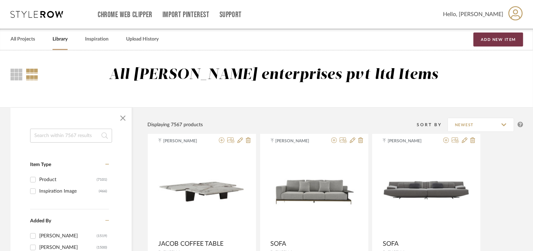
click at [501, 39] on button "Add New Item" at bounding box center [498, 40] width 50 height 14
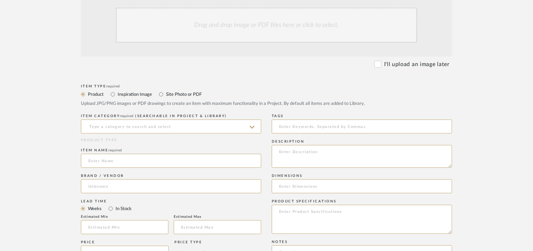
scroll to position [175, 0]
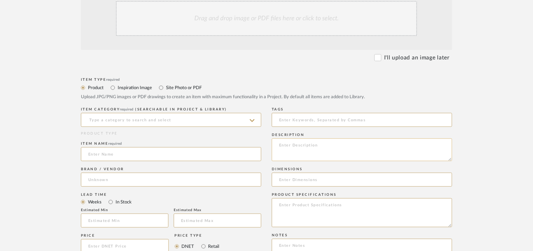
paste textarea "Type : Centre table Dimensions : 1400 x 1200 x 250mm Material & Finish : Na Pro…"
type textarea "Type : Centre table Dimensions : 1400 x 1200 x 250mm Material & Finish : Na Pro…"
click at [149, 122] on input at bounding box center [171, 120] width 180 height 14
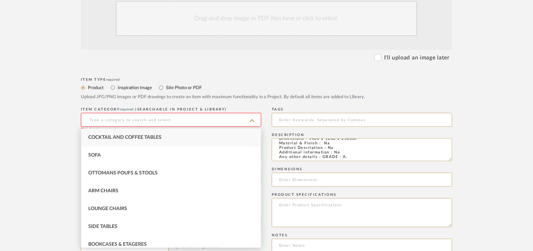
click at [146, 135] on span "Cocktail and Coffee Tables" at bounding box center [124, 137] width 73 height 5
type input "Cocktail and Coffee Tables"
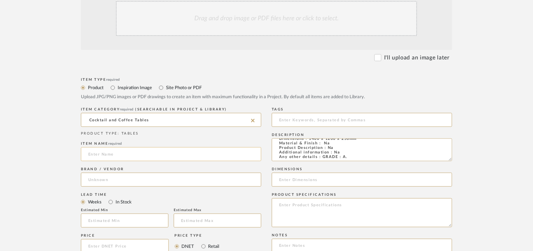
click at [139, 158] on input at bounding box center [171, 154] width 180 height 14
type input "GLADSTONE COFFEE TABLE"
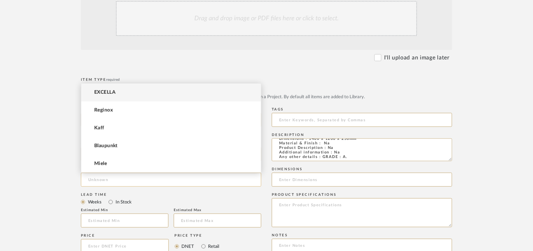
click at [119, 176] on input at bounding box center [171, 180] width 180 height 14
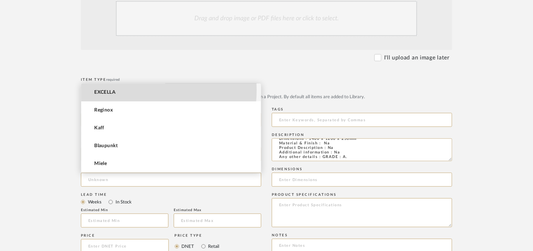
click at [122, 90] on mat-option "EXCELLA" at bounding box center [171, 93] width 180 height 18
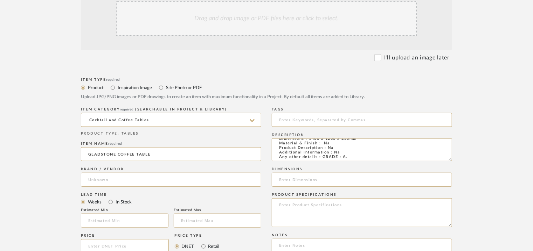
type input "EXCELLA"
click at [132, 223] on input "text" at bounding box center [125, 221] width 88 height 14
type input "17"
click at [307, 118] on input at bounding box center [362, 120] width 180 height 14
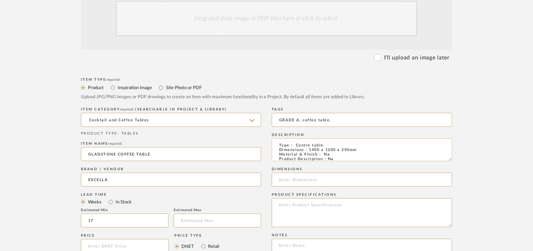
type input "GRADE A, coffee table,"
drag, startPoint x: 363, startPoint y: 151, endPoint x: 309, endPoint y: 151, distance: 53.6
click at [309, 151] on textarea "Type : Centre table Dimensions : 1400 x 1200 x 250mm Material & Finish : Na Pro…" at bounding box center [362, 150] width 180 height 23
click at [304, 180] on input at bounding box center [362, 180] width 180 height 14
paste input "1400 x 1200 x 250mm"
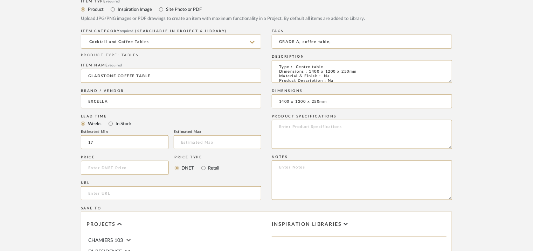
scroll to position [280, 0]
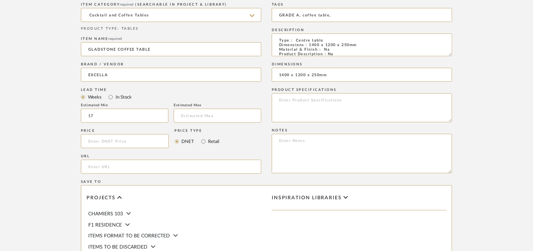
type input "1400 x 1200 x 250mm"
click at [302, 145] on textarea at bounding box center [362, 154] width 180 height 40
paste textarea "Price: INR.1,68,000/- Lead time : 120days after confirmation of size. Customisa…"
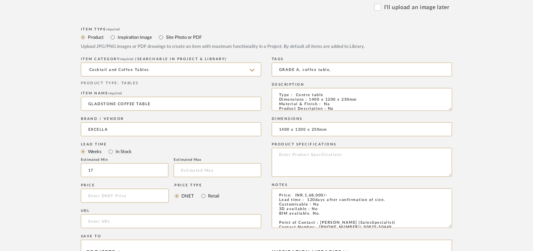
scroll to position [140, 0]
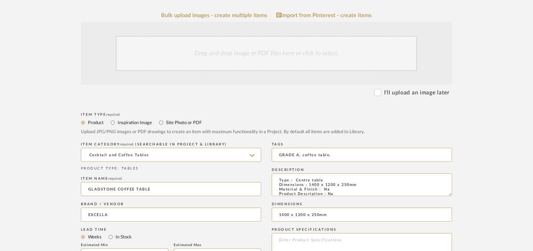
type textarea "Price: INR.1,68,000/- Lead time : 120days after confirmation of size. Customisa…"
click at [259, 53] on div "Drag and drop image or PDF files here or click to select." at bounding box center [266, 53] width 301 height 35
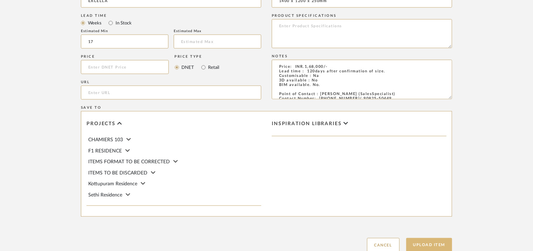
scroll to position [480, 0]
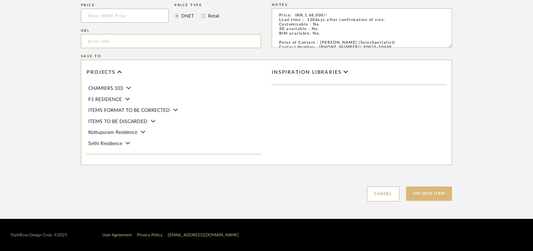
click at [445, 190] on button "Upload Item" at bounding box center [429, 194] width 46 height 14
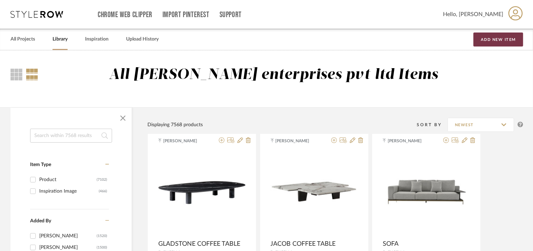
click at [491, 44] on button "Add New Item" at bounding box center [498, 40] width 50 height 14
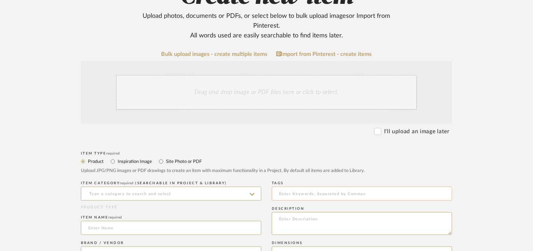
scroll to position [105, 0]
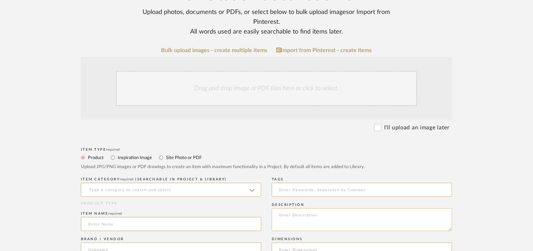
paste textarea "Type : Side table Dimensions : 40 x 40 x 50cm Material & Finish : Na Product De…"
type textarea "Type : Side table Dimensions : 40 x 40 x 50cm Material & Finish : Na Product De…"
click at [180, 185] on input at bounding box center [171, 190] width 180 height 14
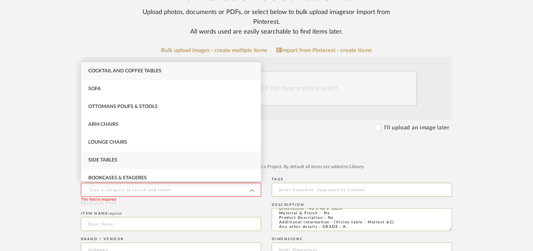
click at [110, 163] on div "Side Tables" at bounding box center [171, 161] width 180 height 18
type input "Side Tables"
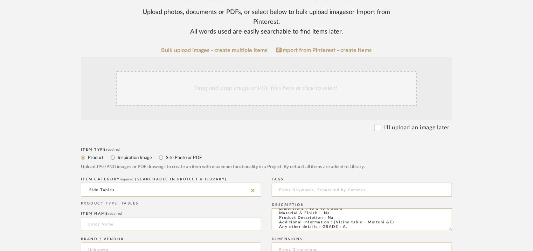
drag, startPoint x: 113, startPoint y: 225, endPoint x: 115, endPoint y: 221, distance: 4.4
click at [113, 225] on input at bounding box center [171, 224] width 180 height 14
type input "v"
type input "VICINO TABLE"
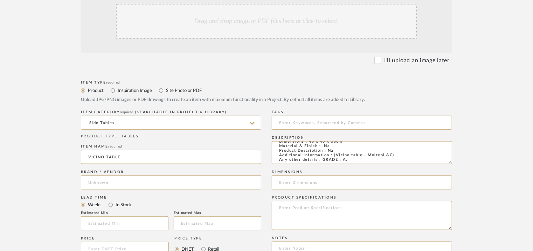
scroll to position [175, 0]
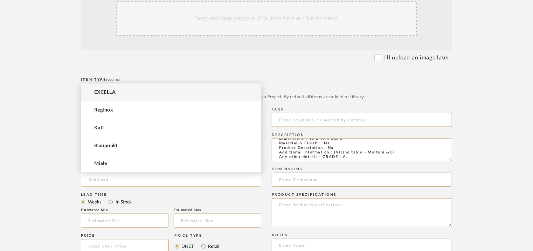
click at [125, 186] on input at bounding box center [171, 180] width 180 height 14
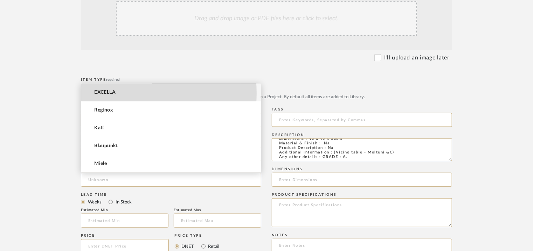
click at [115, 93] on span "EXCELLA" at bounding box center [104, 93] width 21 height 6
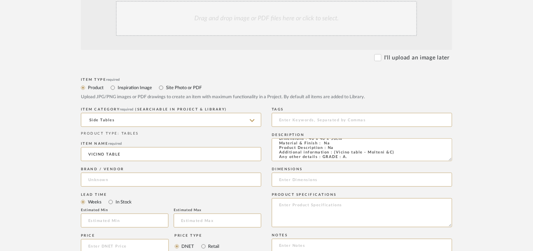
type input "EXCELLA"
click at [119, 222] on input "text" at bounding box center [125, 221] width 88 height 14
type input "17"
click at [326, 125] on input at bounding box center [362, 120] width 180 height 14
type input "GRADE A,"
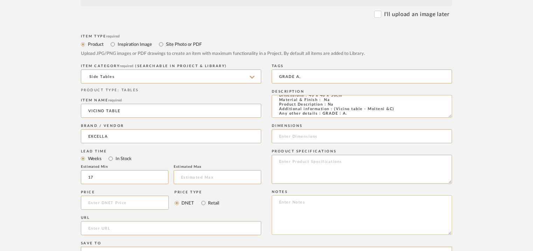
scroll to position [280, 0]
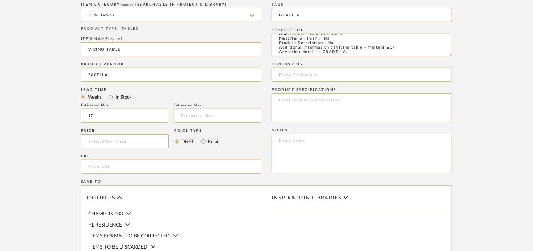
click at [295, 142] on textarea at bounding box center [362, 154] width 180 height 40
paste textarea "Price: INR.57,029/- Lead time : 120days after confirmation of size. Customisabl…"
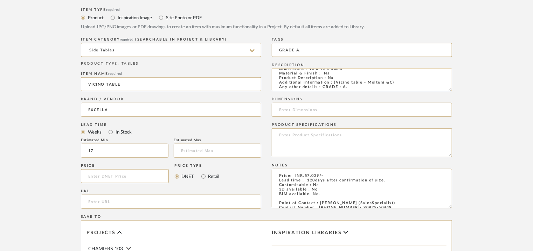
scroll to position [0, 0]
type textarea "Price: INR.57,029/- Lead time : 120days after confirmation of size. Customisabl…"
drag, startPoint x: 346, startPoint y: 81, endPoint x: 308, endPoint y: 80, distance: 37.8
click at [308, 80] on textarea "Type : Side table Dimensions : 40 x 40 x 50cm Material & Finish : Na Product De…" at bounding box center [362, 80] width 180 height 23
paste input "40 x 40 x 50cm"
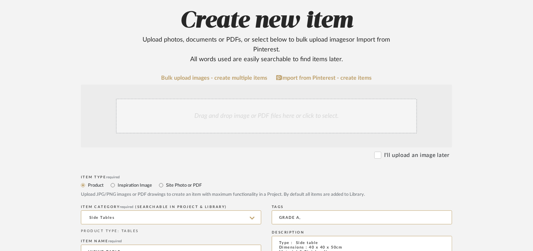
scroll to position [70, 0]
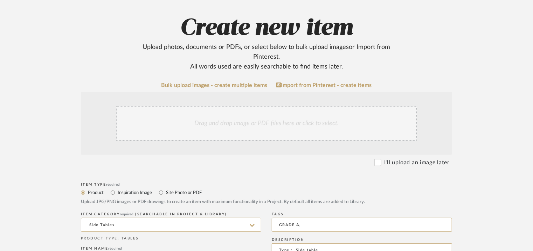
type input "40 x 40 x 50cm"
click at [224, 116] on div "Drag and drop image or PDF files here or click to select." at bounding box center [266, 123] width 301 height 35
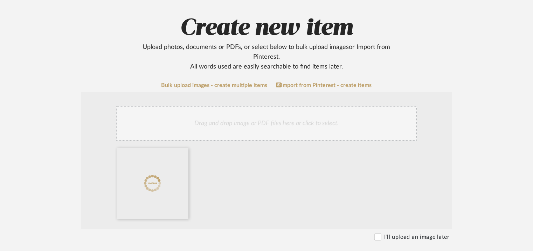
click at [256, 117] on div "Drag and drop image or PDF files here or click to select." at bounding box center [266, 123] width 301 height 35
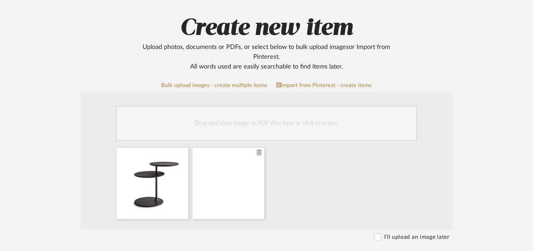
click at [260, 154] on icon at bounding box center [259, 153] width 5 height 6
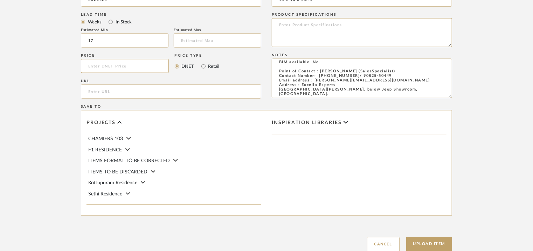
scroll to position [480, 0]
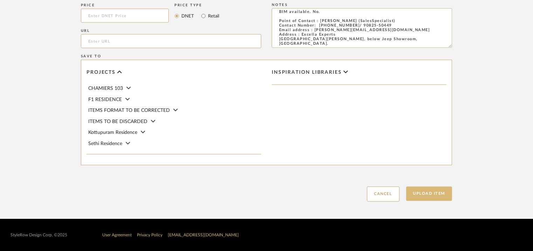
click at [447, 193] on button "Upload Item" at bounding box center [429, 194] width 46 height 14
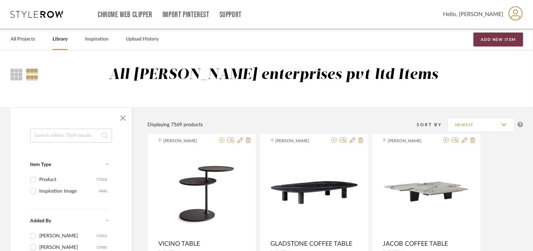
click at [505, 44] on button "Add New Item" at bounding box center [498, 40] width 50 height 14
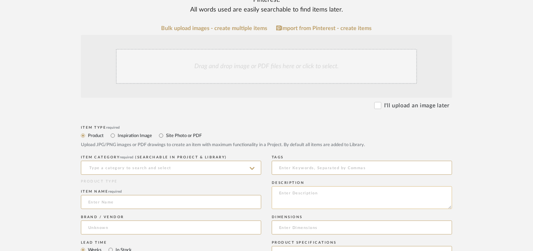
scroll to position [140, 0]
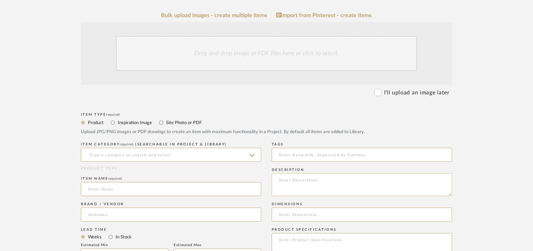
paste textarea "Type : Sofa Dimensions : 2370 x 730 x 630mm Material & Finish : Na Product Desc…"
type textarea "Type : Sofa Dimensions : 2370 x 730 x 630mm Material & Finish : Na Product Desc…"
click at [174, 155] on input at bounding box center [171, 155] width 180 height 14
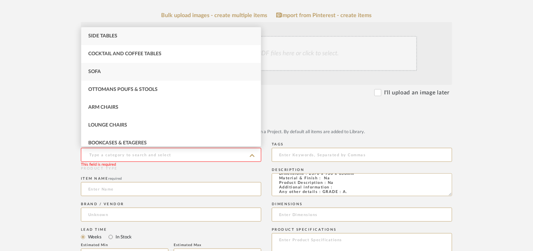
click at [122, 77] on div "Sofa" at bounding box center [171, 72] width 180 height 18
type input "Sofa"
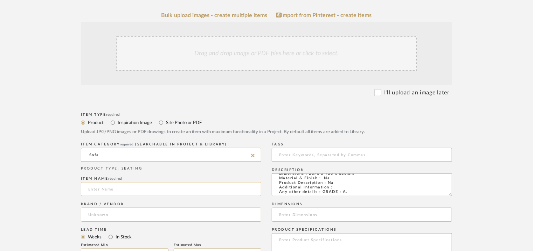
click at [139, 190] on input at bounding box center [171, 189] width 180 height 14
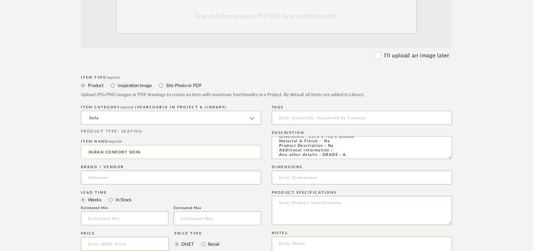
scroll to position [210, 0]
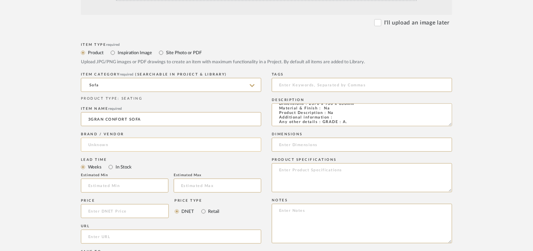
type input "3GRAN CONFORT SOFA"
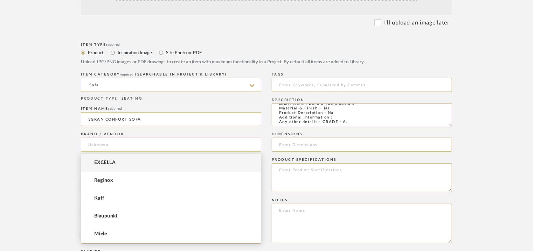
click at [109, 142] on input at bounding box center [171, 145] width 180 height 14
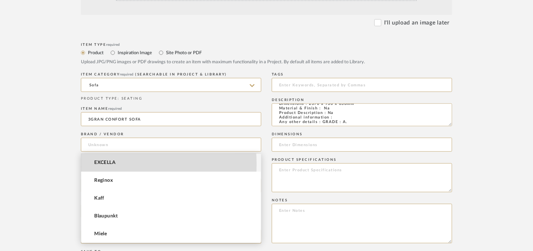
click at [112, 164] on span "EXCELLA" at bounding box center [104, 163] width 21 height 6
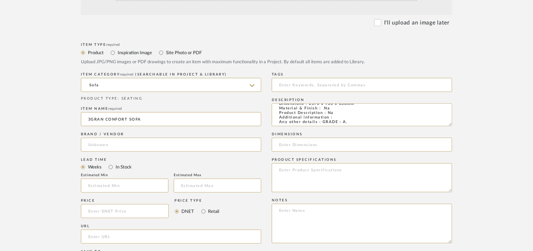
type input "EXCELLA"
click at [133, 187] on input "text" at bounding box center [125, 186] width 88 height 14
type input "17"
click at [311, 86] on input at bounding box center [362, 85] width 180 height 14
type input "S"
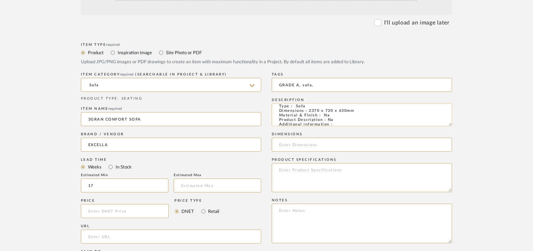
scroll to position [0, 0]
type input "GRADE A, sofa,"
drag, startPoint x: 363, startPoint y: 115, endPoint x: 310, endPoint y: 113, distance: 52.9
click at [308, 114] on textarea "Type : Sofa Dimensions : 2370 x 730 x 630mm Material & Finish : Na Product Desc…" at bounding box center [362, 115] width 180 height 23
click at [290, 143] on input at bounding box center [362, 145] width 180 height 14
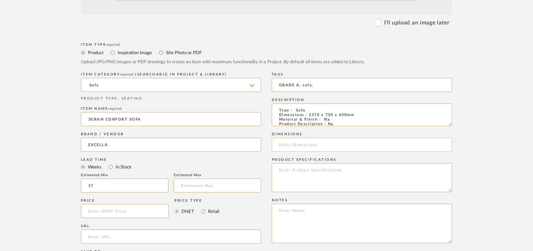
paste input "2370 x 730 x 630mm"
type input "2370 x 730 x 630mm"
click at [285, 214] on textarea at bounding box center [362, 224] width 180 height 40
paste textarea "Price: INR.4,17,600/- Lead time : 120days after confirmation of size. Customisa…"
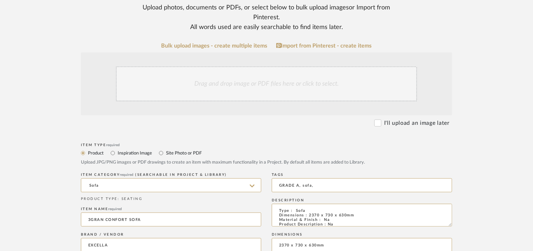
scroll to position [105, 0]
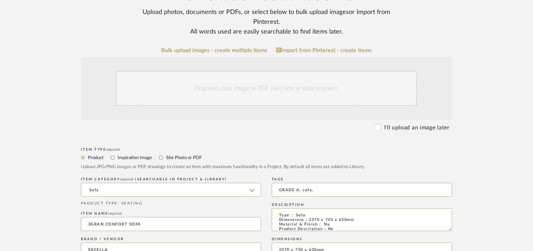
type textarea "Price: INR.4,17,600/- Lead time : 120days after confirmation of size. Customisa…"
click at [239, 93] on div "Drag and drop image or PDF files here or click to select." at bounding box center [266, 88] width 301 height 35
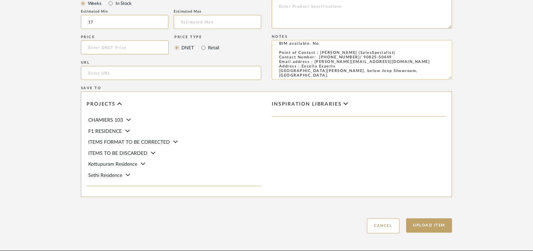
scroll to position [480, 0]
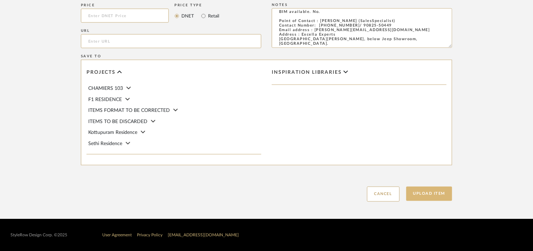
click at [435, 192] on button "Upload Item" at bounding box center [429, 194] width 46 height 14
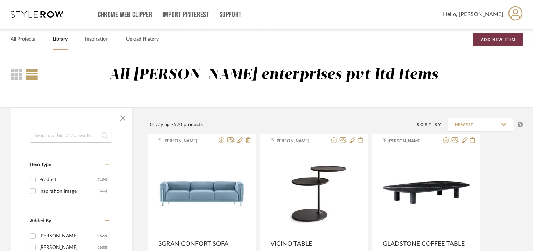
click at [500, 42] on button "Add New Item" at bounding box center [498, 40] width 50 height 14
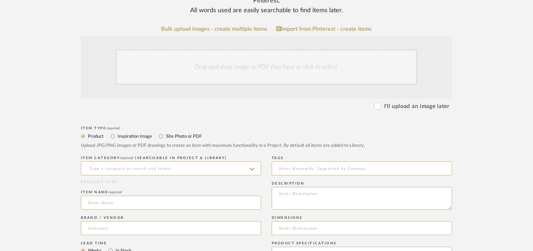
scroll to position [140, 0]
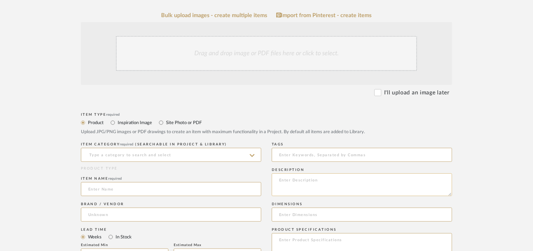
paste textarea "Type : Bed Dimensions : Inside：1820 x 2020mm Outside：3100 x 2320 x 1305mm Mater…"
type textarea "Type : Bed Dimensions : Inside：1820 x 2020mm Outside：3100 x 2320 x 1305mm Mater…"
click at [151, 151] on input at bounding box center [171, 155] width 180 height 14
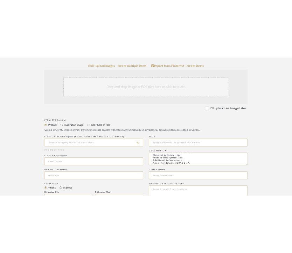
scroll to position [19, 0]
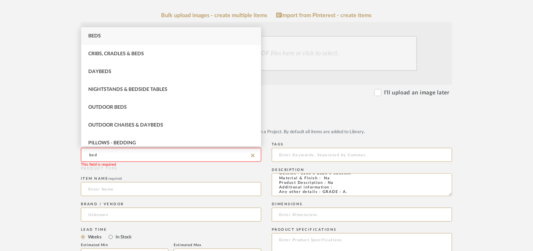
click at [116, 34] on div "Beds" at bounding box center [171, 36] width 180 height 18
type input "Beds"
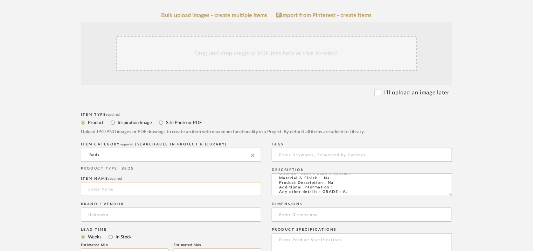
click at [106, 194] on input at bounding box center [171, 189] width 180 height 14
type input "BED"
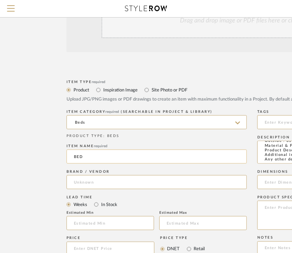
click at [74, 155] on input "BED" at bounding box center [157, 156] width 180 height 14
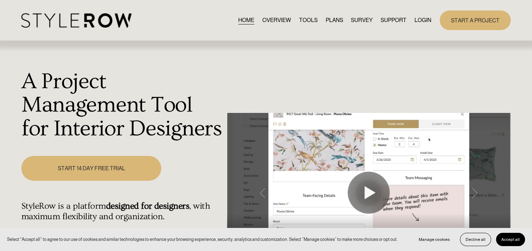
click at [425, 18] on link "LOGIN" at bounding box center [423, 19] width 17 height 9
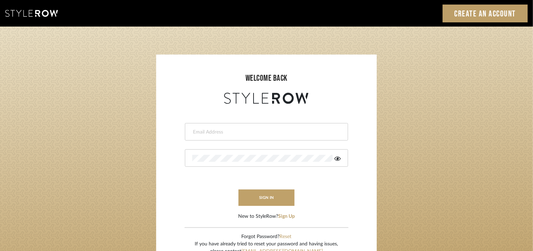
click at [234, 133] on input "email" at bounding box center [265, 132] width 147 height 7
type input "[EMAIL_ADDRESS][PERSON_NAME][DOMAIN_NAME]"
click at [273, 194] on button "sign in" at bounding box center [266, 198] width 56 height 16
click at [337, 159] on icon at bounding box center [337, 159] width 6 height 4
click at [261, 163] on div at bounding box center [266, 158] width 163 height 18
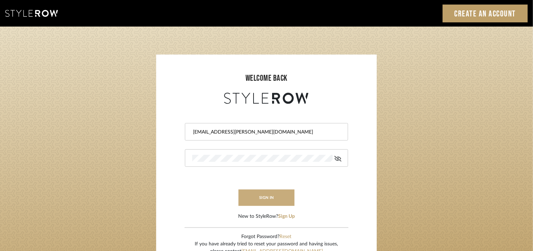
click at [278, 192] on button "sign in" at bounding box center [266, 198] width 56 height 16
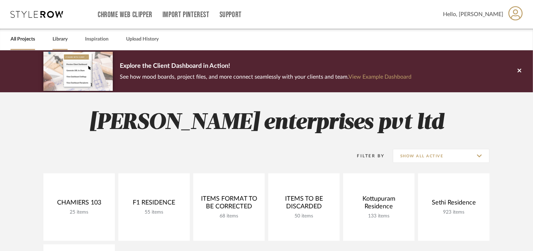
click at [65, 40] on link "Library" at bounding box center [60, 39] width 15 height 9
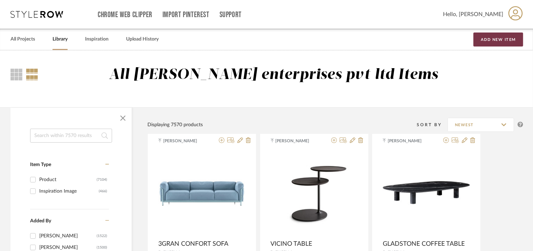
click at [487, 41] on button "Add New Item" at bounding box center [498, 40] width 50 height 14
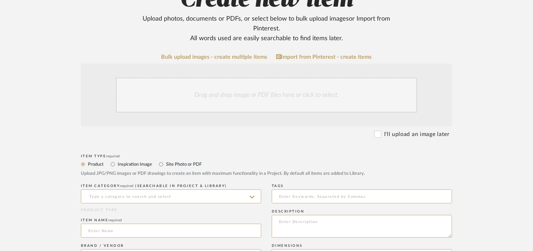
scroll to position [105, 0]
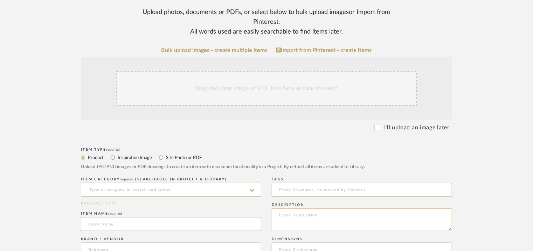
click at [301, 215] on textarea at bounding box center [362, 220] width 180 height 23
paste textarea "Type : Bed Dimensions : Inside：1820 x 2020mm Outside：3100 x 2320 x 1305mm Mater…"
type textarea "Type : Bed Dimensions : Inside：1820 x 2020mm Outside：3100 x 2320 x 1305mm Mater…"
click at [164, 189] on input at bounding box center [171, 190] width 180 height 14
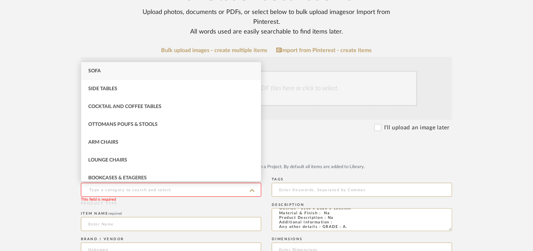
click at [117, 67] on div "Sofa" at bounding box center [171, 71] width 180 height 18
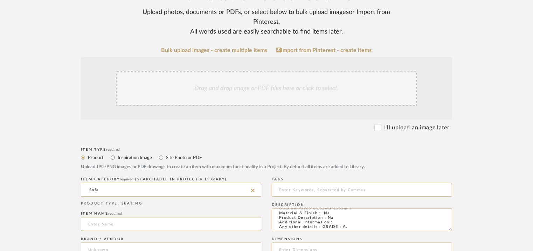
drag, startPoint x: 121, startPoint y: 189, endPoint x: 55, endPoint y: 185, distance: 66.6
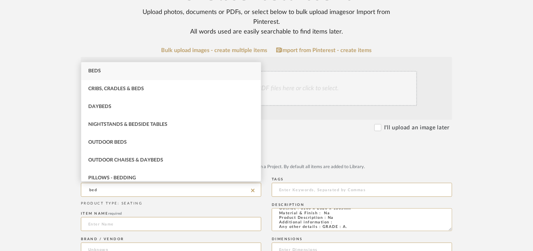
click at [101, 70] on div "Beds" at bounding box center [171, 71] width 180 height 18
type input "Beds"
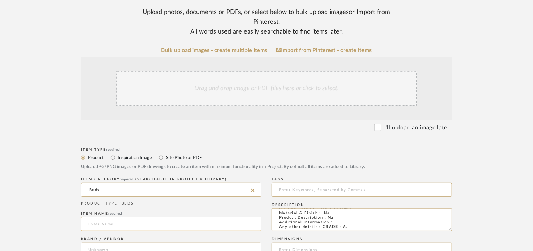
click at [102, 225] on input at bounding box center [171, 224] width 180 height 14
type input "ANGLE BED"
click at [344, 223] on textarea "Type : Bed Dimensions : Inside：1820 x 2020mm Outside：3100 x 2320 x 1305mm Mater…" at bounding box center [362, 220] width 180 height 23
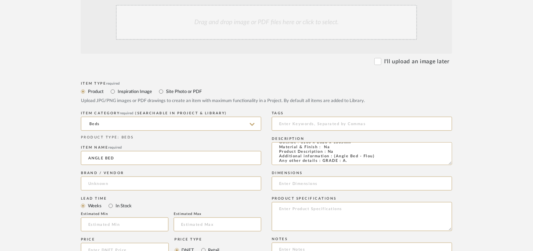
scroll to position [175, 0]
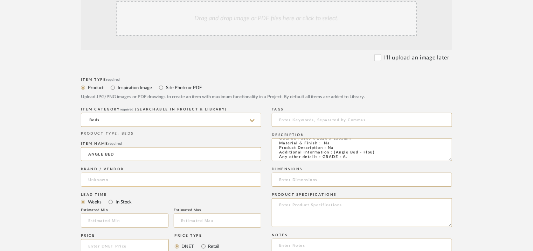
type textarea "Type : Bed Dimensions : Inside：1820 x 2020mm Outside：3100 x 2320 x 1305mm Mater…"
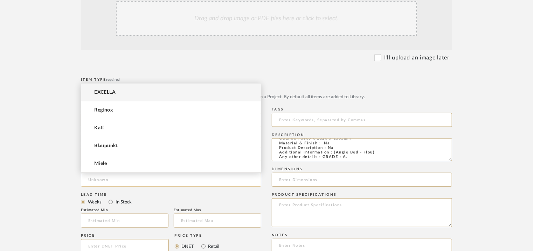
click at [119, 177] on input at bounding box center [171, 180] width 180 height 14
click at [113, 93] on span "EXCELLA" at bounding box center [104, 93] width 21 height 6
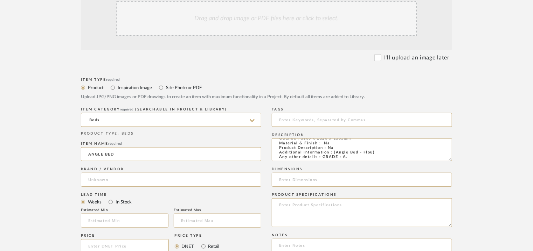
type input "EXCELLA"
click at [129, 220] on input "text" at bounding box center [125, 221] width 88 height 14
type input "17"
click at [314, 119] on input at bounding box center [362, 120] width 180 height 14
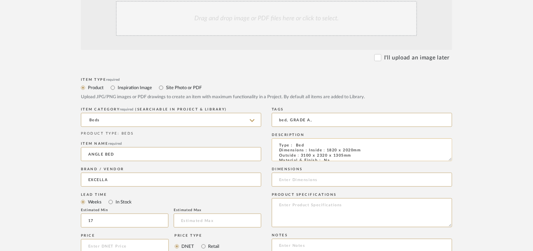
type input "bed, GRADE A,"
drag, startPoint x: 353, startPoint y: 157, endPoint x: 301, endPoint y: 151, distance: 52.5
click at [300, 151] on textarea "Type : Bed Dimensions : Inside：1820 x 2020mm Outside：3100 x 2320 x 1305mm Mater…" at bounding box center [362, 150] width 180 height 23
click at [297, 177] on input at bounding box center [362, 180] width 180 height 14
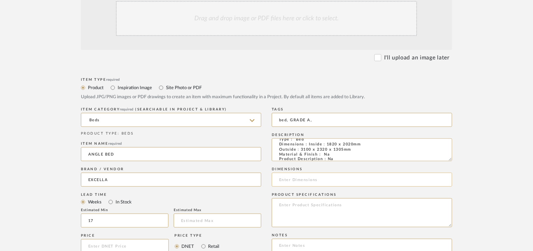
paste input "3100 x 2320 x 1305mm"
type input "3100 x 2320 x 1305mm"
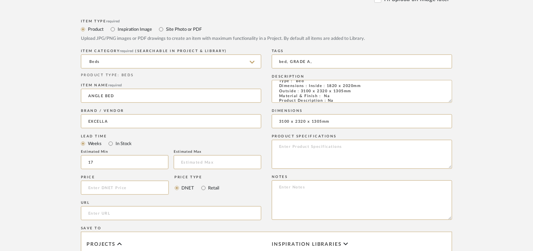
scroll to position [350, 0]
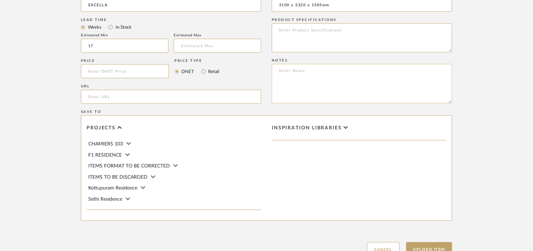
click at [290, 76] on textarea at bounding box center [362, 84] width 180 height 40
paste textarea "Price: INR.2,44,300/- Lead time : 120days after confirmation of size. Customisa…"
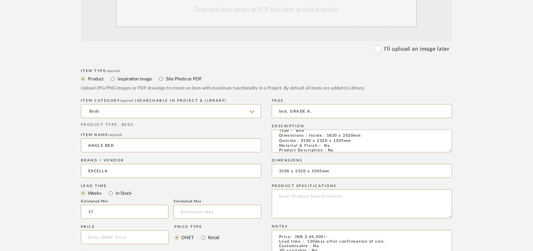
scroll to position [140, 0]
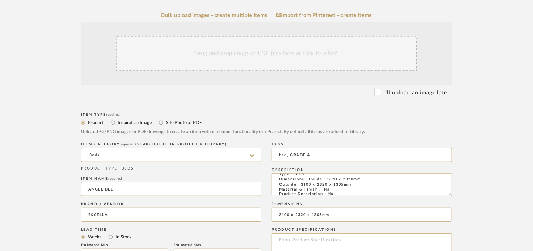
type textarea "Price: INR.2,44,300/- Lead time : 120days after confirmation of size. Customisa…"
click at [233, 56] on div "Drag and drop image or PDF files here or click to select." at bounding box center [266, 53] width 301 height 35
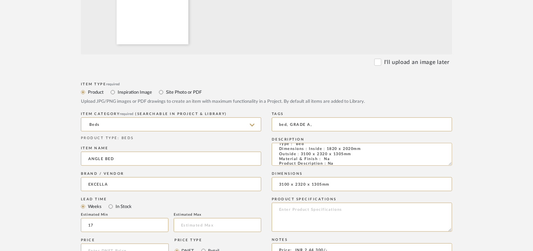
scroll to position [455, 0]
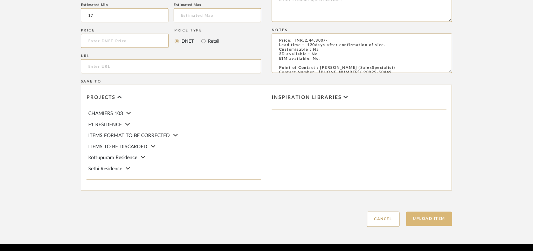
click at [426, 222] on button "Upload Item" at bounding box center [429, 219] width 46 height 14
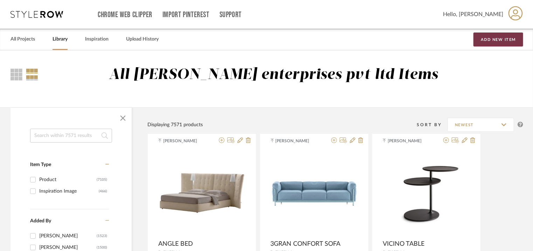
drag, startPoint x: 501, startPoint y: 37, endPoint x: 480, endPoint y: 52, distance: 25.6
click at [500, 37] on button "Add New Item" at bounding box center [498, 40] width 50 height 14
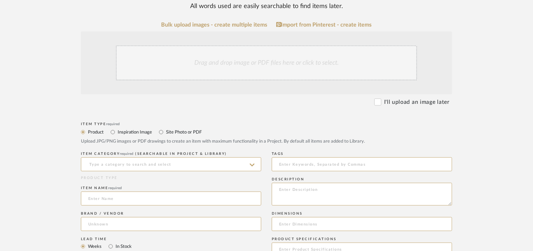
scroll to position [140, 0]
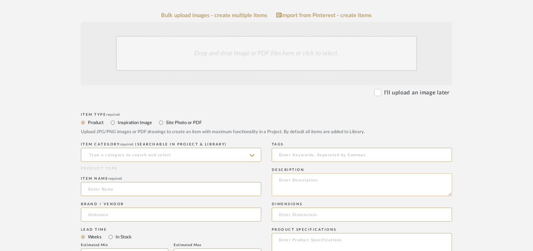
paste textarea "Type : Bed Dimensions : Inside：1820 x 2020mm Outside：3840 x 2310 x 1050mm Mater…"
type textarea "Type : Bed Dimensions : Inside：1820 x 2020mm Outside：3840 x 2310 x 1050mm Mater…"
click at [145, 151] on input at bounding box center [171, 155] width 180 height 14
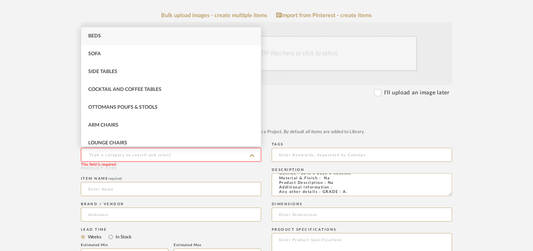
click at [128, 35] on div "Beds" at bounding box center [171, 36] width 180 height 18
type input "Beds"
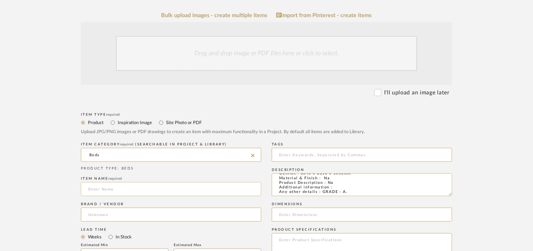
click at [128, 189] on input at bounding box center [171, 189] width 180 height 14
type input "[PERSON_NAME]"
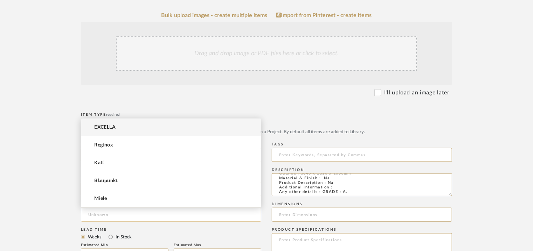
click at [104, 212] on input at bounding box center [171, 215] width 180 height 14
click at [113, 124] on mat-option "EXCELLA" at bounding box center [171, 128] width 180 height 18
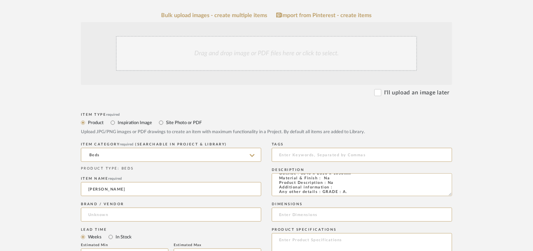
type input "EXCELLA"
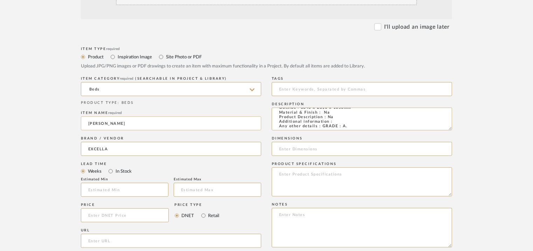
scroll to position [210, 0]
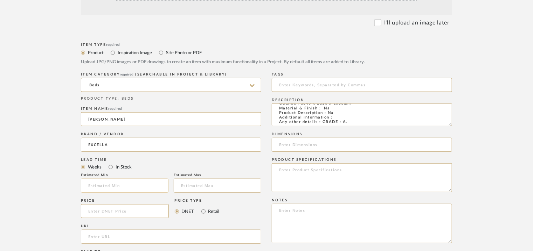
click at [161, 188] on input at bounding box center [125, 186] width 88 height 14
type input "17"
drag, startPoint x: 282, startPoint y: 83, endPoint x: 286, endPoint y: 84, distance: 3.8
click at [284, 84] on input at bounding box center [362, 85] width 180 height 14
type input "B"
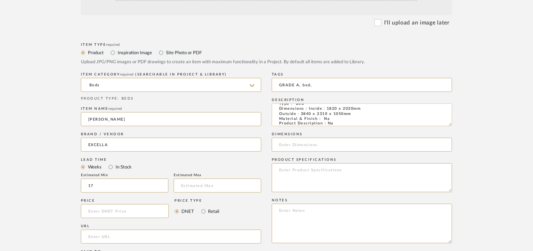
scroll to position [0, 0]
type input "GRADE A, bed,"
drag, startPoint x: 353, startPoint y: 121, endPoint x: 302, endPoint y: 116, distance: 51.4
click at [302, 116] on textarea "Type : Bed Dimensions : Inside：1820 x 2020mm Outside：3840 x 2310 x 1050mm Mater…" at bounding box center [362, 115] width 180 height 23
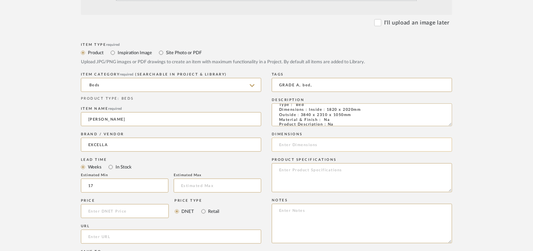
click at [296, 143] on input at bounding box center [362, 145] width 180 height 14
paste input "3840 x 2310 x 1050mm"
type input "3840 x 2310 x 1050mm"
click at [294, 215] on textarea at bounding box center [362, 224] width 180 height 40
paste textarea "Price: INR.2,49,000/- Lead time : 120days after confirmation of size. Customisa…"
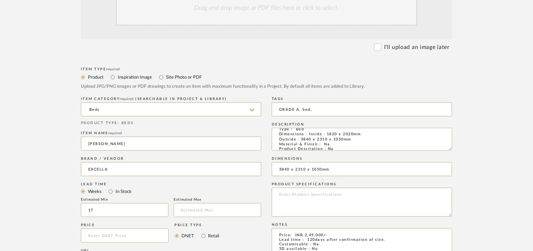
scroll to position [175, 0]
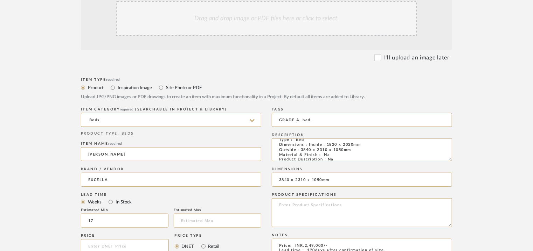
type textarea "Price: INR.2,49,000/- Lead time : 120days after confirmation of size. Customisa…"
click at [253, 24] on div "Drag and drop image or PDF files here or click to select." at bounding box center [266, 18] width 301 height 35
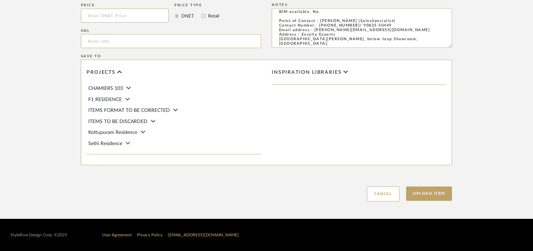
scroll to position [480, 0]
click at [433, 194] on button "Upload Item" at bounding box center [429, 194] width 46 height 14
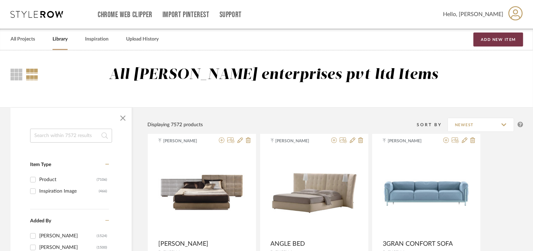
click at [509, 37] on button "Add New Item" at bounding box center [498, 40] width 50 height 14
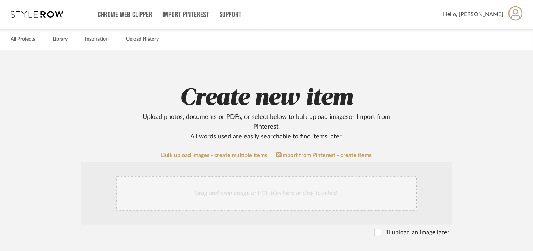
click at [218, 190] on div "Drag and drop image or PDF files here or click to select." at bounding box center [266, 193] width 301 height 35
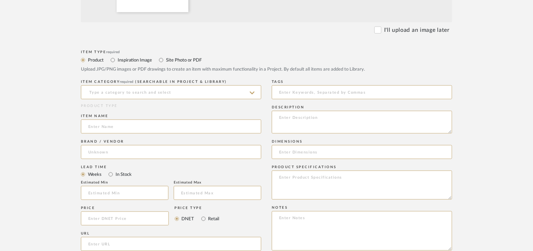
scroll to position [280, 0]
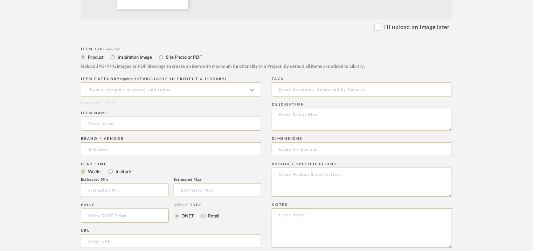
paste textarea "Type : Bed Dimensions : 3630 x 2340 x 840mm Material & Finish : Na Product Desc…"
type textarea "Type : Bed Dimensions : 3630 x 2340 x 840mm Material & Finish : Na Product Desc…"
click at [181, 119] on input at bounding box center [171, 124] width 180 height 14
type input "HORIZONTE BED"
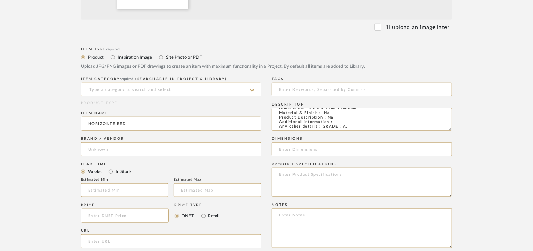
click at [184, 95] on input at bounding box center [171, 90] width 180 height 14
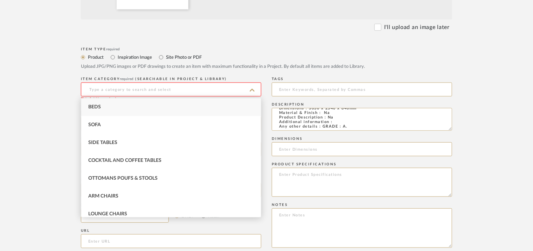
click at [109, 108] on div "Beds" at bounding box center [171, 107] width 180 height 18
type input "Beds"
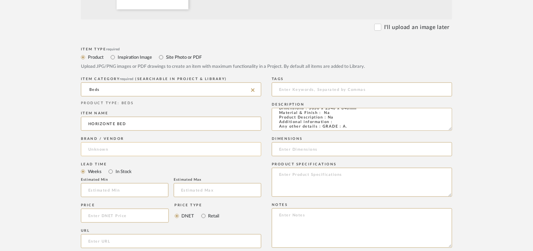
click at [106, 148] on input at bounding box center [171, 149] width 180 height 14
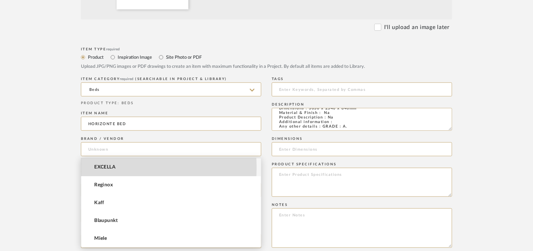
click at [108, 168] on span "EXCELLA" at bounding box center [104, 168] width 21 height 6
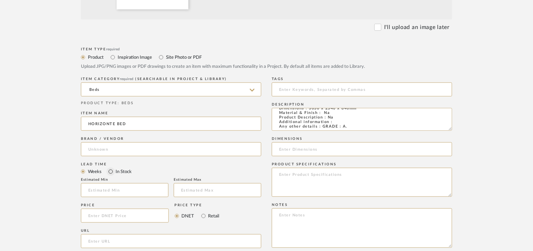
type input "EXCELLA"
click at [122, 194] on input "text" at bounding box center [125, 190] width 88 height 14
type input "17"
click at [313, 92] on input at bounding box center [362, 90] width 180 height 14
type input "B"
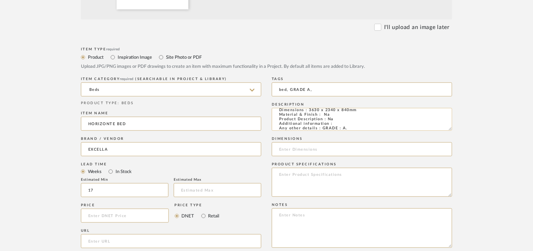
scroll to position [0, 0]
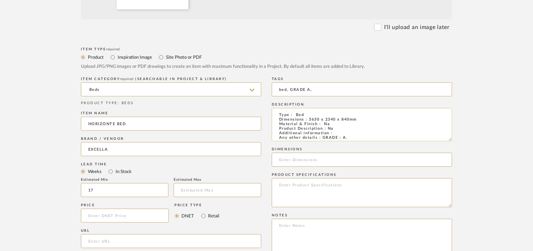
drag, startPoint x: 449, startPoint y: 127, endPoint x: 383, endPoint y: 143, distance: 68.4
click at [449, 141] on textarea "Type : Bed Dimensions : 3630 x 2340 x 840mm Material & Finish : Na Product Desc…" at bounding box center [362, 124] width 180 height 33
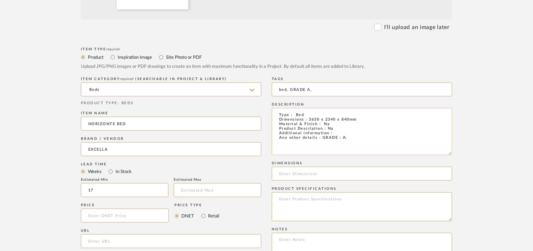
type input "bed, GRADE A,"
click at [347, 134] on textarea "Type : Bed Dimensions : 3630 x 2340 x 840mm Material & Finish : Na Product Desc…" at bounding box center [362, 131] width 180 height 47
drag, startPoint x: 348, startPoint y: 119, endPoint x: 308, endPoint y: 121, distance: 39.3
click at [308, 121] on textarea "Type : Bed Dimensions : 3630 x 2340 x 840mm Material & Finish : Na Product Desc…" at bounding box center [362, 131] width 180 height 47
type textarea "Type : Bed Dimensions : 3630 x 2340 x 840mm Material & Finish : Na Product Desc…"
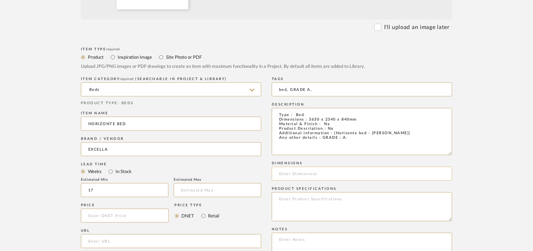
click at [315, 177] on input at bounding box center [362, 174] width 180 height 14
paste input "3630 x 2340 x 840mm"
type input "3630 x 2340 x 840mm"
click at [297, 242] on textarea at bounding box center [362, 253] width 180 height 40
paste textarea "Price: INR.7,20,576/- Lead time : 120days after confirmation of size. Customisa…"
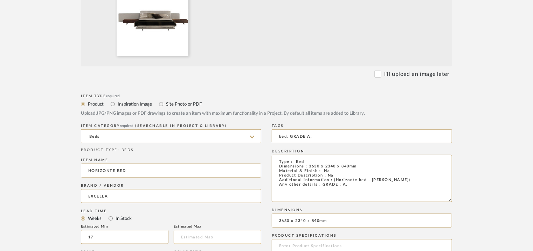
scroll to position [231, 0]
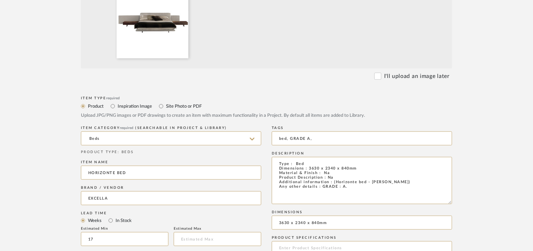
type textarea "Price: INR.7,20,576/- Lead time : 120days after confirmation of size. Customisa…"
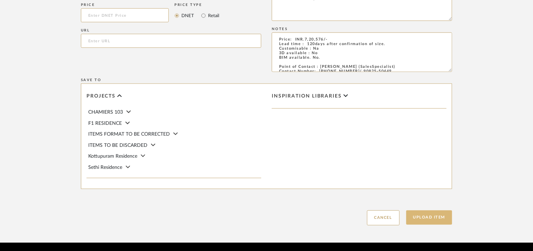
scroll to position [505, 0]
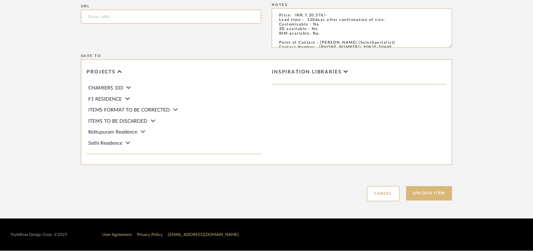
click at [441, 199] on button "Upload Item" at bounding box center [429, 194] width 46 height 14
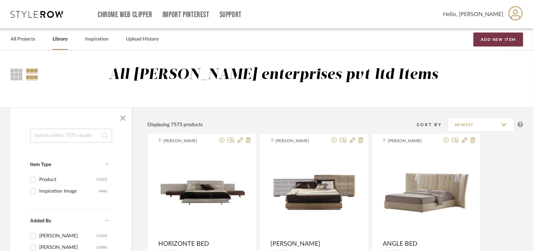
click at [500, 38] on button "Add New Item" at bounding box center [498, 40] width 50 height 14
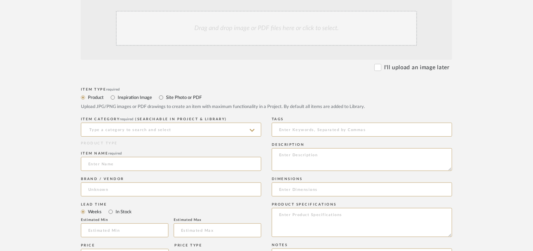
scroll to position [175, 0]
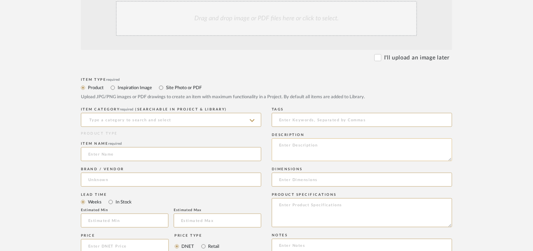
click at [306, 149] on textarea at bounding box center [362, 150] width 180 height 23
paste textarea "Type : Bed Dimensions : 2100 x 2180mm/ Mattress size 1800 x 2000mm Material & F…"
type textarea "Type : Bed Dimensions : 2100 x 2180mm/ Mattress size 1800 x 2000mm Material & F…"
click at [164, 123] on input at bounding box center [171, 120] width 180 height 14
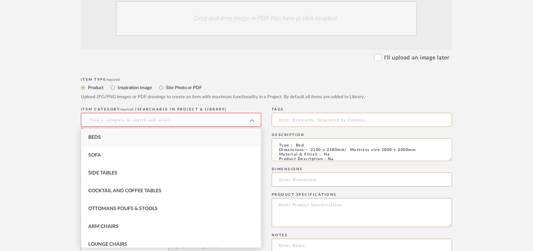
click at [102, 138] on div "Beds" at bounding box center [171, 138] width 180 height 18
type input "Beds"
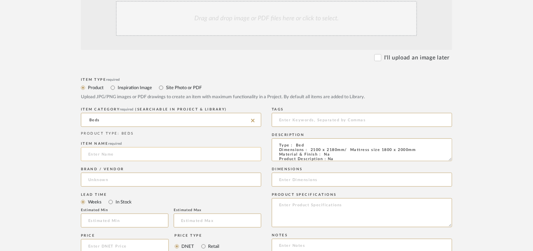
click at [99, 156] on input at bounding box center [171, 154] width 180 height 14
type input "BED"
click at [107, 175] on input at bounding box center [171, 180] width 180 height 14
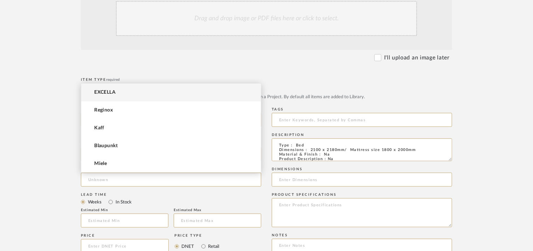
click at [138, 91] on mat-option "EXCELLA" at bounding box center [171, 93] width 180 height 18
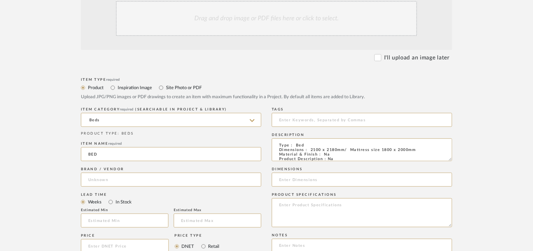
type input "EXCELLA"
click at [142, 220] on input at bounding box center [125, 221] width 88 height 14
type input "17"
drag, startPoint x: 276, startPoint y: 119, endPoint x: 288, endPoint y: 120, distance: 12.6
click at [288, 120] on input at bounding box center [362, 120] width 180 height 14
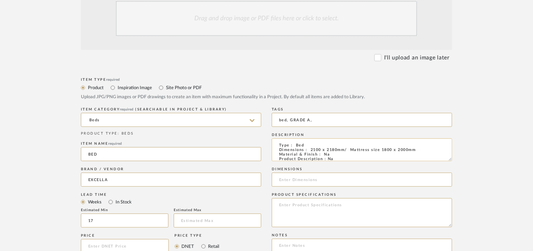
type input "bed, GRADE A,"
drag, startPoint x: 309, startPoint y: 150, endPoint x: 345, endPoint y: 150, distance: 36.1
click at [345, 150] on textarea "Type : Bed Dimensions : 2100 x 2180mm/ Mattress size 1800 x 2000mm Material & F…" at bounding box center [362, 150] width 180 height 23
click at [315, 181] on input at bounding box center [362, 180] width 180 height 14
paste input "2100 x 2180mm"
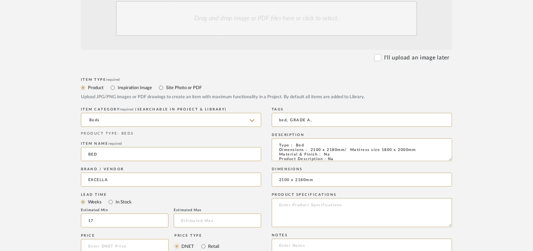
type input "2100 x 2180mm"
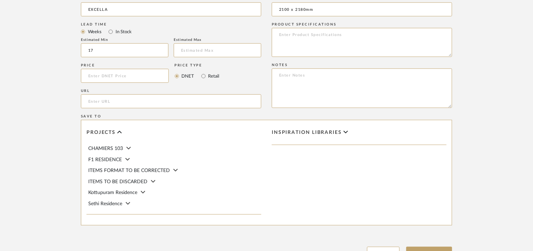
scroll to position [350, 0]
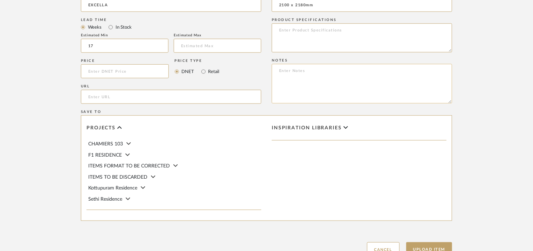
click at [379, 81] on textarea at bounding box center [362, 84] width 180 height 40
paste textarea "Price: INR.4,05,000/- Lead time : 120days after confirmation of size. Customisa…"
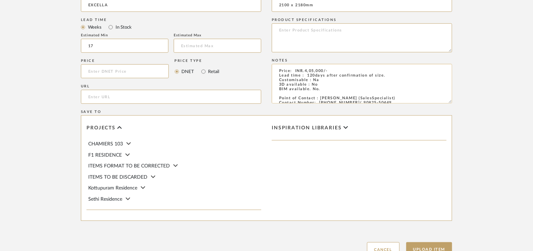
scroll to position [27, 0]
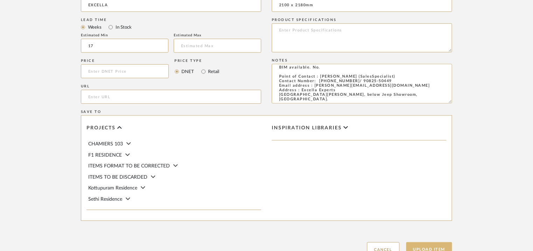
type textarea "Price: INR.4,05,000/- Lead time : 120days after confirmation of size. Customisa…"
drag, startPoint x: 442, startPoint y: 246, endPoint x: 260, endPoint y: 146, distance: 208.1
click at [260, 146] on div "Item Type required Product Inspiration Image Site Photo or PDF Upload JPG/PNG i…" at bounding box center [266, 79] width 371 height 357
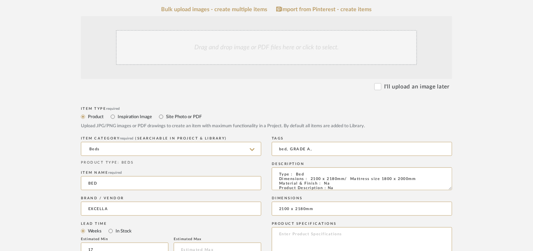
scroll to position [140, 0]
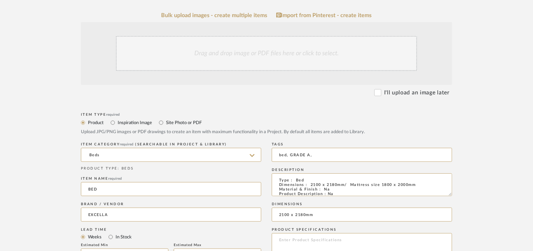
click at [255, 61] on div "Drag and drop image or PDF files here or click to select." at bounding box center [266, 53] width 301 height 35
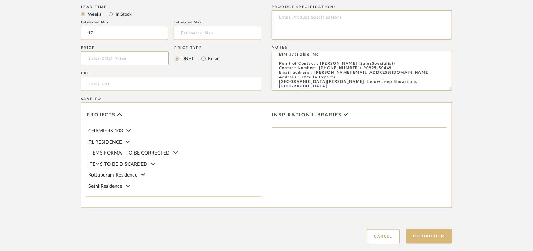
scroll to position [480, 0]
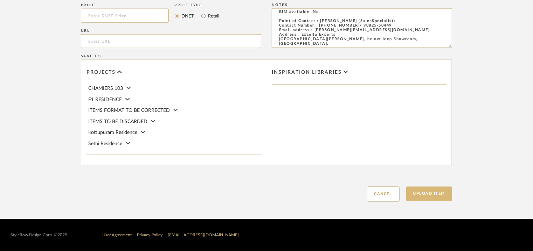
click at [442, 196] on button "Upload Item" at bounding box center [429, 194] width 46 height 14
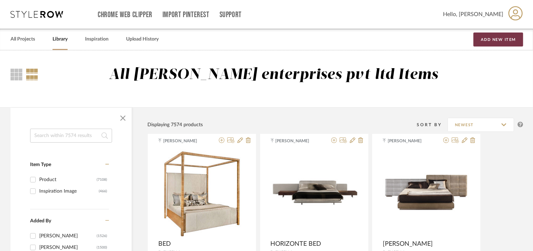
click at [499, 38] on button "Add New Item" at bounding box center [498, 40] width 50 height 14
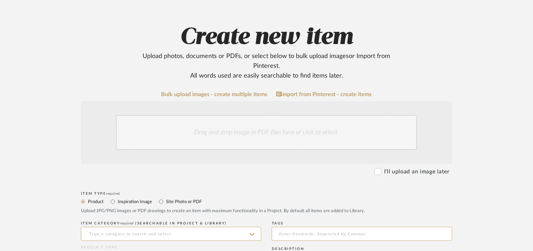
scroll to position [140, 0]
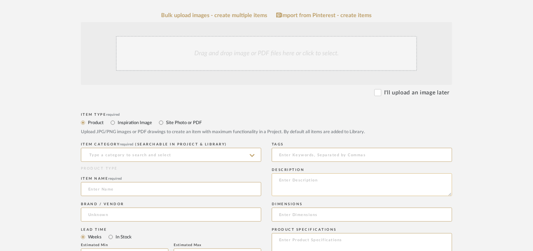
paste textarea "Type : Bed Dimensions : Na Material & Finish : Na Product Description : Na Addi…"
type textarea "Type : Bed Dimensions : Na Material & Finish : Na Product Description : Na Addi…"
click at [155, 153] on input at bounding box center [171, 155] width 180 height 14
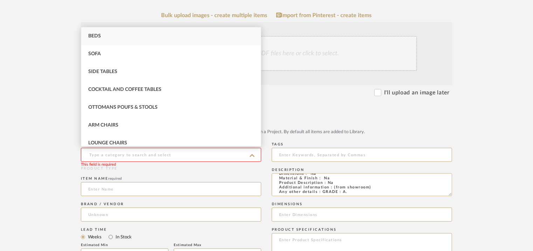
click at [105, 32] on div "Beds" at bounding box center [171, 36] width 180 height 18
type input "Beds"
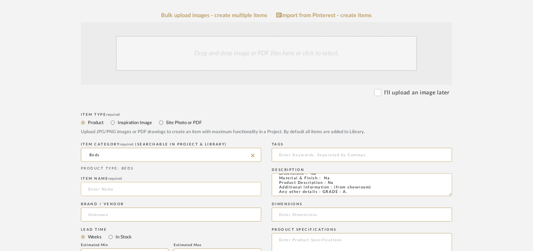
click at [99, 194] on input at bounding box center [171, 189] width 180 height 14
type input "b"
type input "BED"
click at [116, 218] on input at bounding box center [171, 215] width 180 height 14
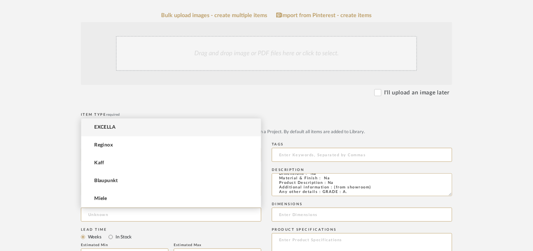
click at [114, 125] on span "EXCELLA" at bounding box center [104, 128] width 21 height 6
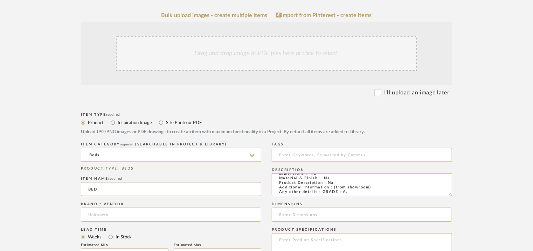
type input "EXCELLA"
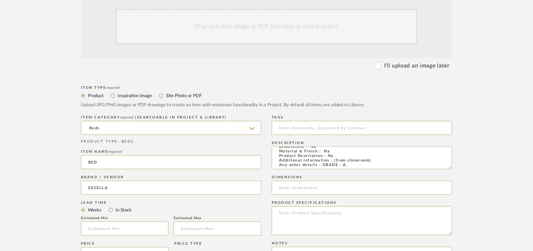
scroll to position [210, 0]
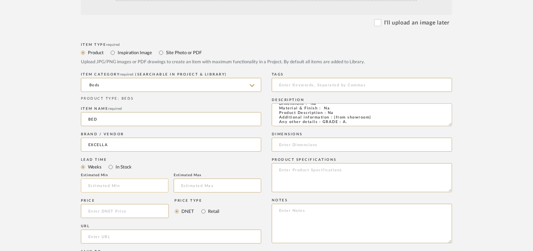
click at [139, 188] on input at bounding box center [125, 186] width 88 height 14
type input "17"
click at [286, 84] on input at bounding box center [362, 85] width 180 height 14
click at [308, 217] on textarea at bounding box center [362, 224] width 180 height 40
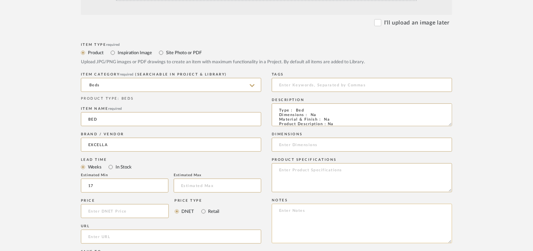
paste textarea "Price: INR.3,77,460/- Lead time : 120days after confirmation of size. Customisa…"
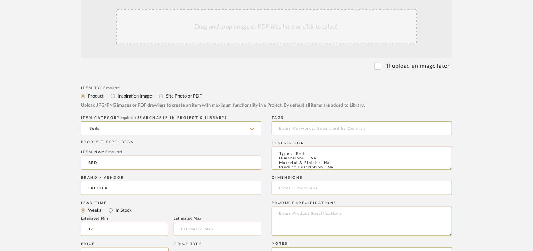
scroll to position [105, 0]
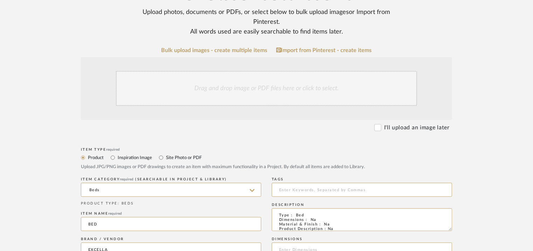
type textarea "Price: INR.3,77,460/- Lead time : 120days after confirmation of size. Customisa…"
click at [238, 96] on div "Drag and drop image or PDF files here or click to select." at bounding box center [266, 88] width 301 height 35
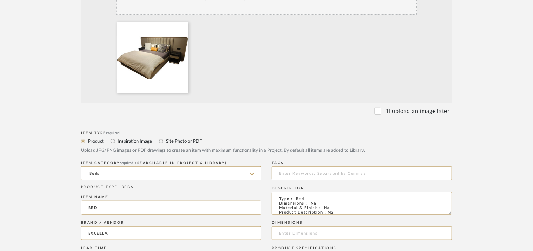
scroll to position [245, 0]
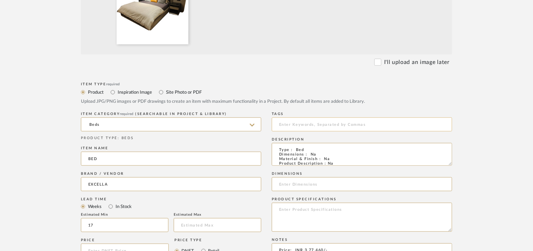
click at [294, 125] on input at bounding box center [362, 125] width 180 height 14
type input "g"
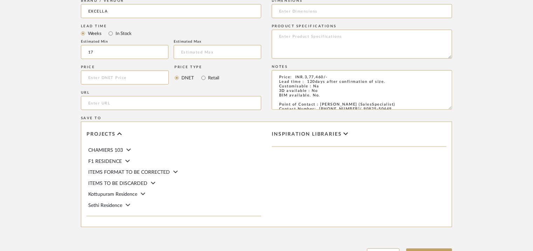
scroll to position [480, 0]
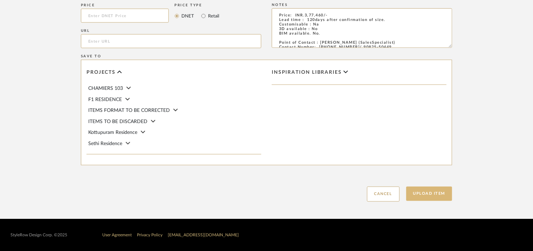
type input "bed, GRADE A,"
click at [429, 194] on button "Upload Item" at bounding box center [429, 194] width 46 height 14
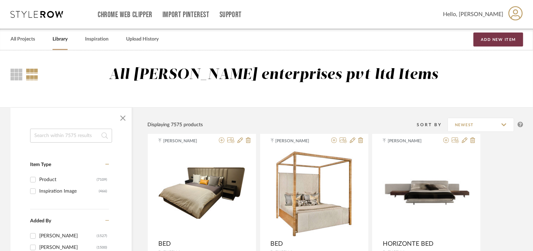
click at [490, 38] on button "Add New Item" at bounding box center [498, 40] width 50 height 14
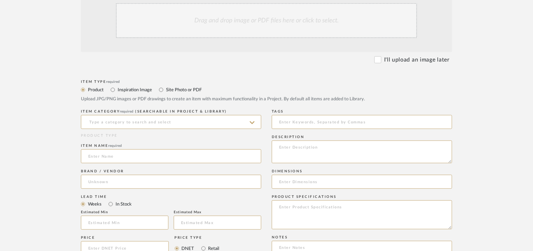
scroll to position [175, 0]
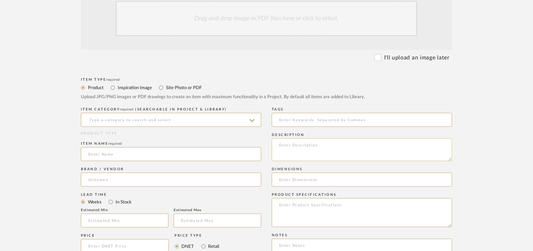
paste textarea "Type : Bedside table Dimensions : Dia 500mm Material & Finish : Na Product Desc…"
type textarea "Type : Bedside table Dimensions : Dia 500mm Material & Finish : Na Product Desc…"
click at [182, 120] on input at bounding box center [171, 120] width 180 height 14
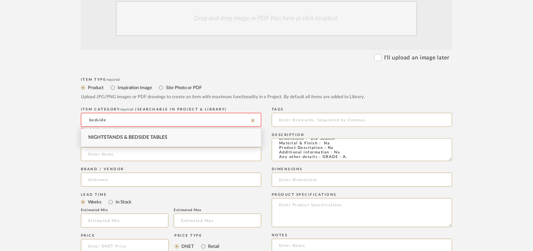
click at [155, 138] on span "Nightstands‎‎‏‏‎ & Bedside Tables" at bounding box center [127, 137] width 79 height 5
type input "Nightstands‎‎‏‏‎ & Bedside Tables"
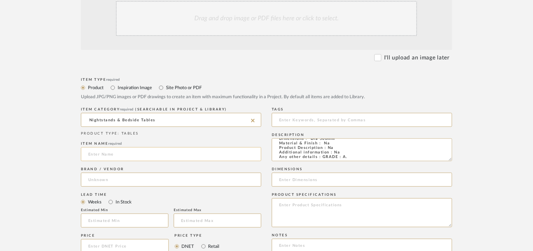
click at [139, 149] on input at bounding box center [171, 154] width 180 height 14
type input "BEDSIDE TABLE"
click at [107, 184] on input at bounding box center [171, 180] width 180 height 14
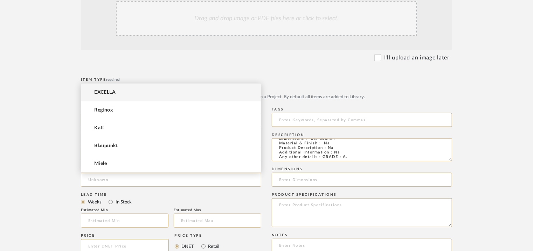
click at [117, 91] on mat-option "EXCELLA" at bounding box center [171, 93] width 180 height 18
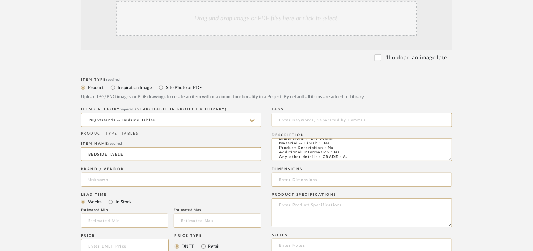
type input "EXCELLA"
click at [123, 221] on input at bounding box center [125, 221] width 88 height 14
type input "17"
click at [327, 117] on input at bounding box center [362, 120] width 180 height 14
type input "B"
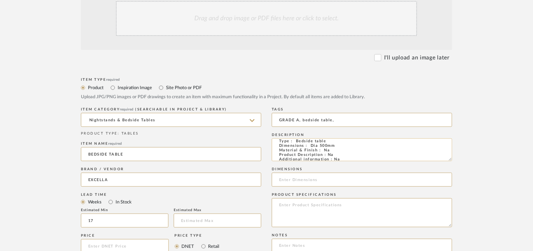
scroll to position [0, 0]
type input "GRADE A, bedside table,"
drag, startPoint x: 309, startPoint y: 149, endPoint x: 335, endPoint y: 149, distance: 25.9
click at [335, 149] on textarea "Type : Bedside table Dimensions : Dia 500mm Material & Finish : Na Product Desc…" at bounding box center [362, 150] width 180 height 23
click at [294, 183] on input at bounding box center [362, 180] width 180 height 14
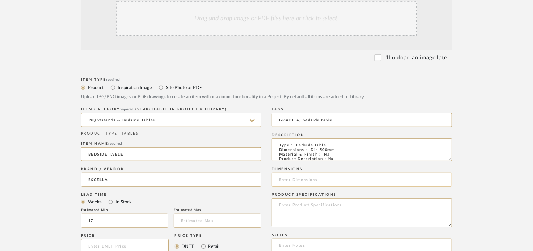
paste input "Dia 500mm"
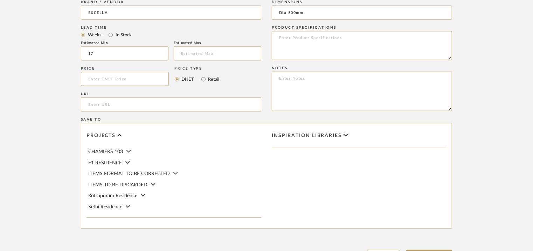
scroll to position [350, 0]
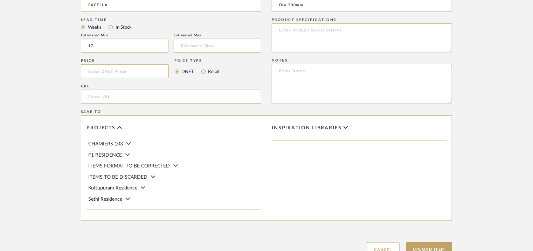
type input "Dia 500mm"
click at [384, 83] on textarea at bounding box center [362, 84] width 180 height 40
paste textarea "Price: INR.69,660/- Lead time : 120days after confirmation of size. Customisabl…"
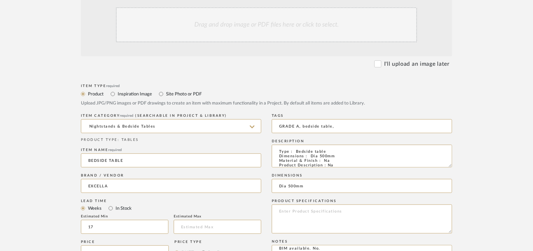
scroll to position [105, 0]
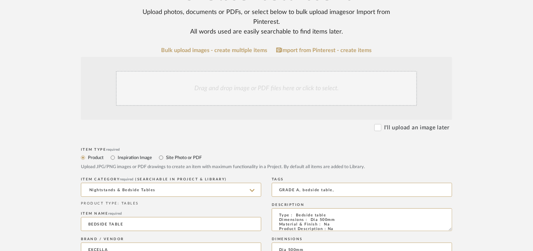
type textarea "Price: INR.69,660/- Lead time : 120days after confirmation of size. Customisabl…"
click at [225, 94] on div "Drag and drop image or PDF files here or click to select." at bounding box center [266, 88] width 301 height 35
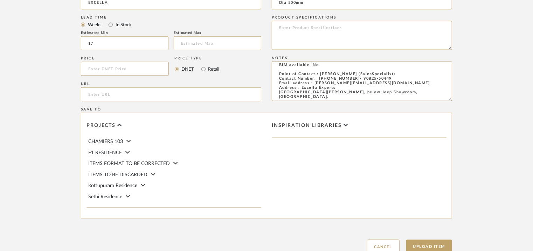
scroll to position [480, 0]
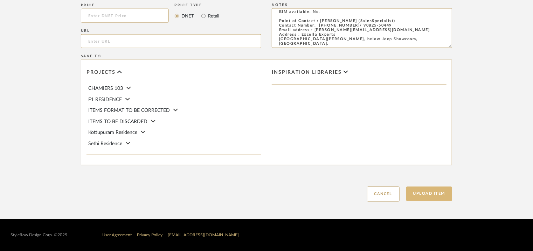
click at [442, 196] on button "Upload Item" at bounding box center [429, 194] width 46 height 14
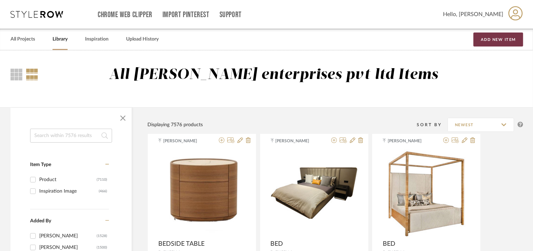
click at [499, 42] on button "Add New Item" at bounding box center [498, 40] width 50 height 14
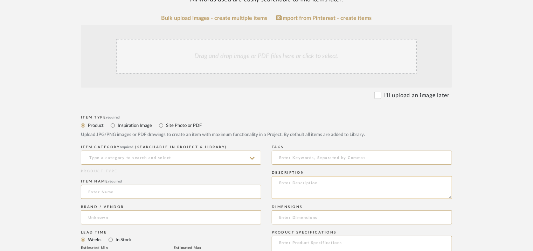
scroll to position [140, 0]
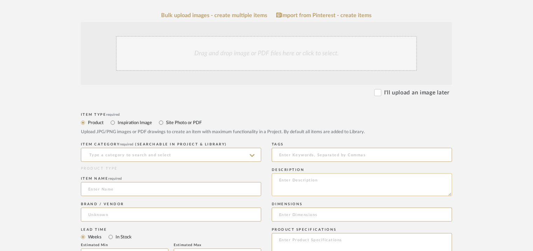
paste textarea "Type : Bedside table Dimensions : 500 x 500mm Material & Finish : Na Product De…"
type textarea "Type : Bedside table Dimensions : 500 x 500mm Material & Finish : Na Product De…"
click at [153, 152] on input at bounding box center [171, 155] width 180 height 14
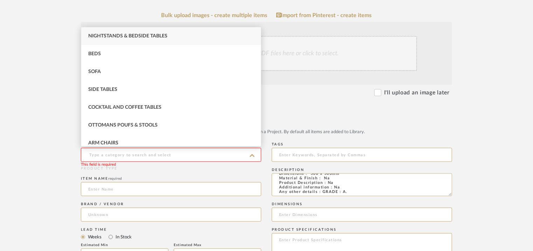
click at [111, 35] on span "Nightstands‎‎‏‏‎ & Bedside Tables" at bounding box center [127, 36] width 79 height 5
type input "Nightstands‎‎‏‏‎ & Bedside Tables"
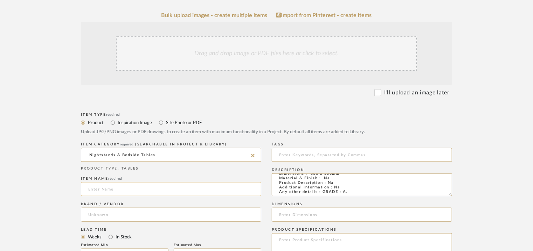
click at [100, 187] on input at bounding box center [171, 189] width 180 height 14
type input "BEDSIDE TABLE"
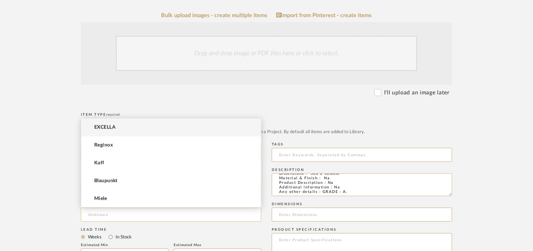
click at [105, 215] on input at bounding box center [171, 215] width 180 height 14
click at [105, 130] on span "EXCELLA" at bounding box center [104, 128] width 21 height 6
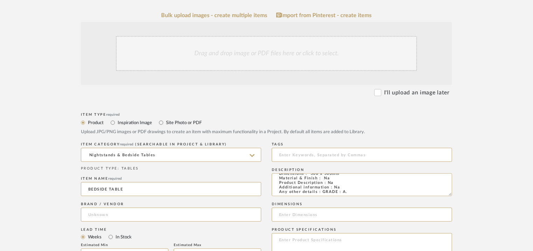
type input "EXCELLA"
click at [227, 54] on div "Drag and drop image or PDF files here or click to select." at bounding box center [266, 53] width 301 height 35
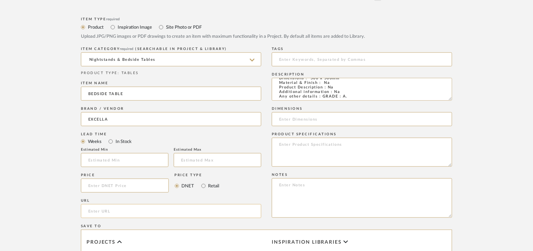
scroll to position [315, 0]
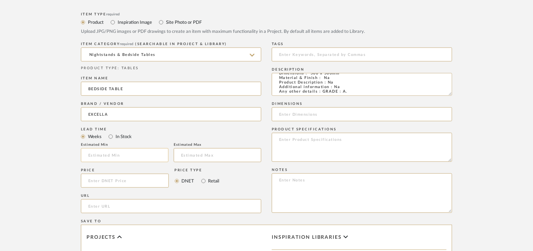
click at [131, 153] on input "text" at bounding box center [125, 155] width 88 height 14
type input "17"
click at [307, 53] on input at bounding box center [362, 55] width 180 height 14
type input "bedside table, GRADE A,"
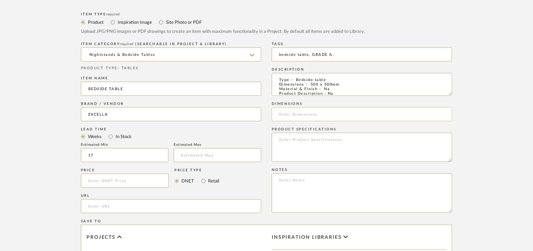
click at [304, 117] on input at bounding box center [362, 114] width 180 height 14
type input "500 x 500mm"
click at [411, 201] on textarea at bounding box center [362, 194] width 180 height 40
paste textarea "Price: INR.46,500/- Lead time : 120days after confirmation of size. Customisabl…"
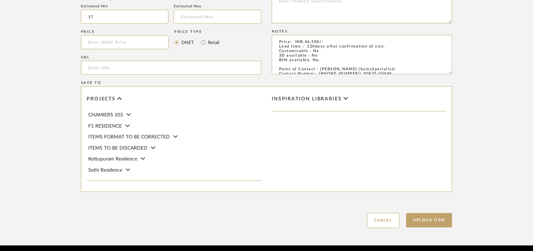
scroll to position [480, 0]
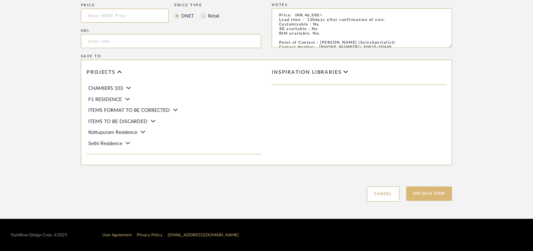
type textarea "Price: INR.46,500/- Lead time : 120days after confirmation of size. Customisabl…"
click at [437, 191] on button "Upload Item" at bounding box center [429, 194] width 46 height 14
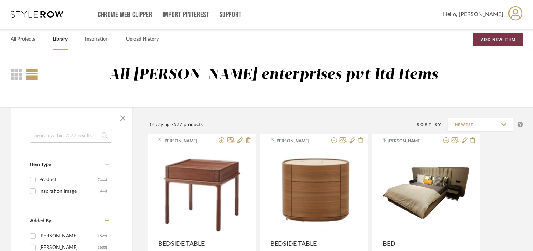
click at [499, 39] on button "Add New Item" at bounding box center [498, 40] width 50 height 14
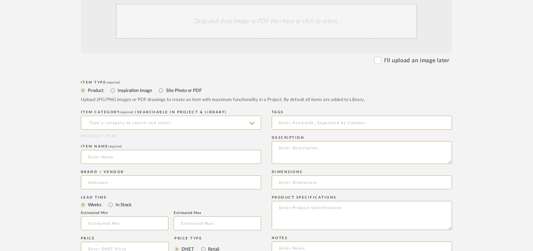
scroll to position [175, 0]
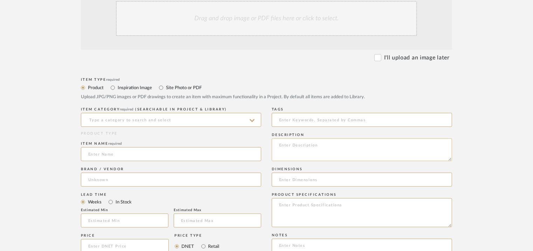
click at [298, 145] on textarea at bounding box center [362, 150] width 180 height 23
paste textarea "Type : Armchair wtih Pouf Dimensions : Armchair : 840 x 910 x 840mm Pouf : 630 …"
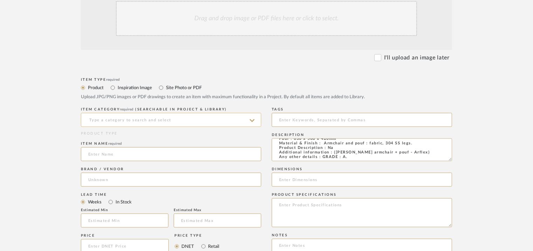
type textarea "Type : Armchair wtih Pouf Dimensions : Armchair : 840 x 910 x 840mm Pouf : 630 …"
click at [162, 118] on input at bounding box center [171, 120] width 180 height 14
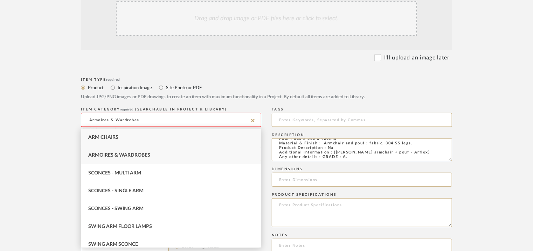
click at [85, 140] on div "Arm Chairs" at bounding box center [171, 138] width 180 height 18
type input "Arm Chairs"
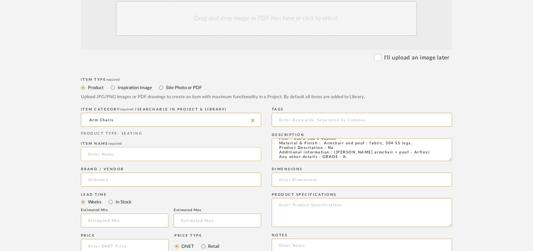
click at [99, 152] on input at bounding box center [171, 154] width 180 height 14
type input "[PERSON_NAME] ARMCHAIR + POUF"
click at [218, 21] on div "Drag and drop image or PDF files here or click to select." at bounding box center [266, 18] width 301 height 35
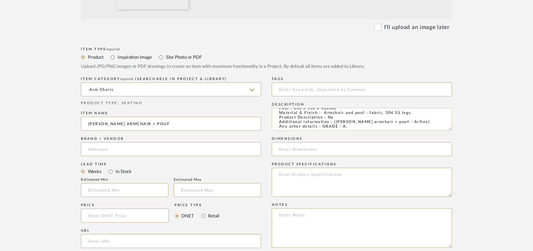
scroll to position [0, 0]
click at [312, 120] on textarea "Type : Armchair wtih Pouf Dimensions : Armchair : 840 x 910 x 840mm Pouf : 630 …" at bounding box center [362, 119] width 180 height 23
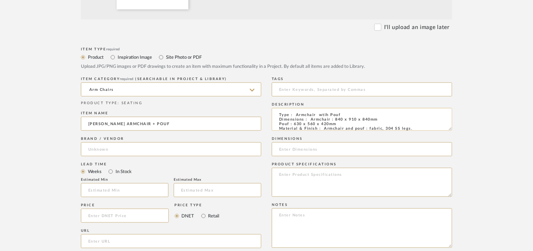
drag, startPoint x: 309, startPoint y: 119, endPoint x: 337, endPoint y: 124, distance: 27.8
click at [337, 124] on textarea "Type : Armchair wtih Pouf Dimensions : Armchair : 840 x 910 x 840mm Pouf : 630 …" at bounding box center [362, 119] width 180 height 23
click at [284, 149] on input at bounding box center [362, 149] width 180 height 14
paste input "Armchair : 840 x 910 x 840mm Pouf : 630 x 560 x 420mm"
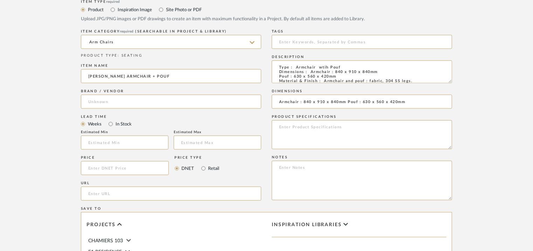
scroll to position [420, 0]
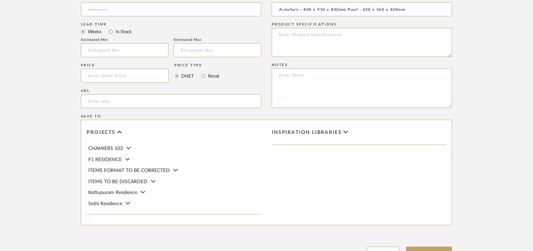
type input "Armchair : 840 x 910 x 840mm Pouf : 630 x 560 x 420mm"
click at [410, 77] on textarea at bounding box center [362, 89] width 180 height 40
paste textarea "Price: INR.1,04,760/- Armchair INR.43,400/- Pouf Lead time : 120days after conf…"
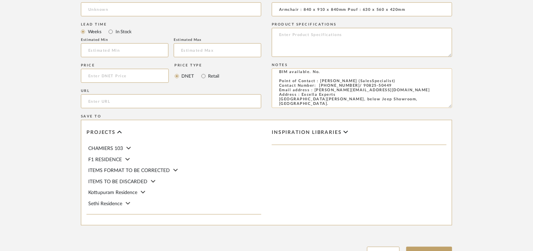
scroll to position [0, 0]
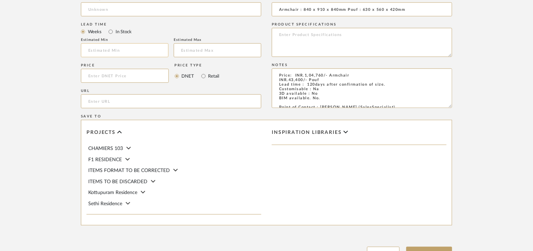
type textarea "Price: INR.1,04,760/- Armchair INR.43,400/- Pouf Lead time : 120days after conf…"
click at [157, 48] on input "text" at bounding box center [125, 50] width 88 height 14
click at [139, 52] on input at bounding box center [125, 50] width 88 height 14
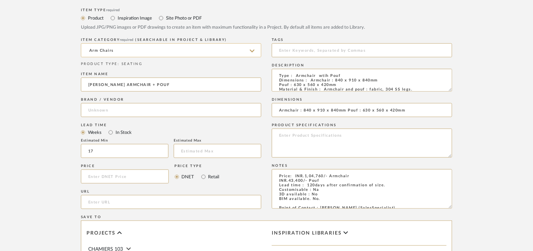
scroll to position [315, 0]
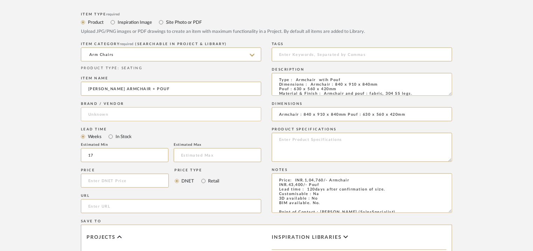
type input "17"
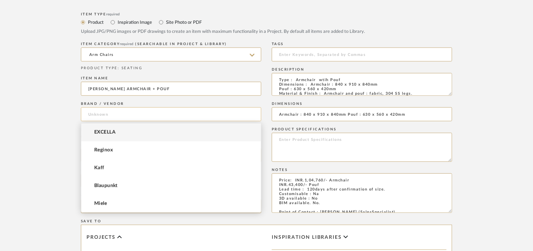
click at [97, 116] on input at bounding box center [171, 114] width 180 height 14
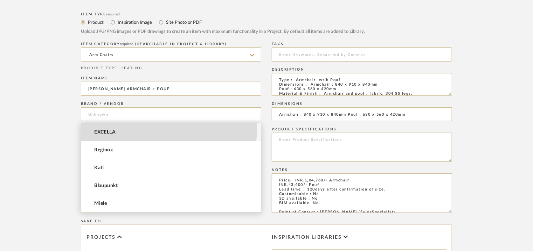
click at [102, 128] on mat-option "EXCELLA" at bounding box center [171, 133] width 180 height 18
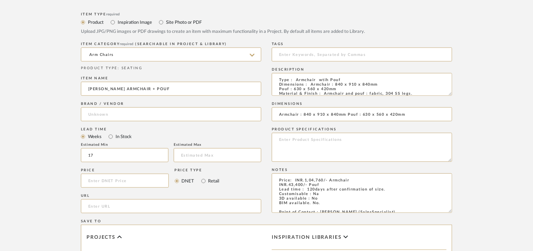
type input "EXCELLA"
click at [289, 59] on input at bounding box center [362, 55] width 180 height 14
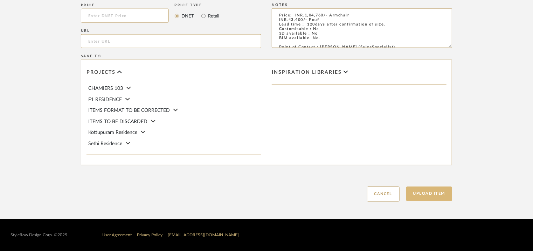
type input "armchair with pouf, GRADE A,"
click at [432, 195] on button "Upload Item" at bounding box center [429, 194] width 46 height 14
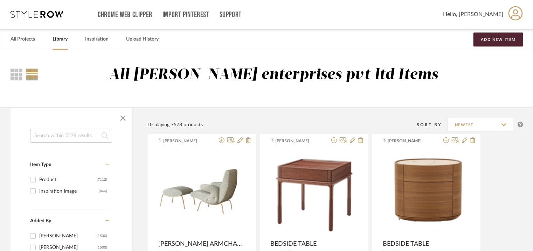
click at [62, 139] on input at bounding box center [71, 136] width 82 height 14
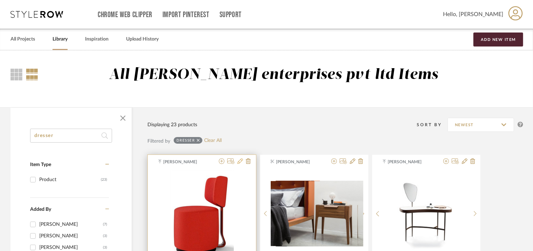
type input "dresser"
click at [242, 159] on icon at bounding box center [240, 162] width 6 height 6
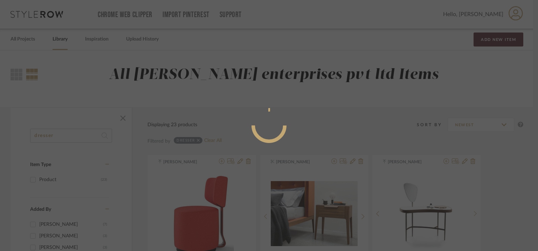
radio input "true"
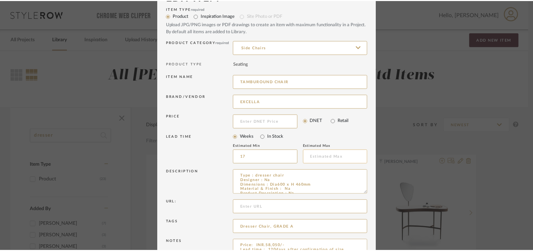
scroll to position [35, 0]
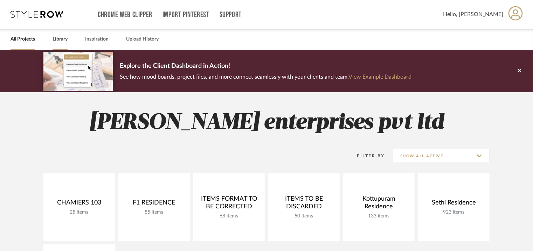
click at [53, 38] on link "Library" at bounding box center [60, 39] width 15 height 9
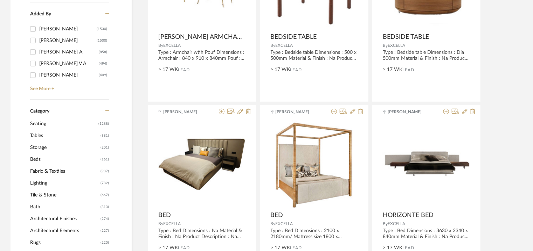
scroll to position [210, 0]
